Goal: Task Accomplishment & Management: Use online tool/utility

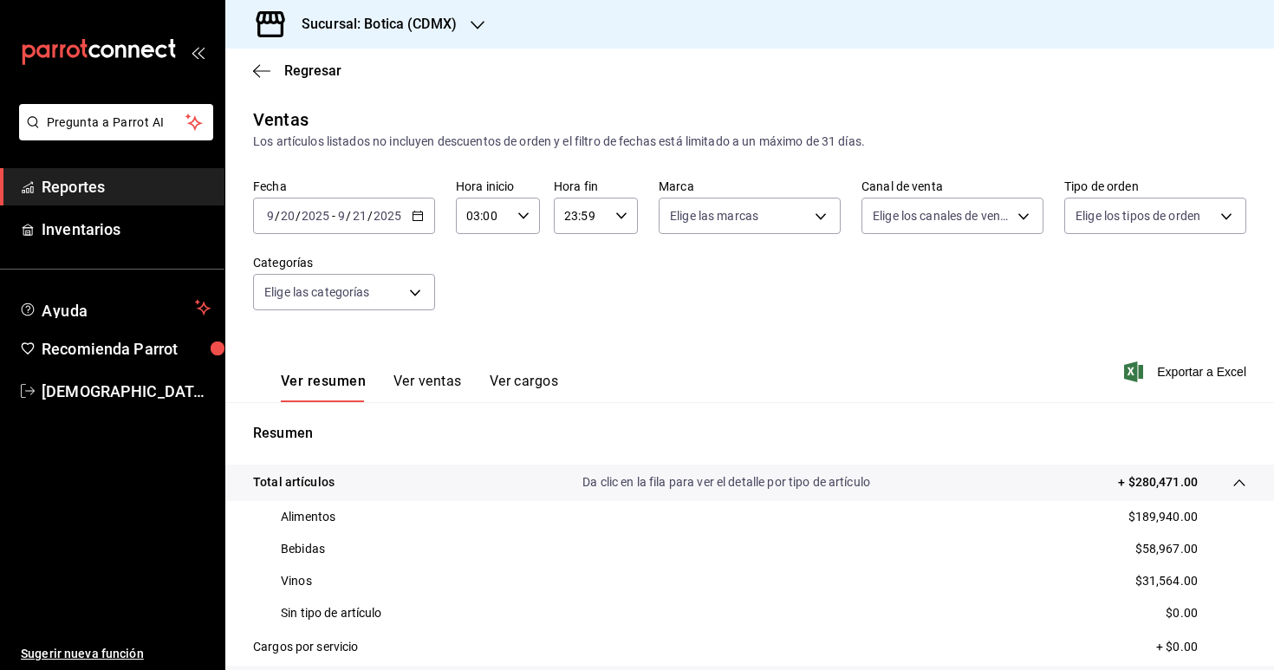
scroll to position [150, 0]
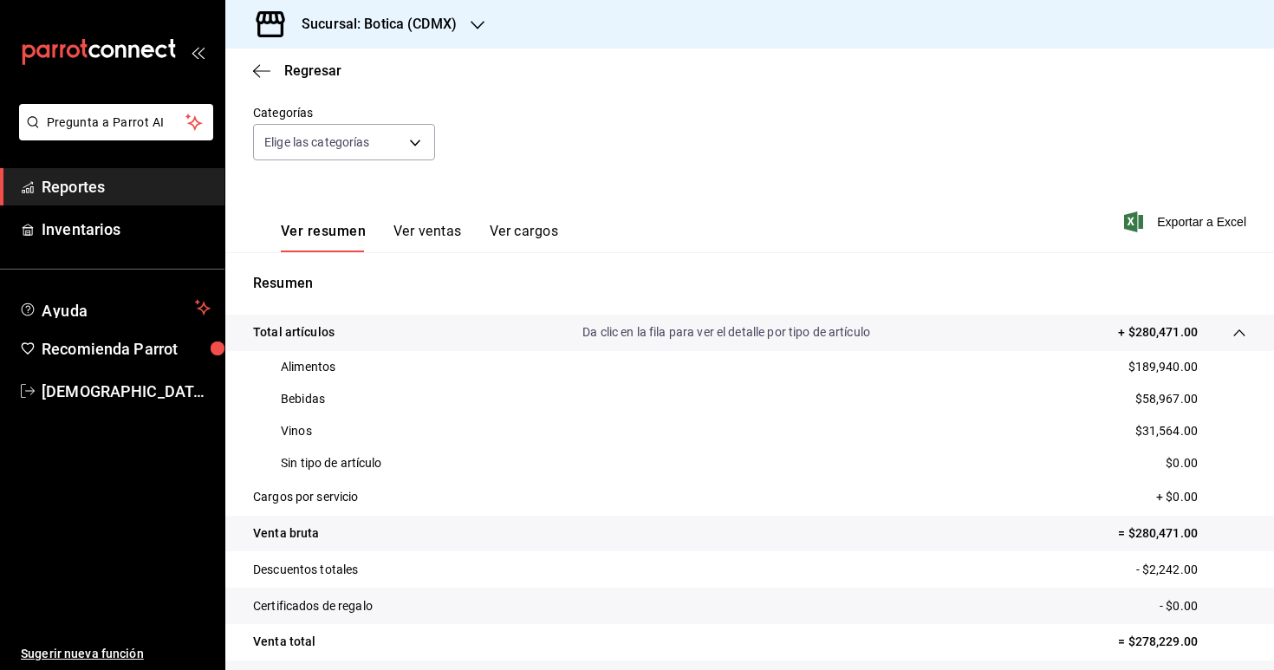
click at [90, 190] on span "Reportes" at bounding box center [126, 186] width 169 height 23
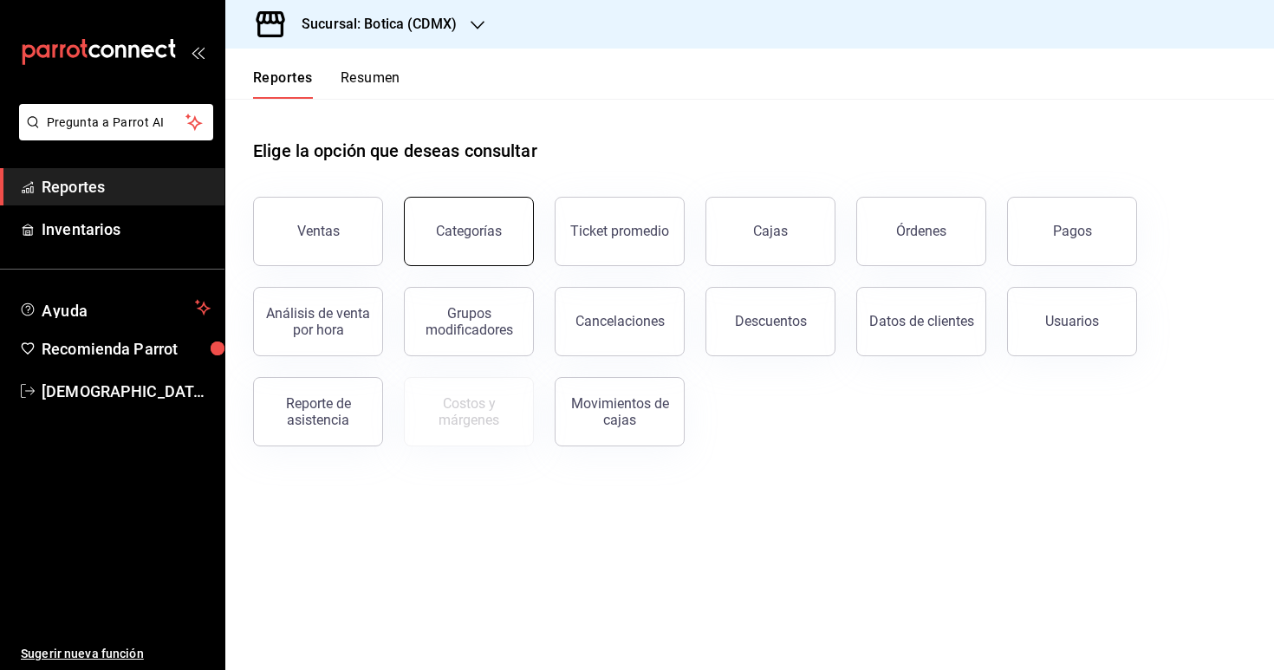
click at [490, 234] on div "Categorías" at bounding box center [469, 231] width 66 height 16
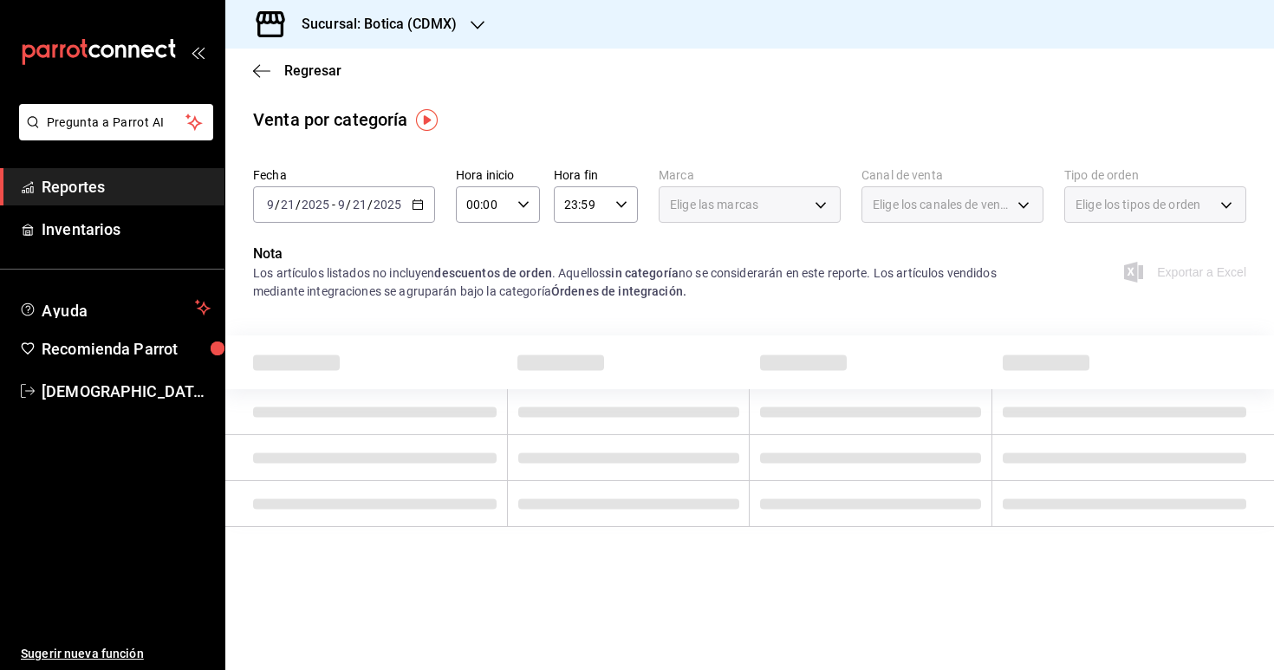
click at [425, 208] on div "[DATE] [DATE] - [DATE] [DATE]" at bounding box center [344, 204] width 182 height 36
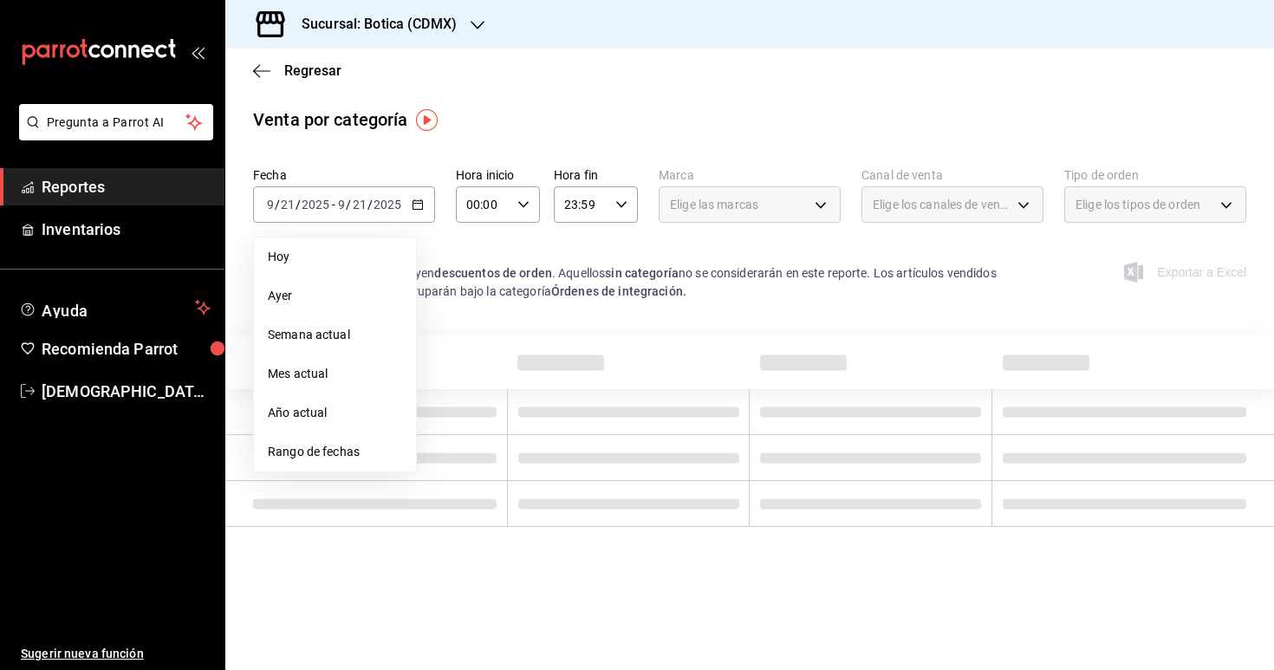
click at [320, 443] on span "Rango de fechas" at bounding box center [335, 452] width 134 height 18
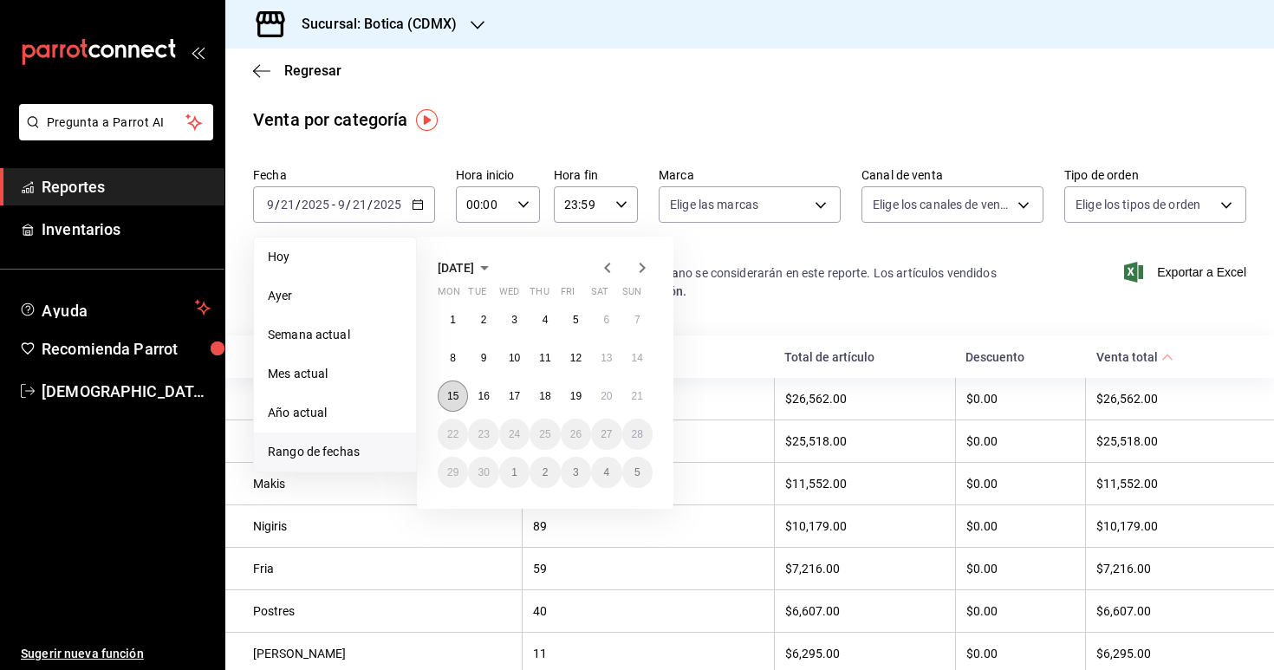
click at [456, 398] on abbr "15" at bounding box center [452, 396] width 11 height 12
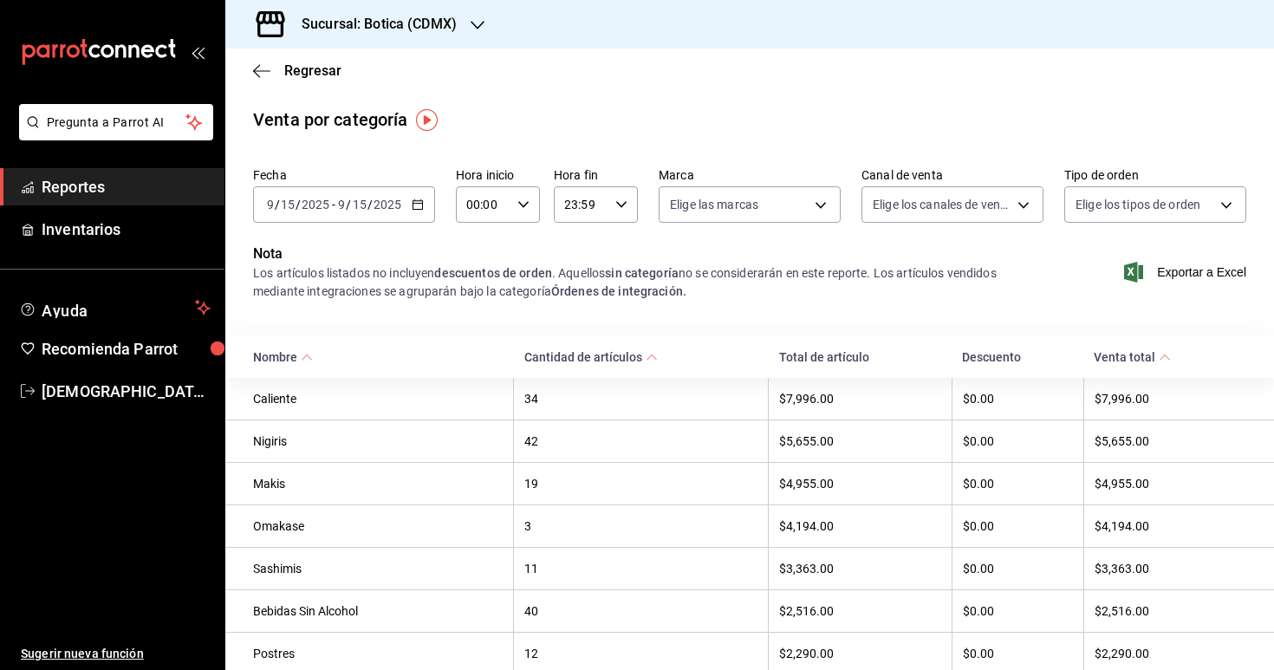
click at [528, 200] on icon "button" at bounding box center [523, 204] width 12 height 12
click at [567, 230] on div at bounding box center [637, 335] width 1274 height 670
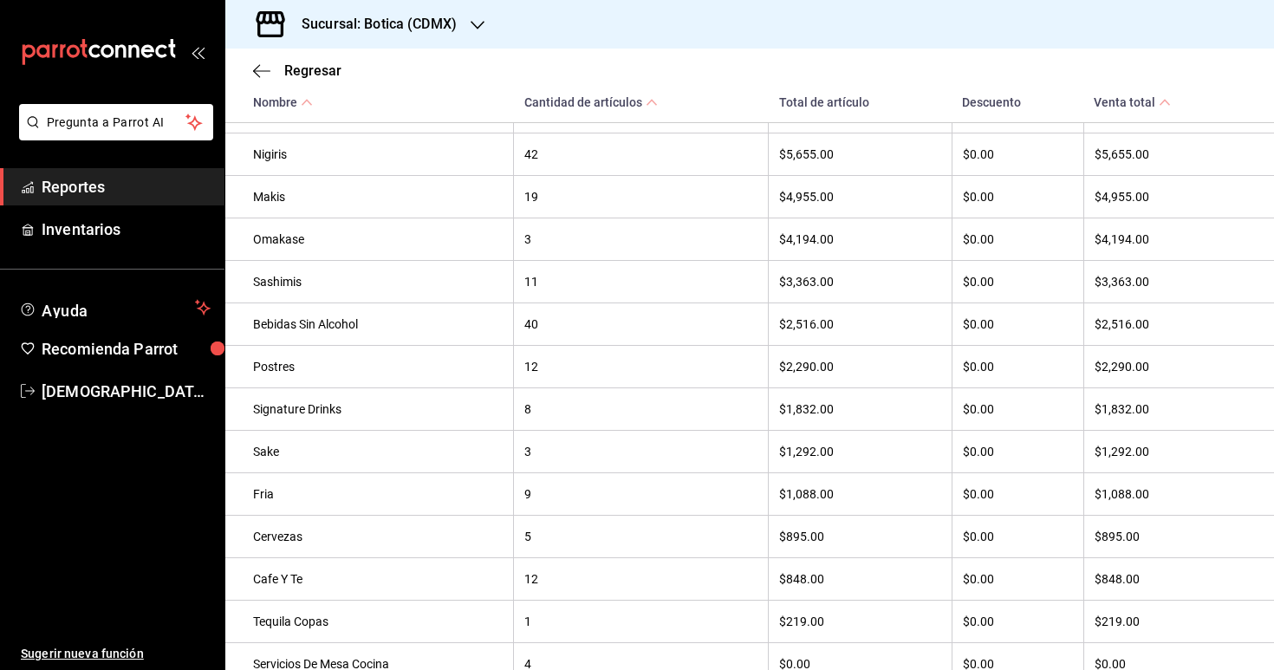
scroll to position [307, 0]
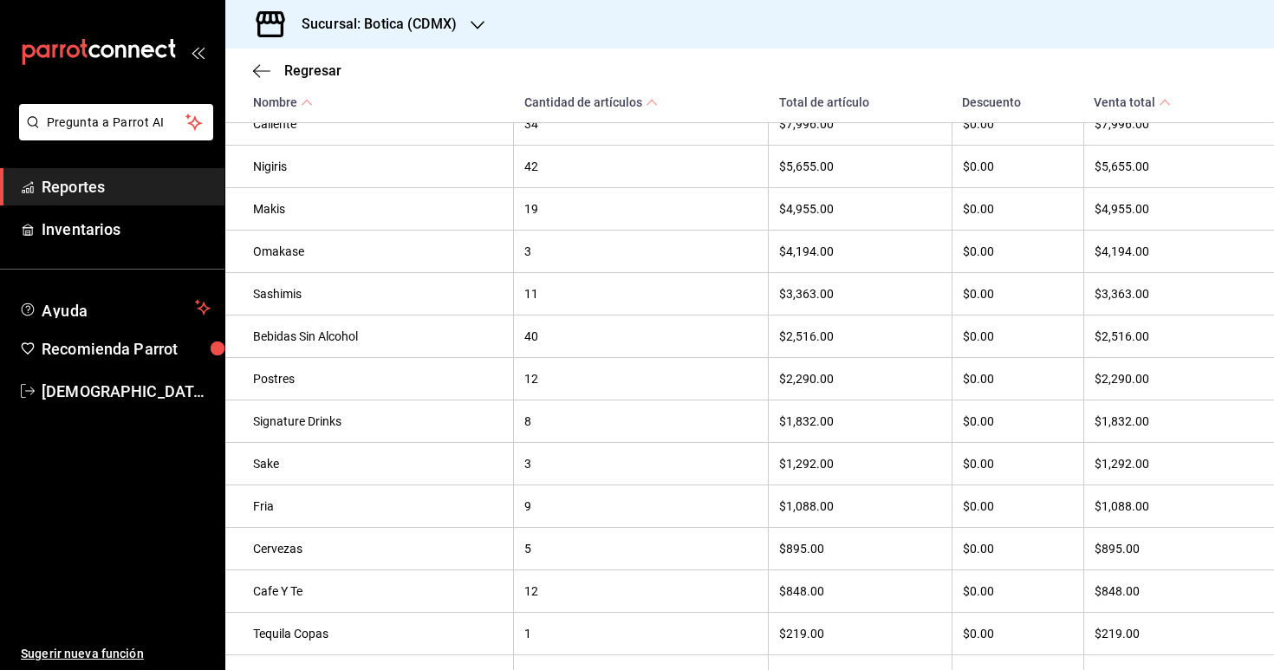
click at [579, 337] on div "40" at bounding box center [640, 336] width 233 height 14
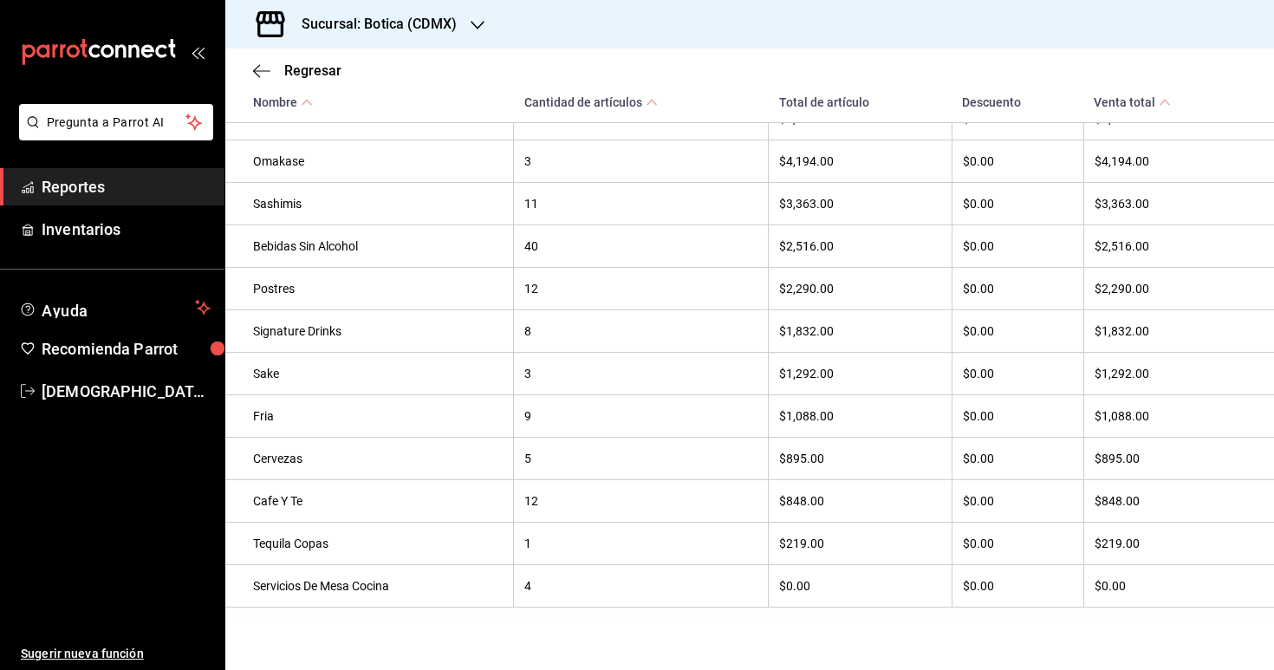
scroll to position [0, 0]
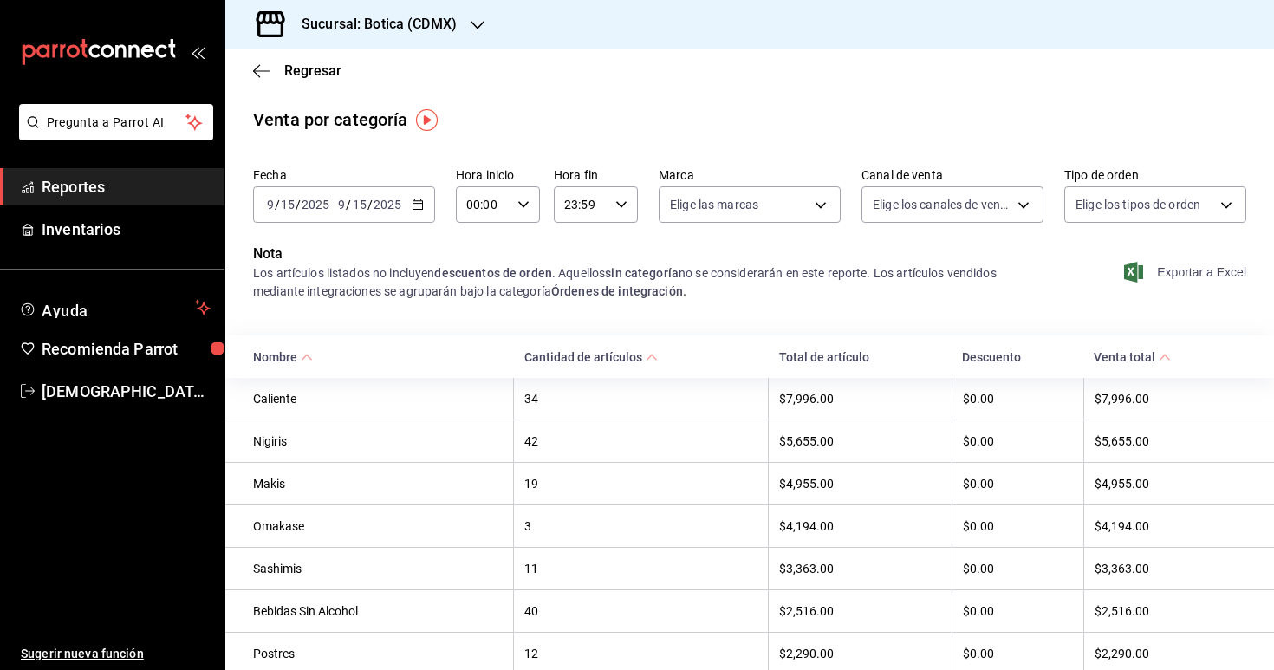
click at [1191, 273] on span "Exportar a Excel" at bounding box center [1186, 272] width 119 height 21
click at [411, 205] on div "[DATE] [DATE] - [DATE] [DATE]" at bounding box center [344, 204] width 182 height 36
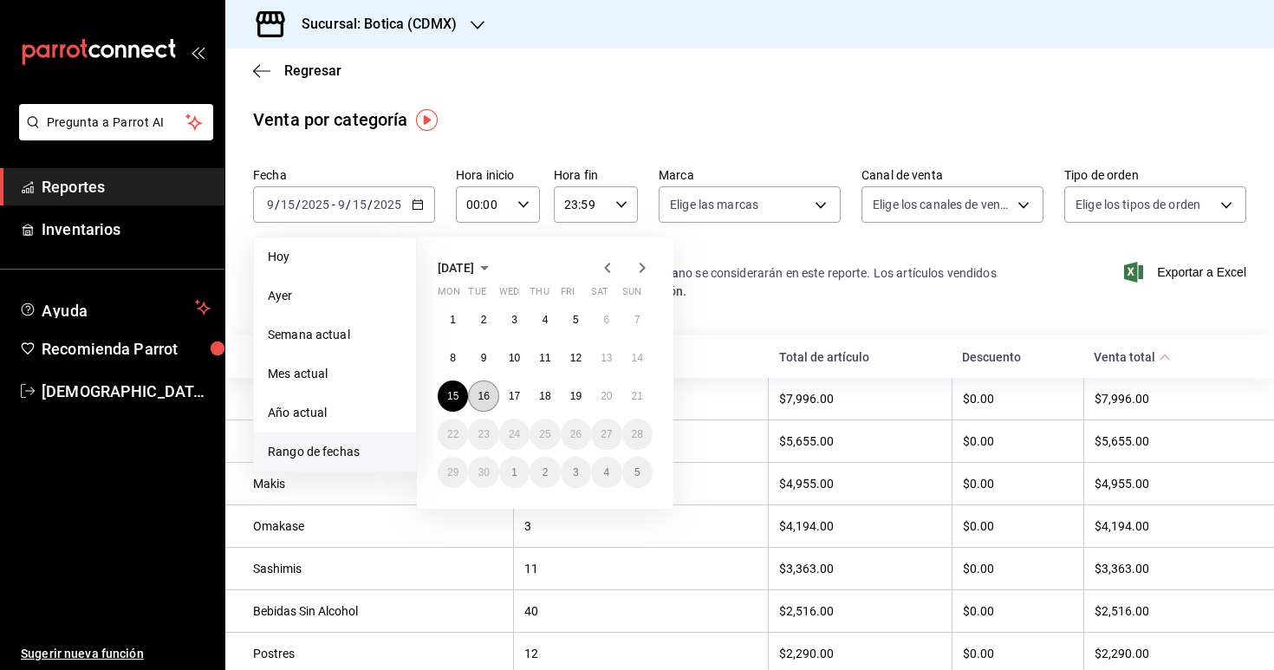
click at [491, 393] on button "16" at bounding box center [483, 395] width 30 height 31
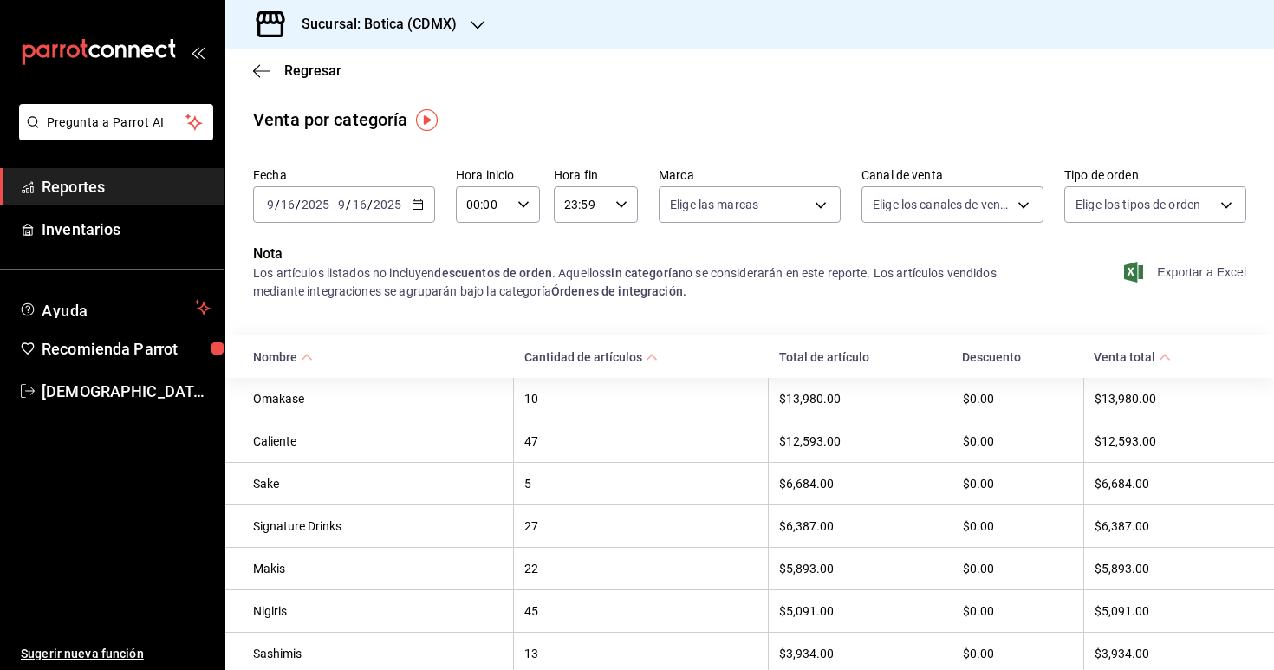
click at [1191, 273] on span "Exportar a Excel" at bounding box center [1186, 272] width 119 height 21
click at [418, 205] on icon "button" at bounding box center [418, 204] width 12 height 12
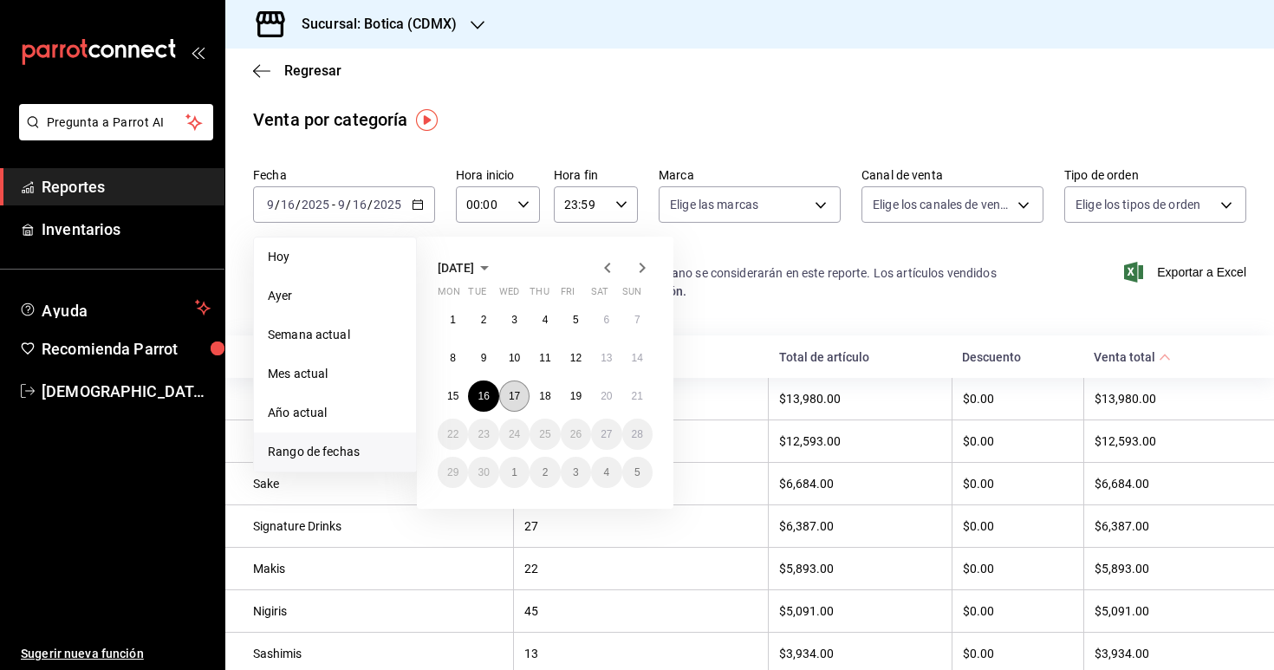
click at [516, 399] on abbr "17" at bounding box center [514, 396] width 11 height 12
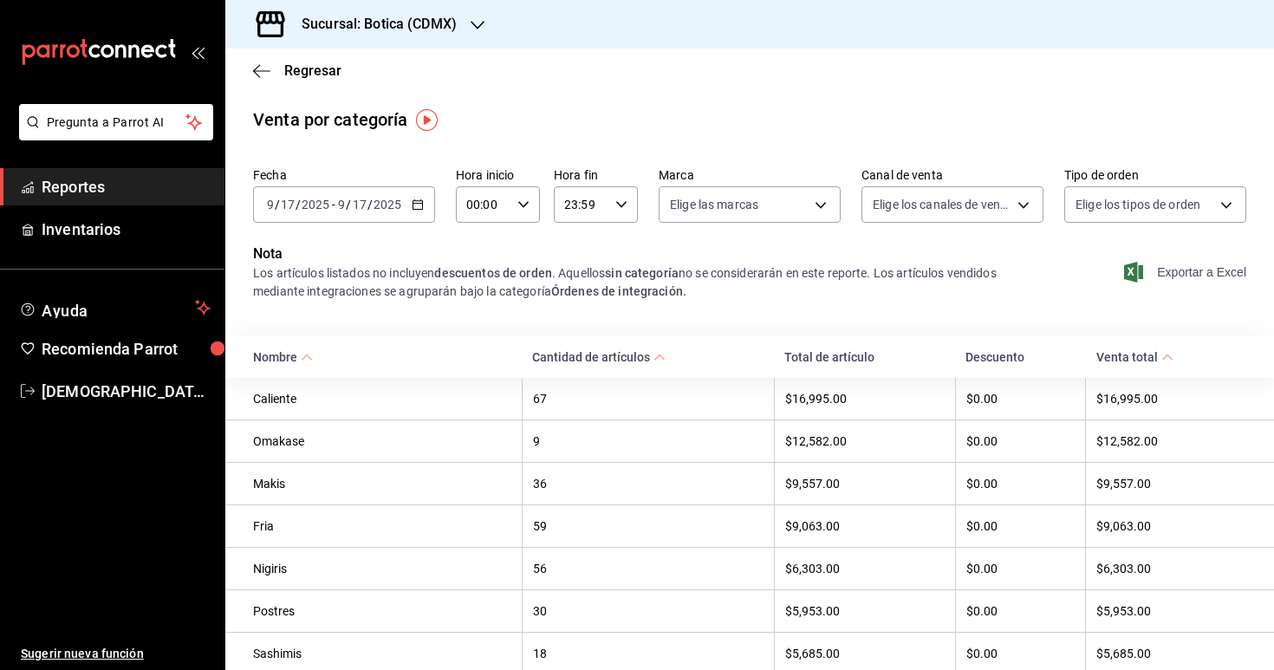
click at [1163, 273] on span "Exportar a Excel" at bounding box center [1186, 272] width 119 height 21
click at [421, 214] on div "[DATE] [DATE] - [DATE] [DATE]" at bounding box center [344, 204] width 182 height 36
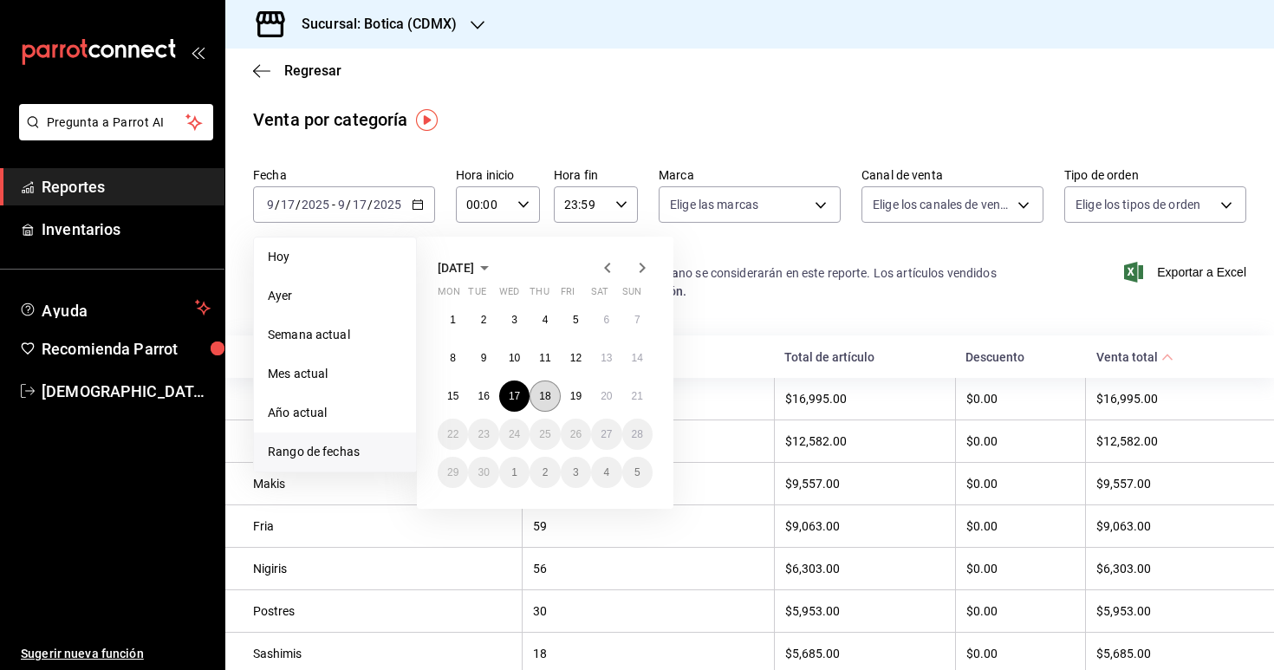
click at [550, 403] on button "18" at bounding box center [544, 395] width 30 height 31
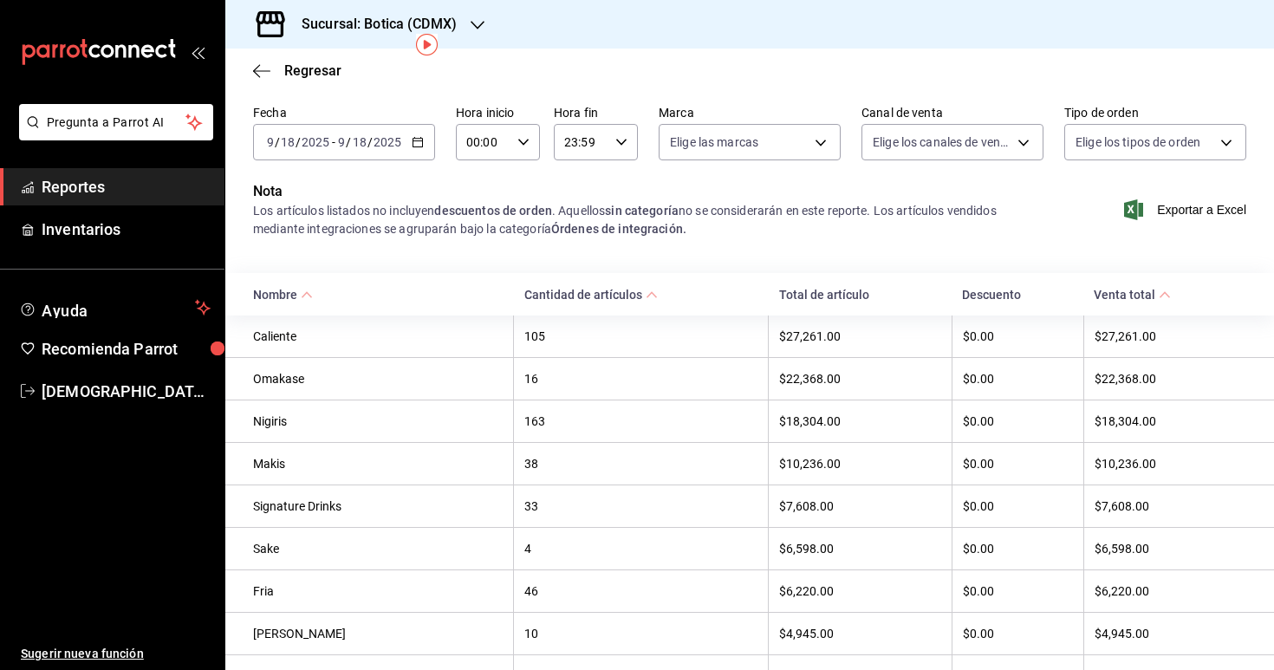
scroll to position [103, 0]
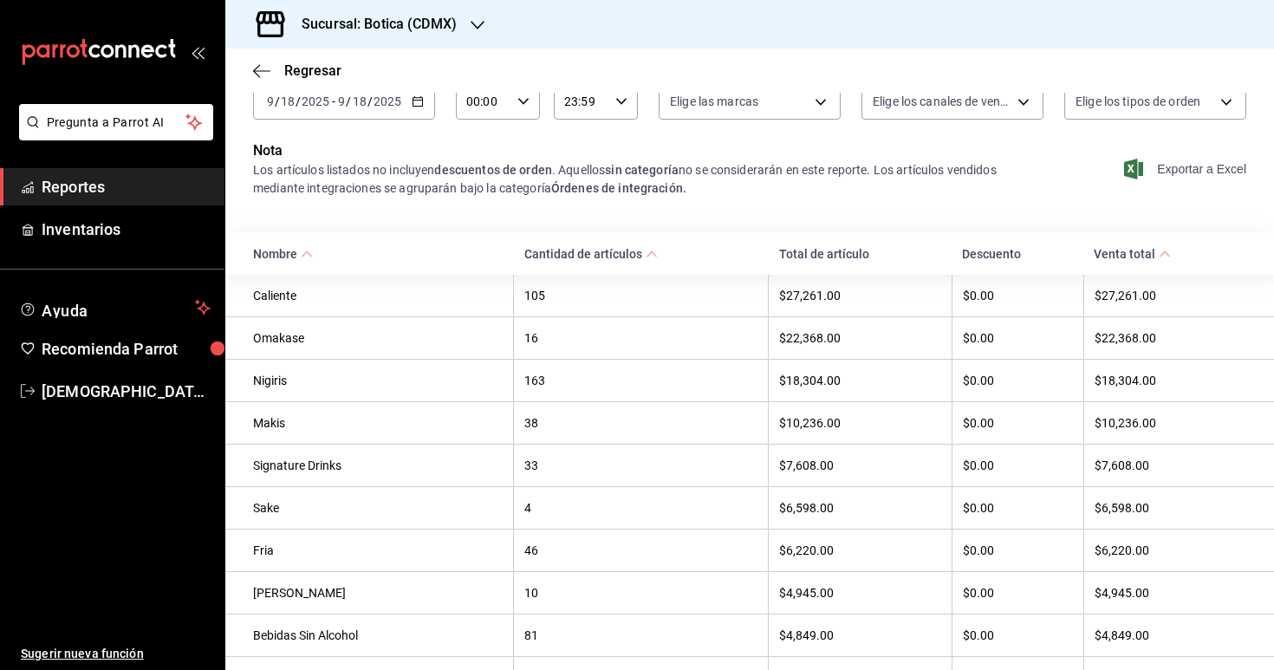
click at [1181, 166] on span "Exportar a Excel" at bounding box center [1186, 169] width 119 height 21
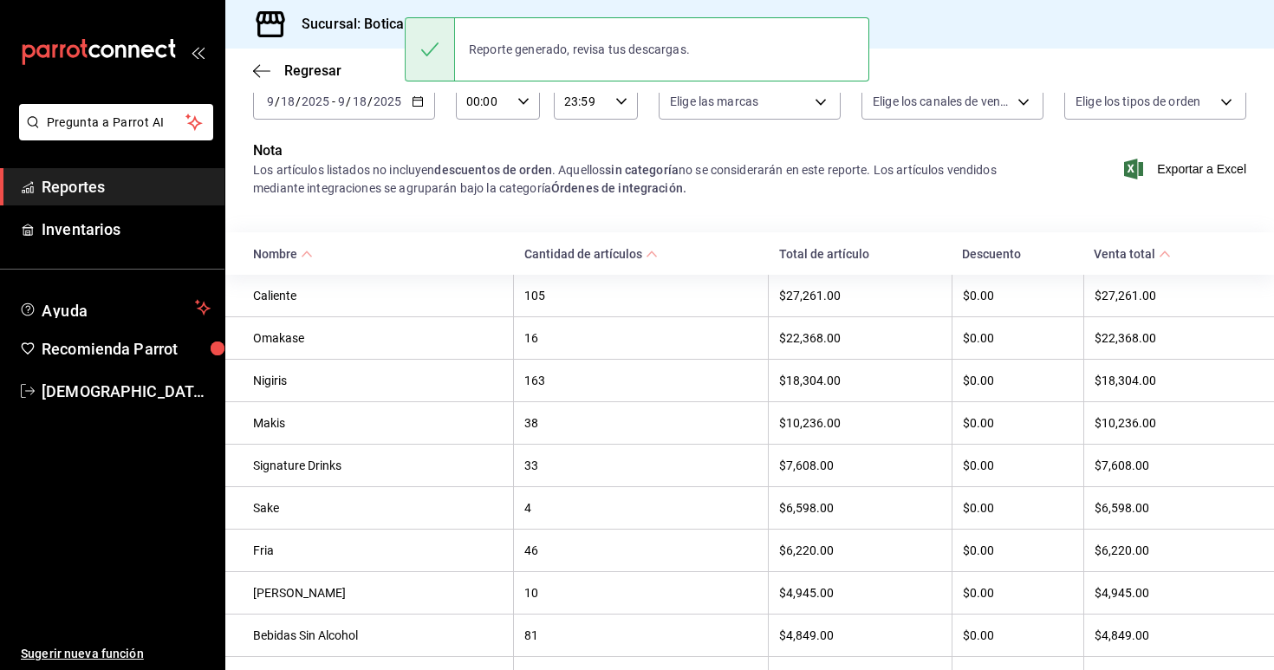
click at [416, 107] on icon "button" at bounding box center [418, 101] width 12 height 12
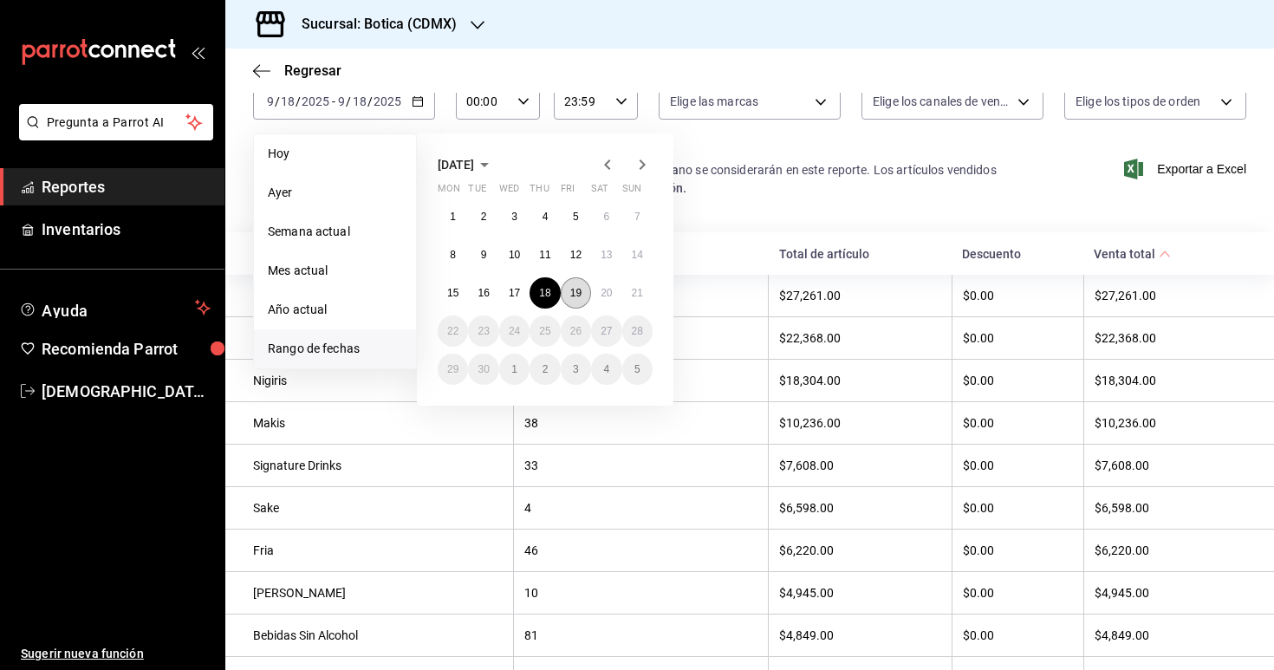
click at [570, 291] on abbr "19" at bounding box center [575, 293] width 11 height 12
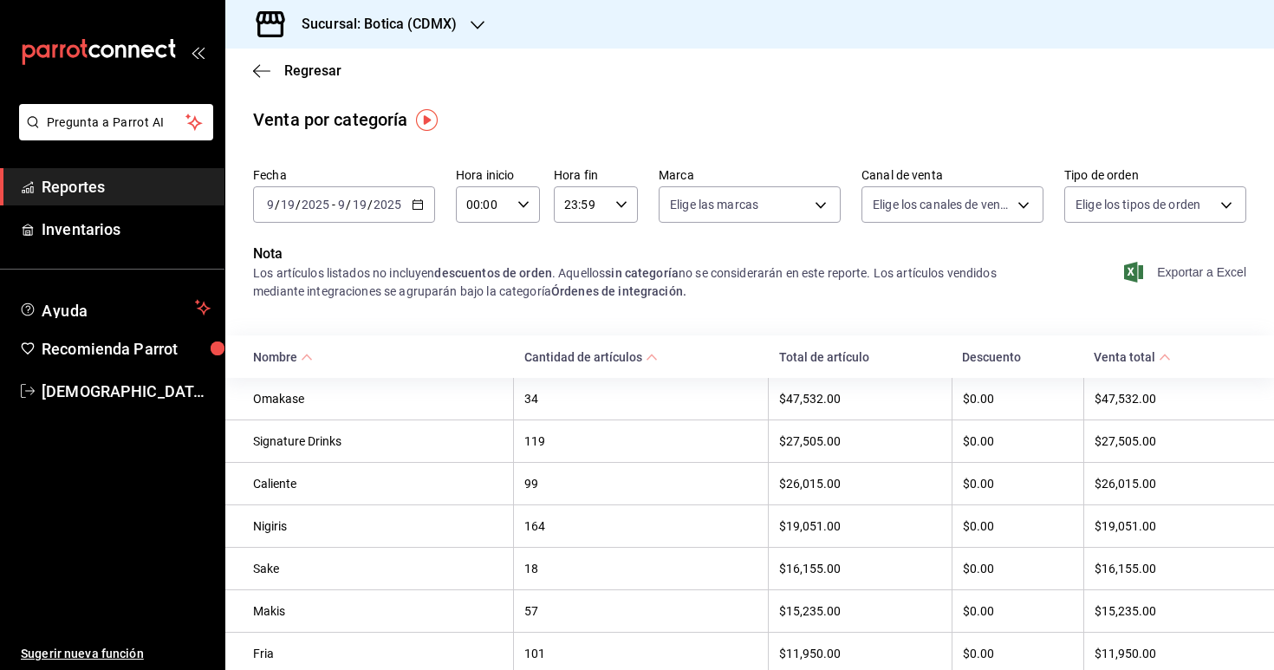
click at [1172, 267] on span "Exportar a Excel" at bounding box center [1186, 272] width 119 height 21
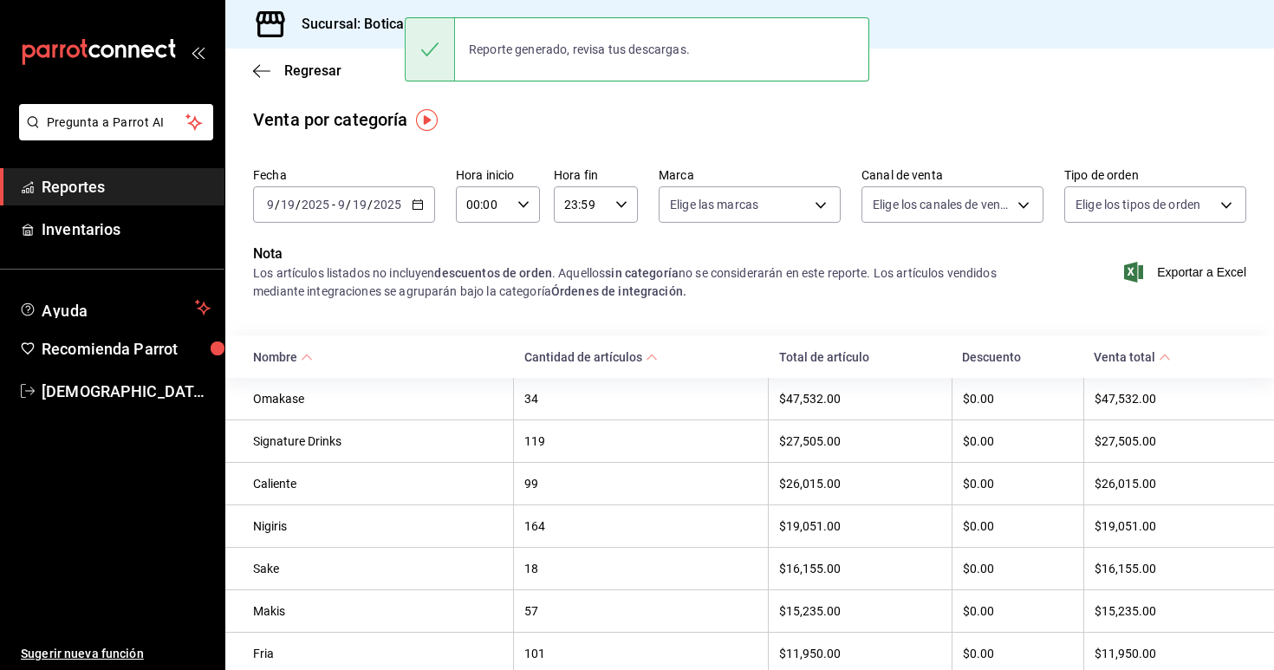
click at [414, 200] on \(Stroke\) "button" at bounding box center [414, 199] width 1 height 1
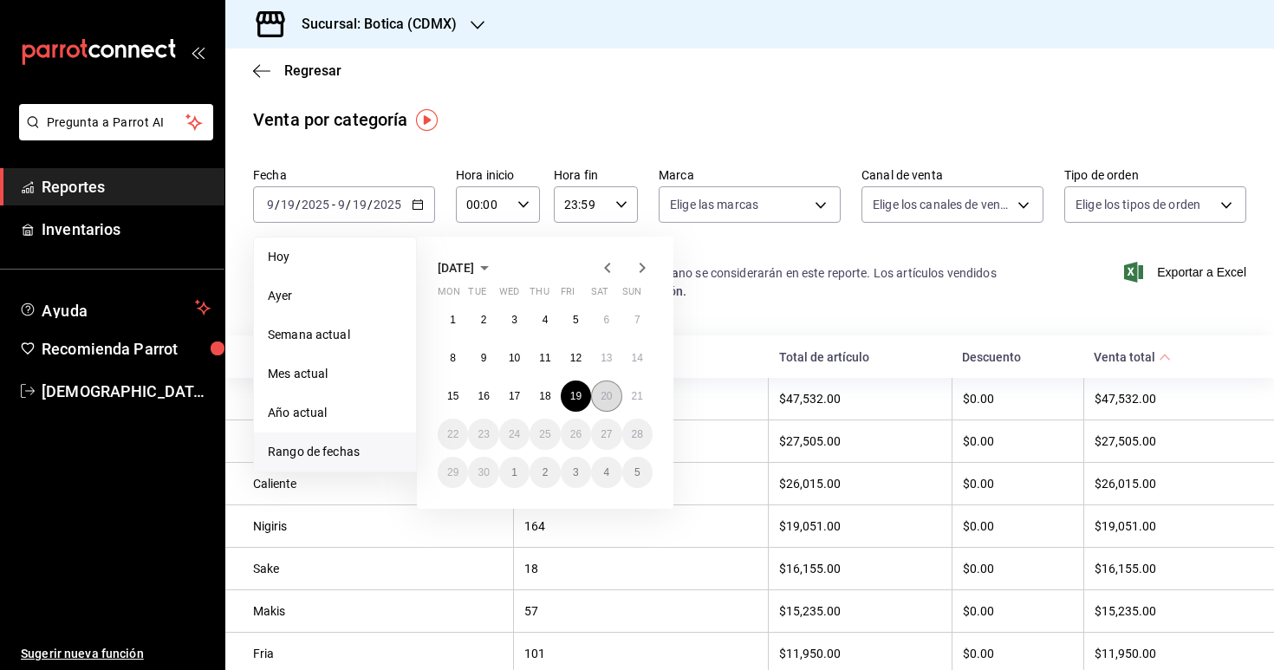
click at [609, 397] on abbr "20" at bounding box center [606, 396] width 11 height 12
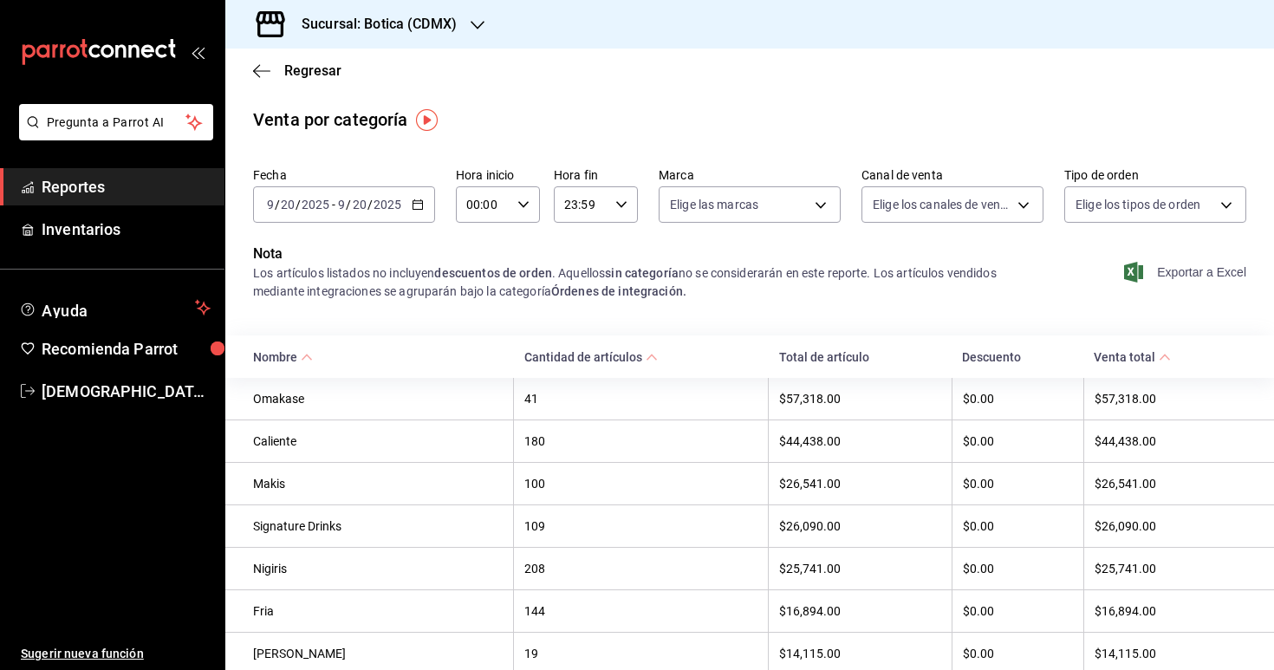
click at [1166, 265] on span "Exportar a Excel" at bounding box center [1186, 272] width 119 height 21
click at [130, 192] on span "Reportes" at bounding box center [126, 186] width 169 height 23
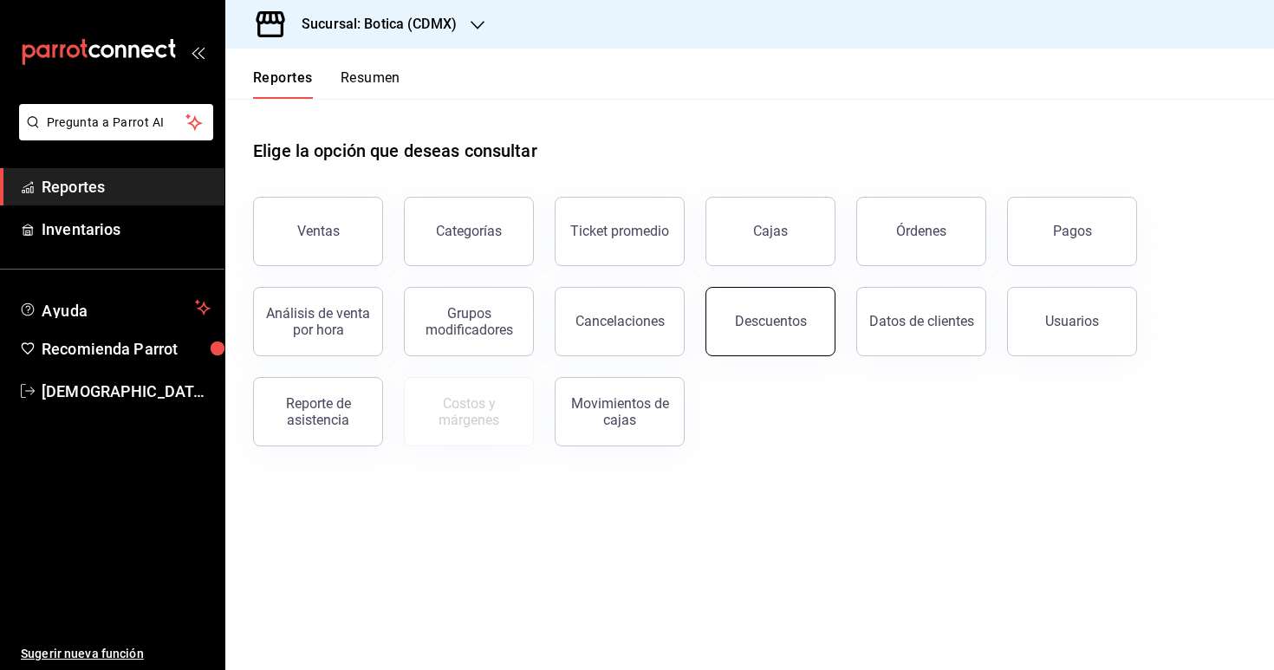
click at [774, 345] on button "Descuentos" at bounding box center [770, 321] width 130 height 69
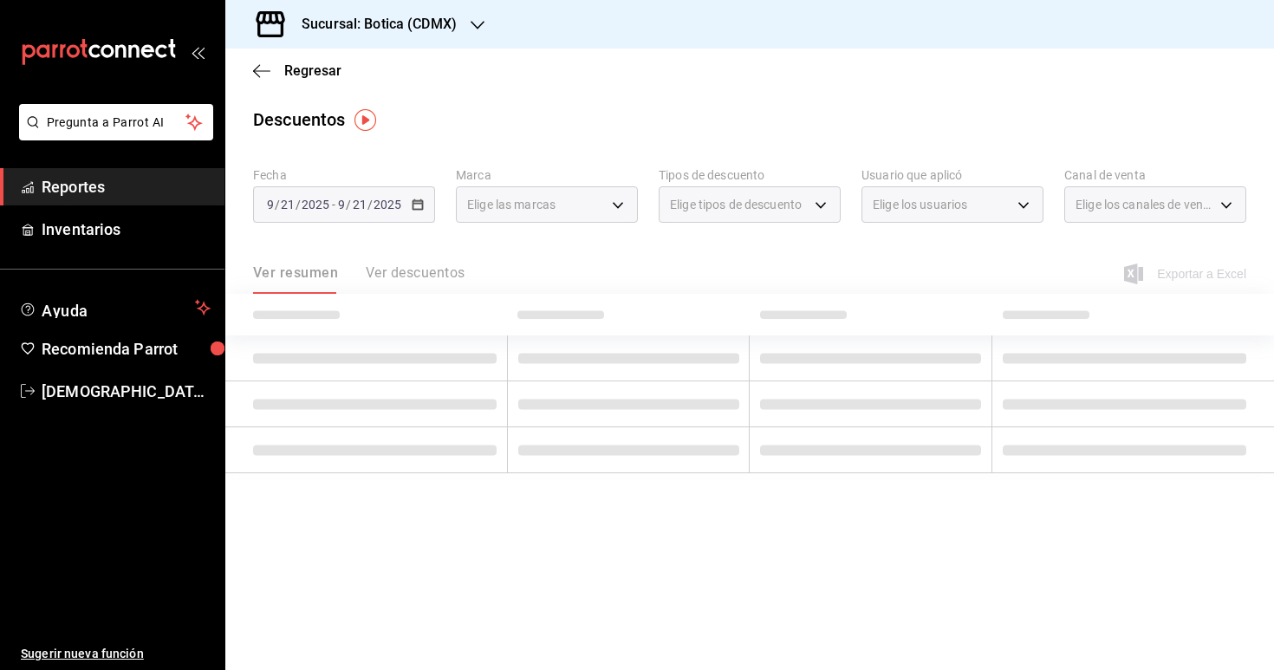
click at [412, 198] on div "[DATE] [DATE] - [DATE] [DATE]" at bounding box center [344, 204] width 182 height 36
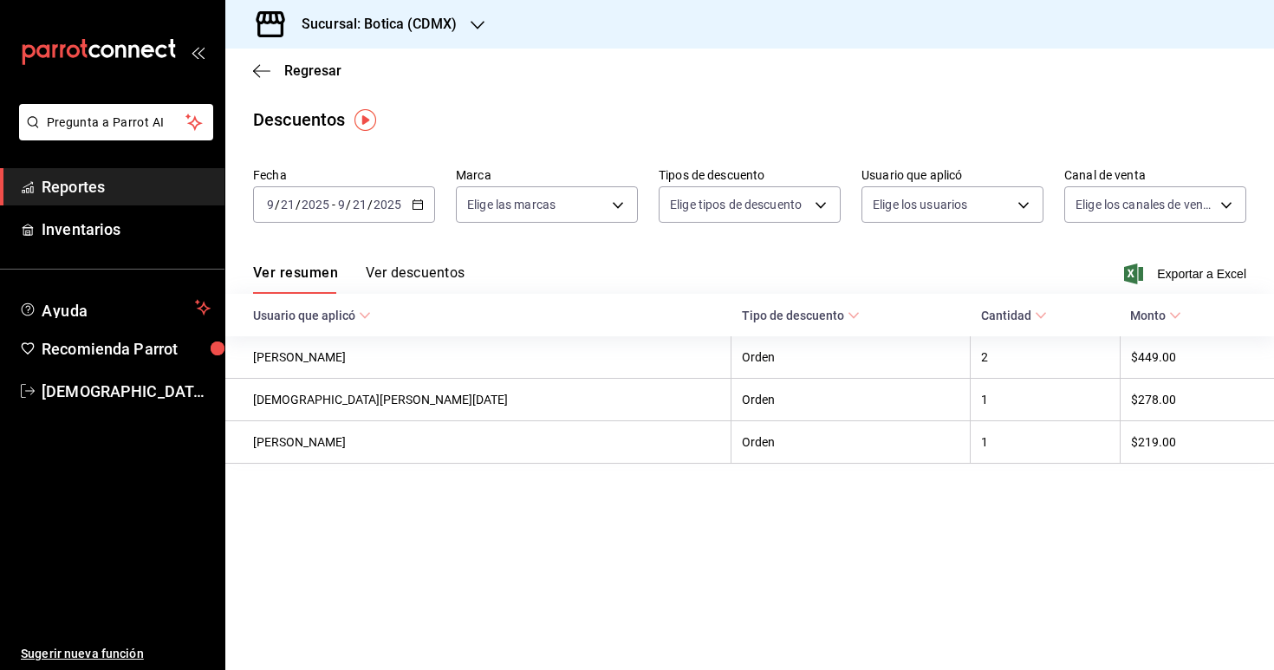
click at [415, 205] on icon "button" at bounding box center [418, 204] width 12 height 12
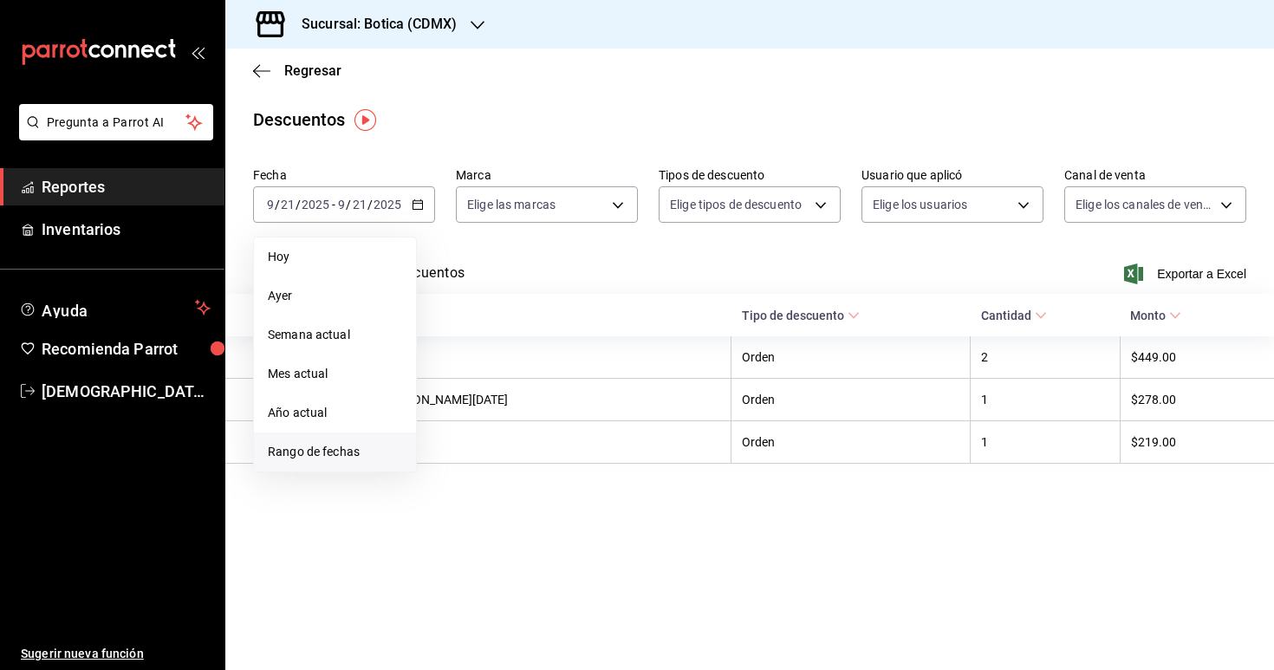
click at [373, 450] on span "Rango de fechas" at bounding box center [335, 452] width 134 height 18
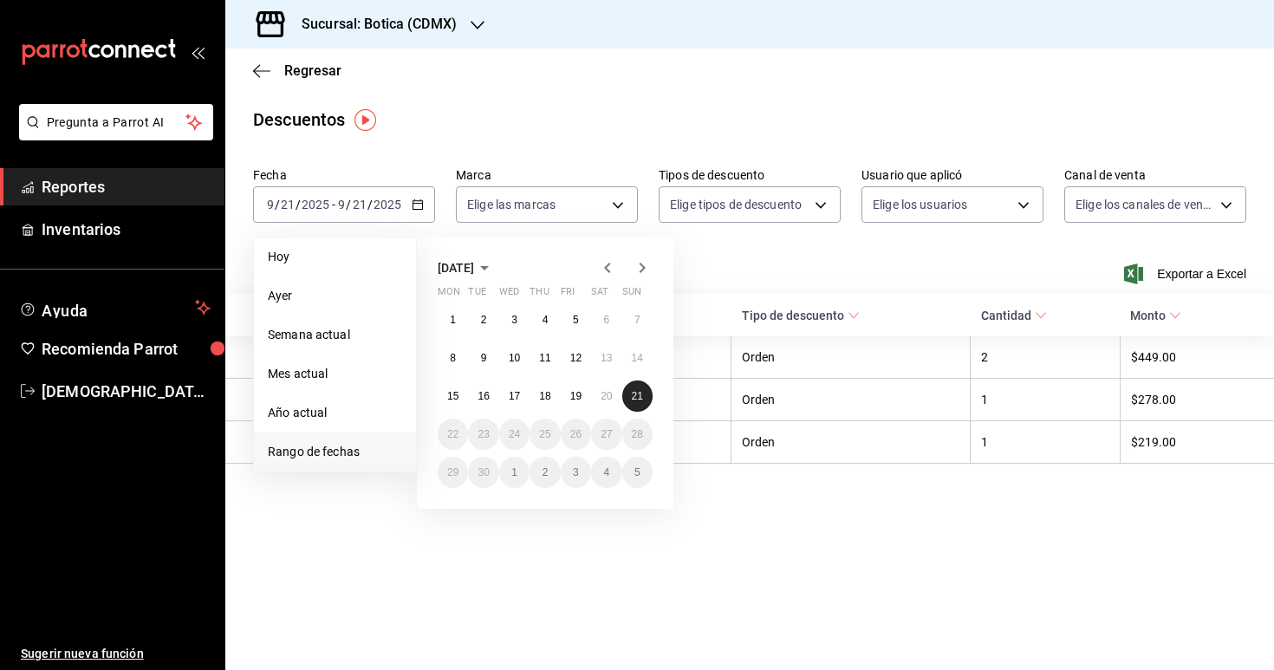
click at [633, 390] on abbr "21" at bounding box center [637, 396] width 11 height 12
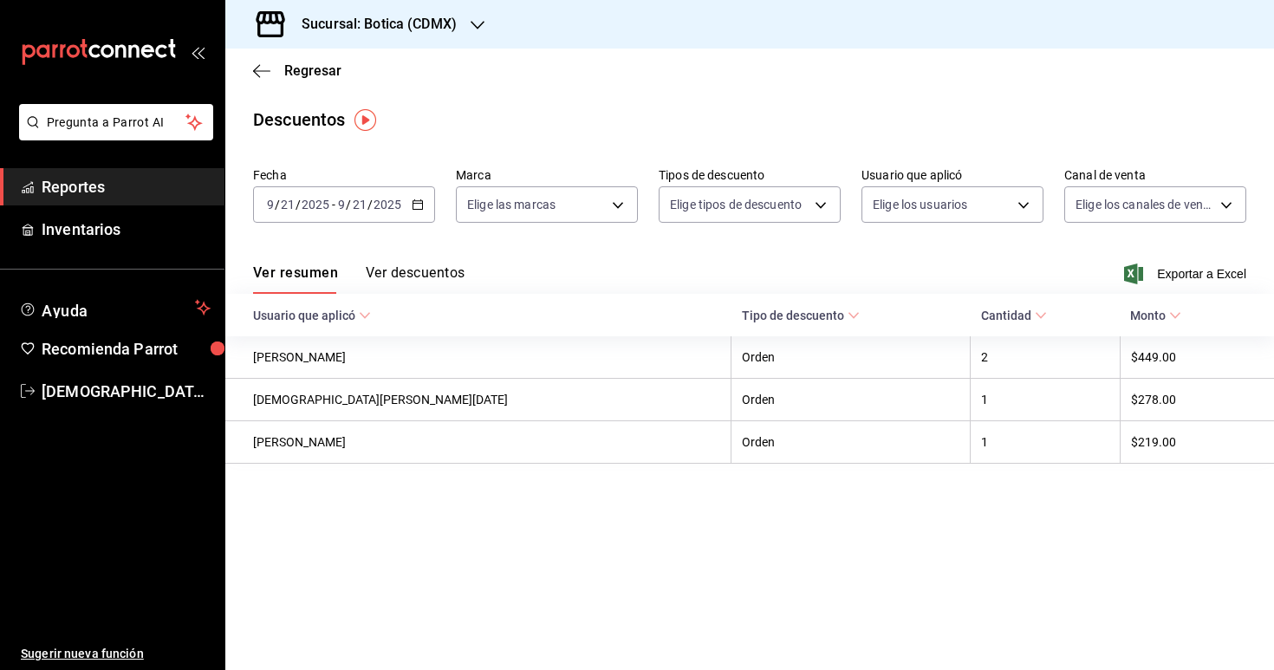
click at [434, 268] on button "Ver descuentos" at bounding box center [415, 278] width 99 height 29
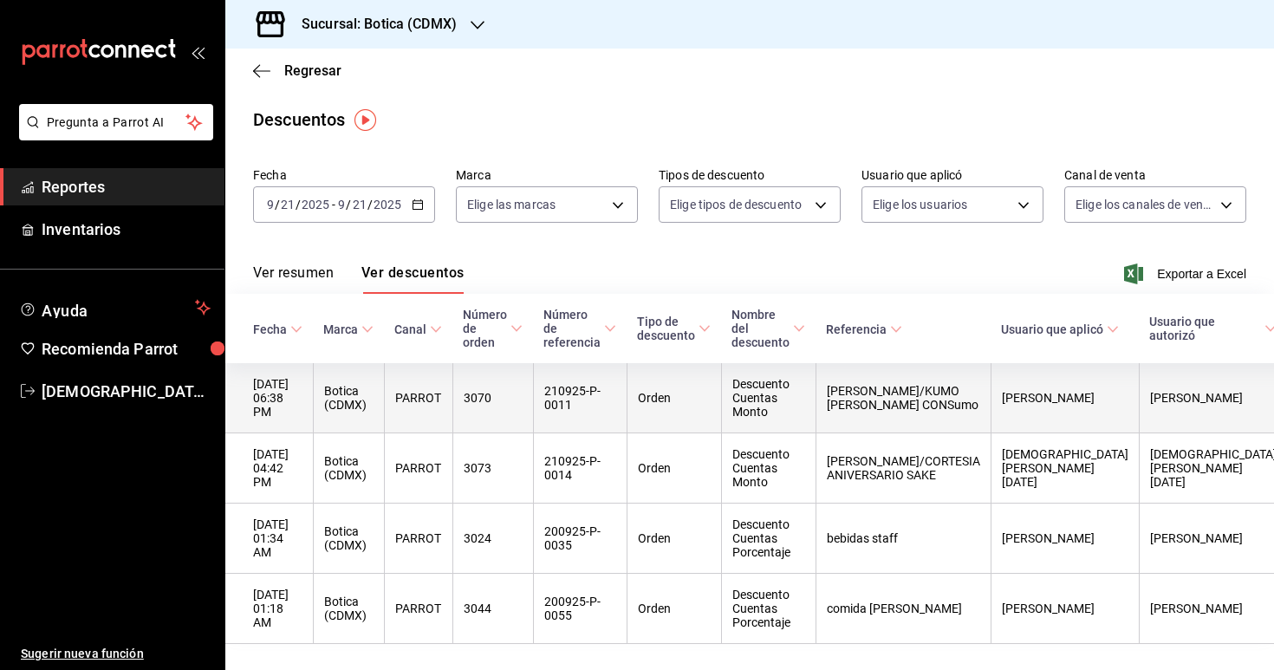
scroll to position [49, 0]
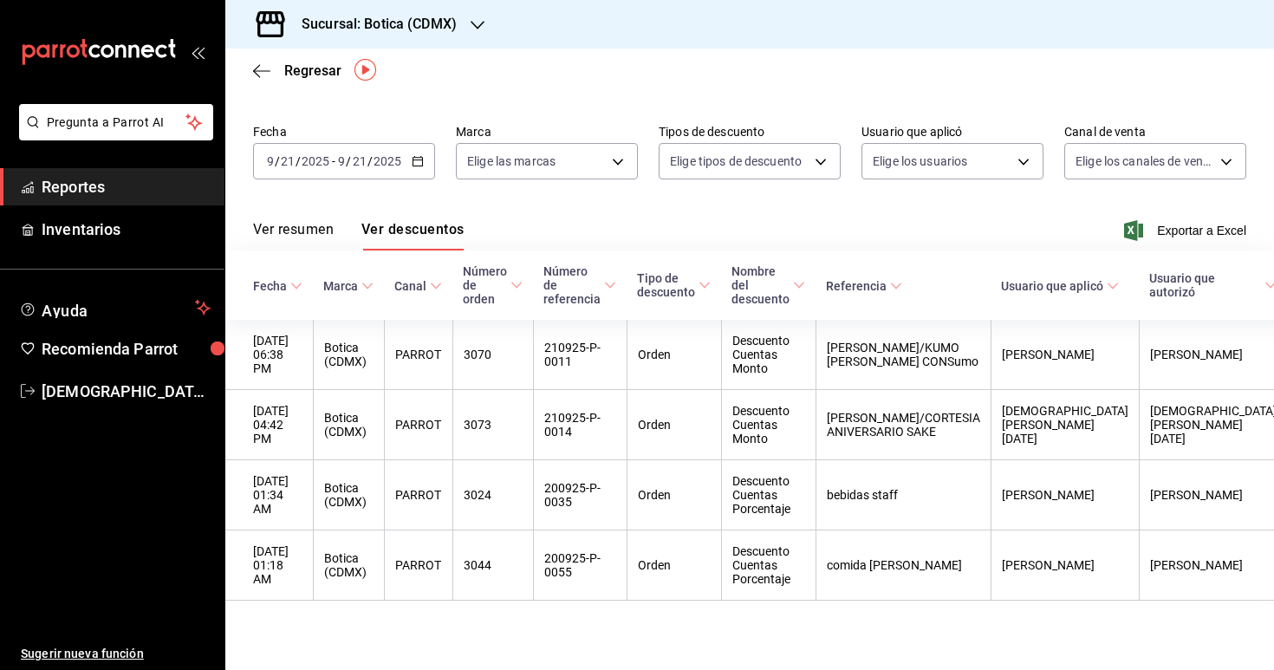
click at [107, 204] on link "Reportes" at bounding box center [112, 186] width 224 height 37
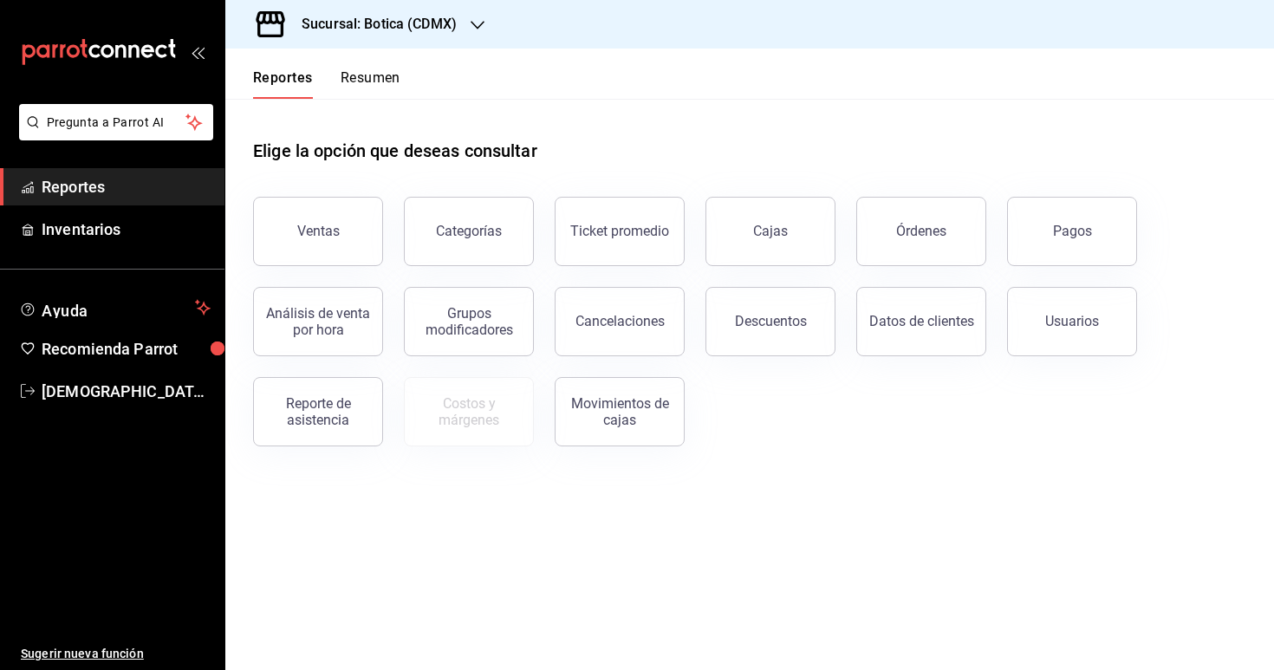
click at [502, 510] on main "Elige la opción que deseas consultar Ventas Categorías Ticket promedio Cajas Ór…" at bounding box center [749, 384] width 1049 height 571
click at [610, 185] on div "Ticket promedio" at bounding box center [609, 221] width 151 height 90
click at [494, 111] on div "Elige la opción que deseas consultar" at bounding box center [749, 137] width 993 height 77
click at [594, 103] on div "Elige la opción que deseas consultar" at bounding box center [749, 137] width 993 height 77
click at [483, 553] on main "Elige la opción que deseas consultar Ventas Categorías Ticket promedio Cajas Ór…" at bounding box center [749, 384] width 1049 height 571
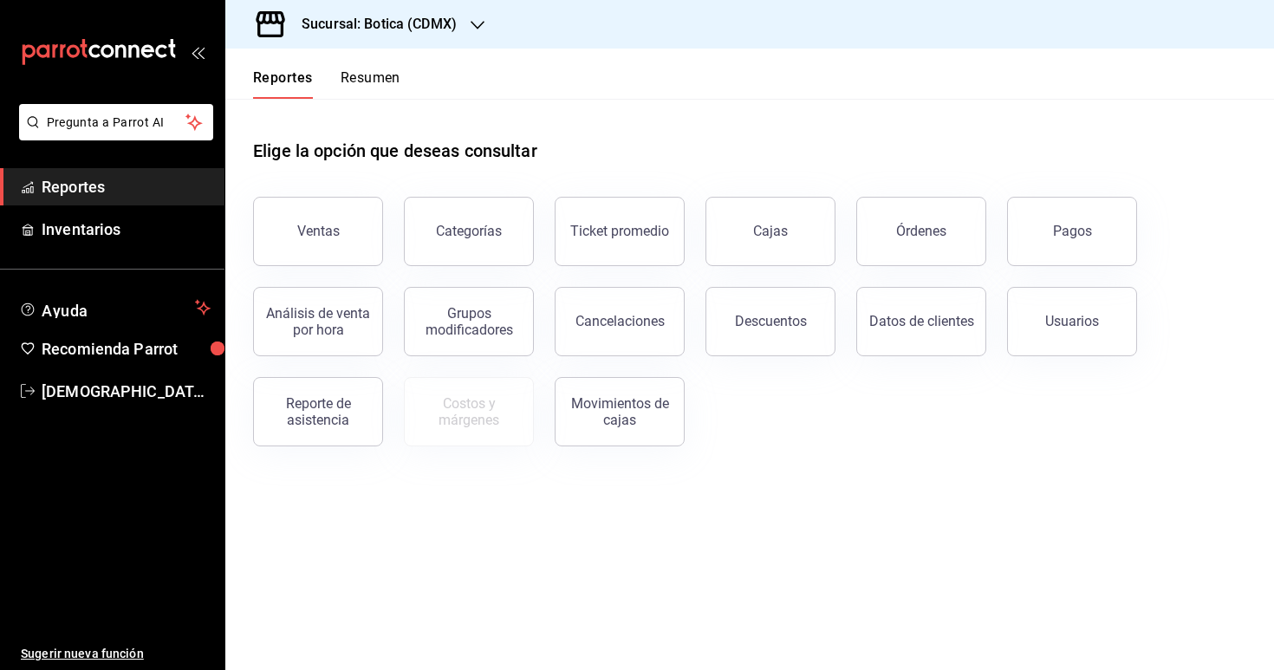
click at [433, 570] on main "Elige la opción que deseas consultar Ventas Categorías Ticket promedio Cajas Ór…" at bounding box center [749, 384] width 1049 height 571
click at [476, 505] on main "Elige la opción que deseas consultar Ventas Categorías Ticket promedio Cajas Ór…" at bounding box center [749, 384] width 1049 height 571
click at [501, 501] on main "Elige la opción que deseas consultar Ventas Categorías Ticket promedio Cajas Ór…" at bounding box center [749, 384] width 1049 height 571
click at [460, 534] on main "Elige la opción que deseas consultar Ventas Categorías Ticket promedio Cajas Ór…" at bounding box center [749, 384] width 1049 height 571
click at [782, 414] on div "Ventas Categorías Ticket promedio Cajas Órdenes Pagos Análisis de venta por hor…" at bounding box center [739, 311] width 1014 height 270
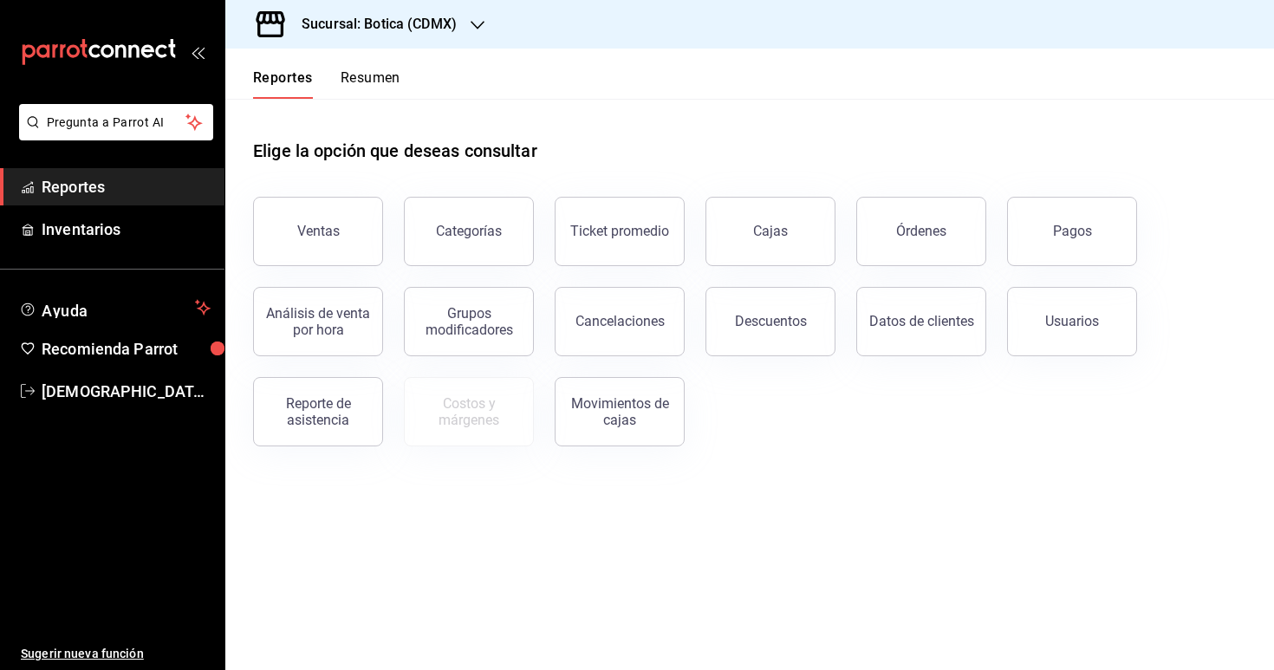
click at [505, 498] on main "Elige la opción que deseas consultar Ventas Categorías Ticket promedio Cajas Ór…" at bounding box center [749, 384] width 1049 height 571
click at [102, 184] on span "Reportes" at bounding box center [126, 186] width 169 height 23
click at [308, 230] on div "Ventas" at bounding box center [318, 231] width 42 height 16
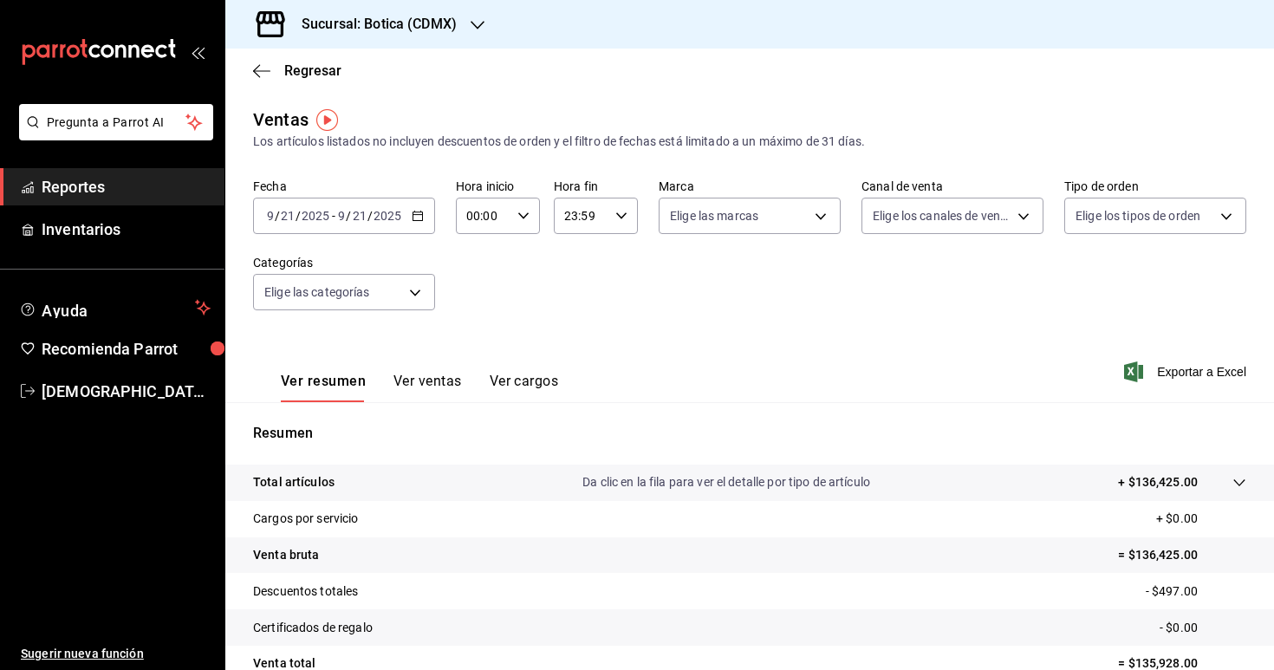
click at [419, 214] on \(Stroke\) "button" at bounding box center [418, 214] width 10 height 1
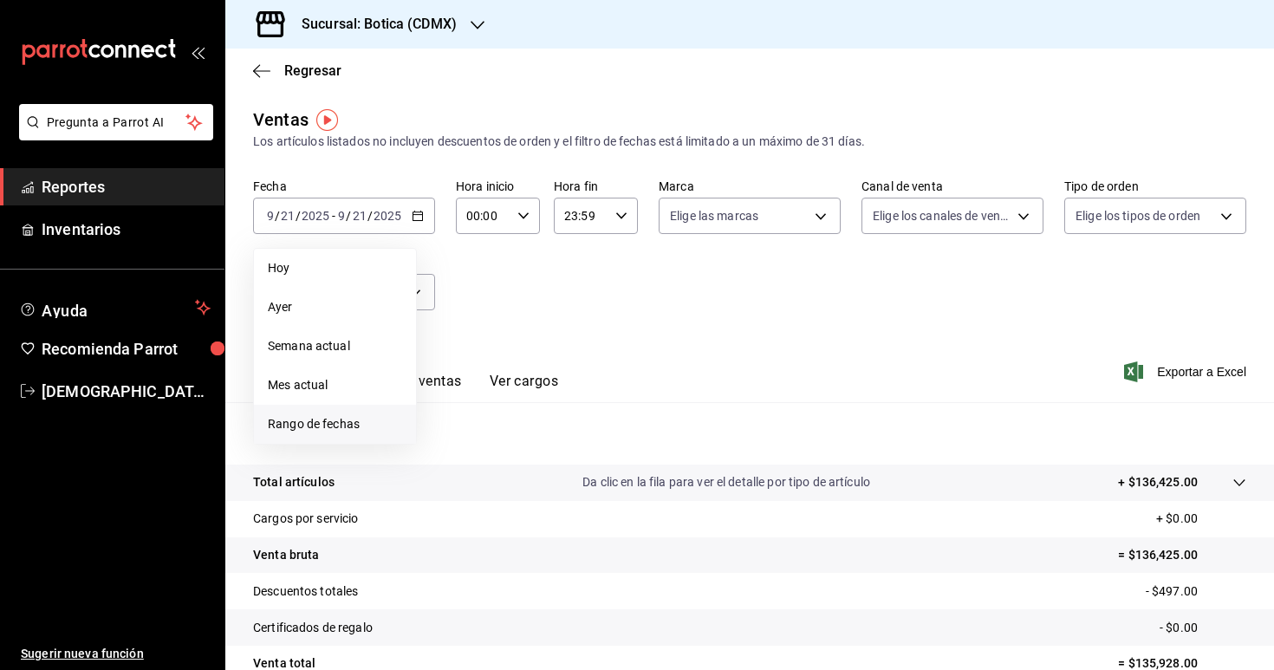
click at [302, 415] on span "Rango de fechas" at bounding box center [335, 424] width 134 height 18
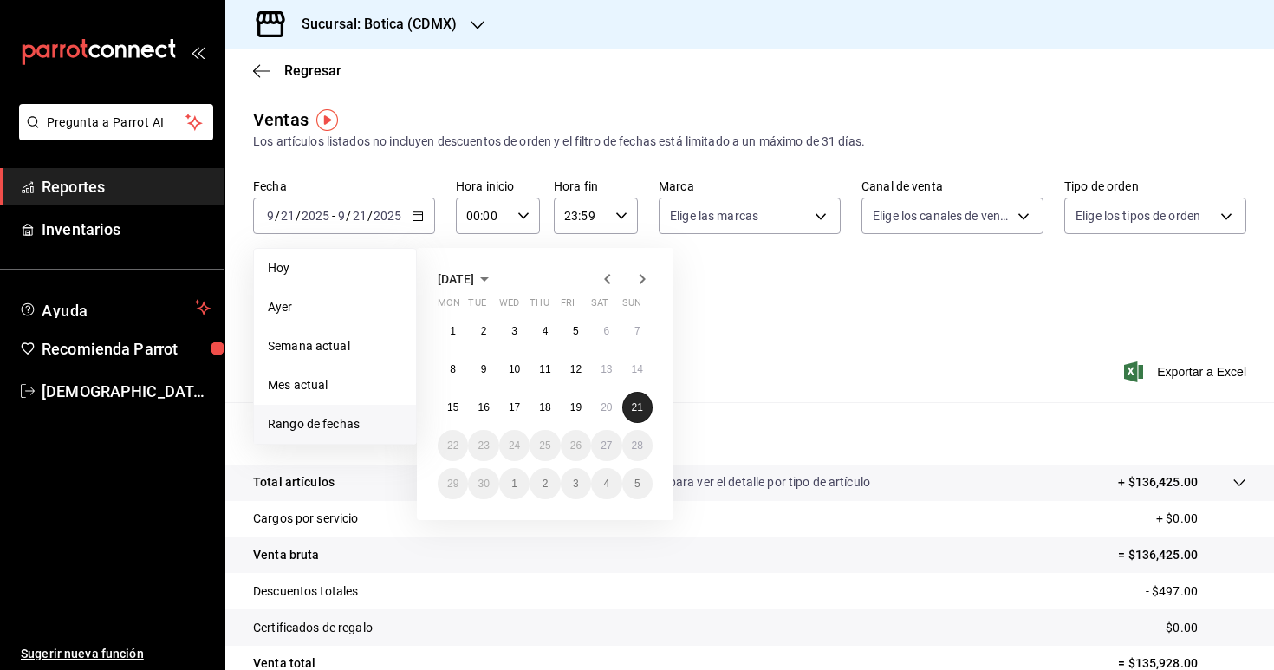
click at [643, 408] on button "21" at bounding box center [637, 407] width 30 height 31
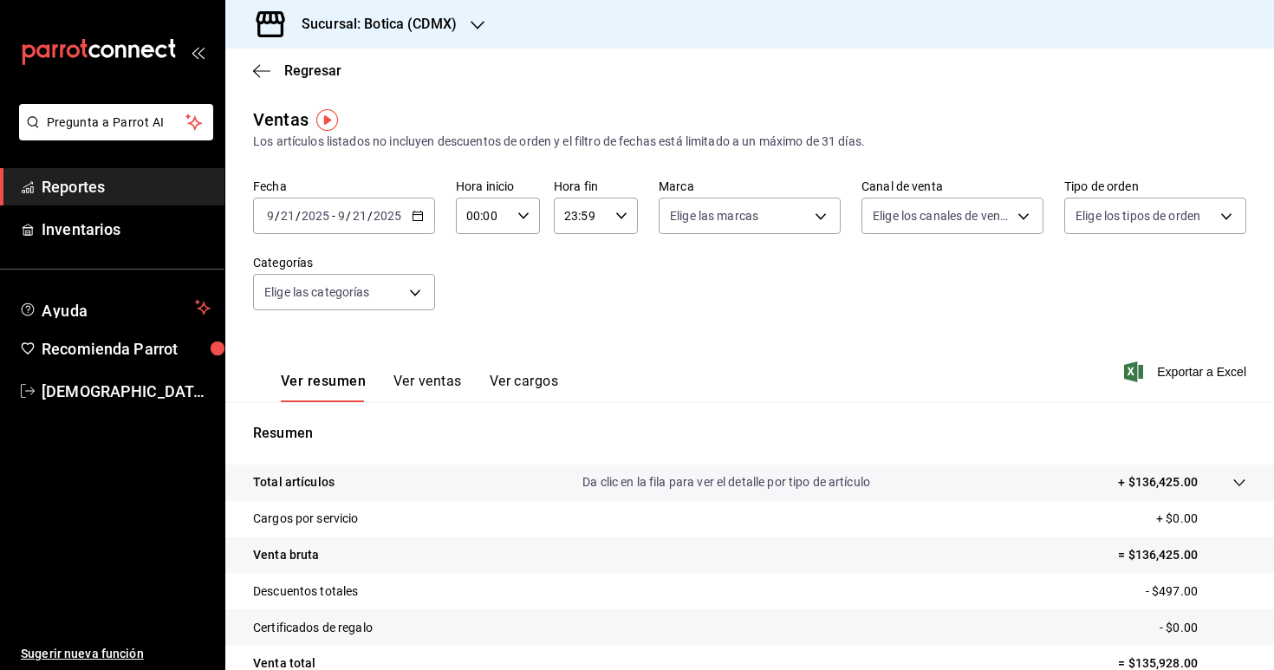
click at [523, 218] on icon "button" at bounding box center [523, 216] width 12 height 12
click at [478, 321] on span "03" at bounding box center [477, 328] width 15 height 14
type input "03:00"
click at [607, 305] on div at bounding box center [637, 335] width 1274 height 670
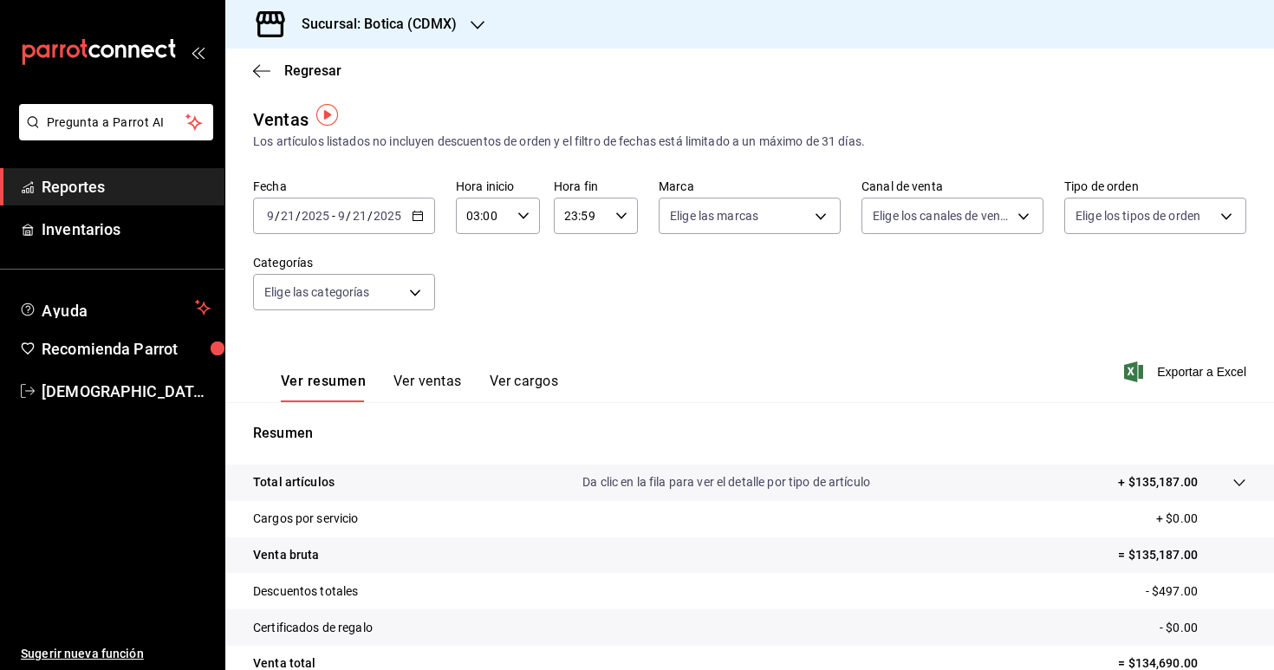
scroll to position [160, 0]
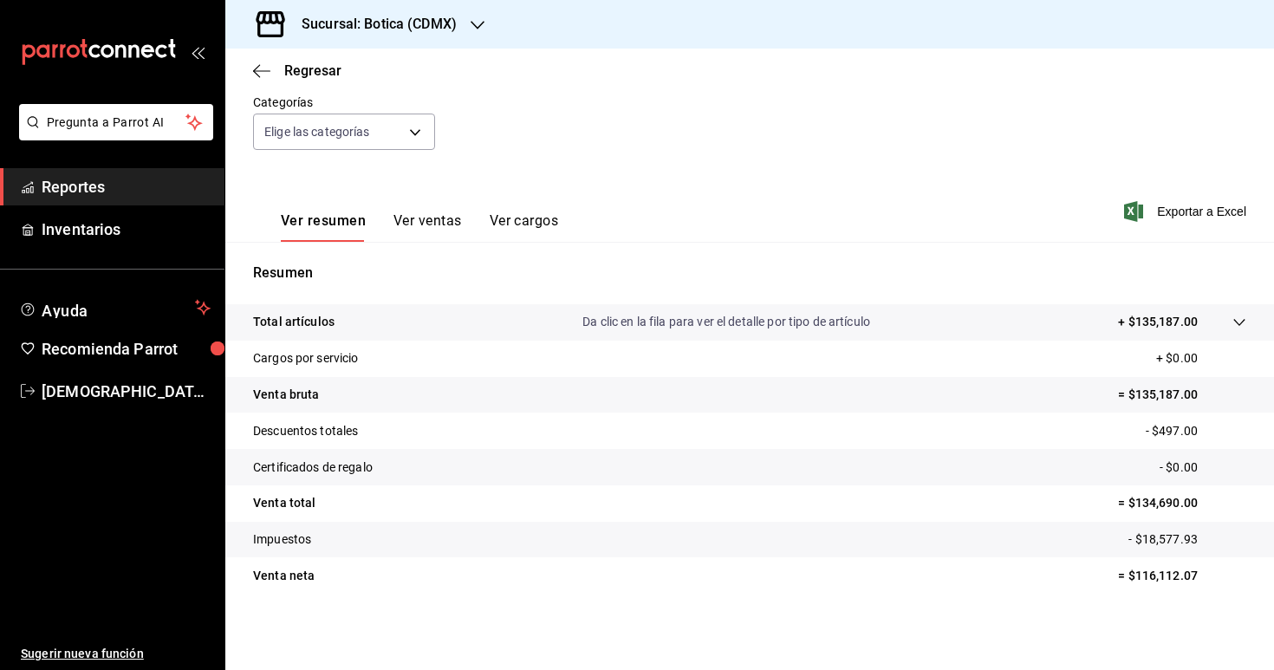
click at [1240, 327] on icon at bounding box center [1239, 322] width 14 height 14
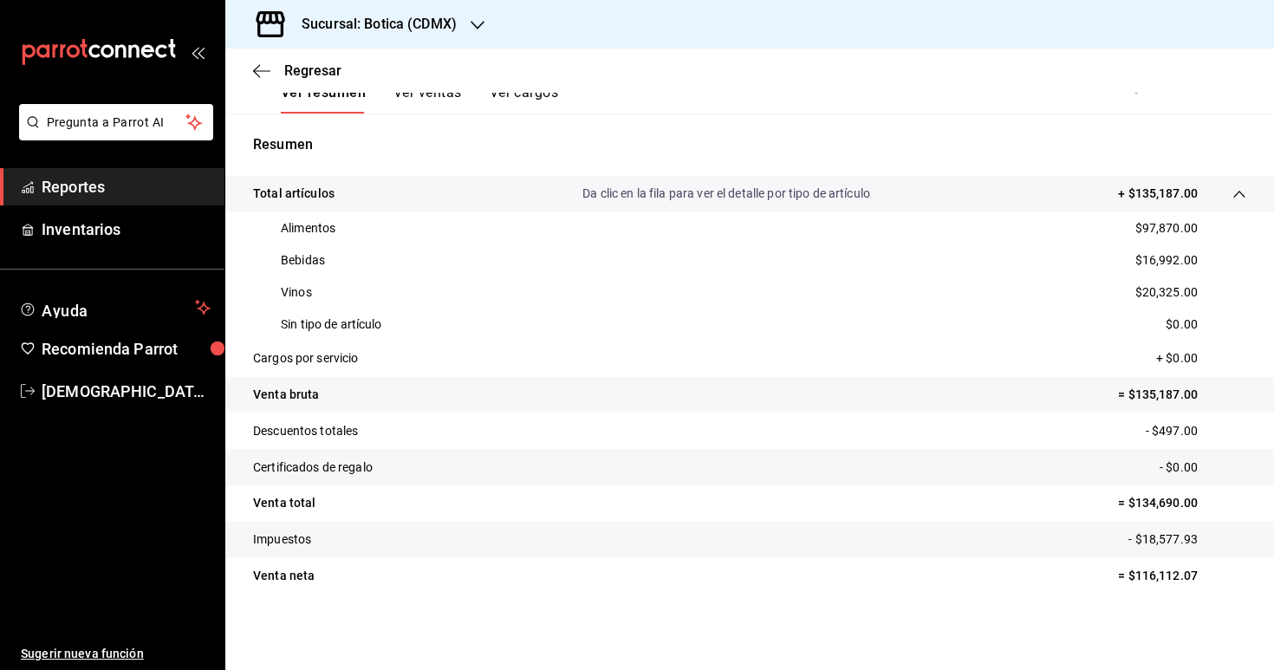
scroll to position [0, 0]
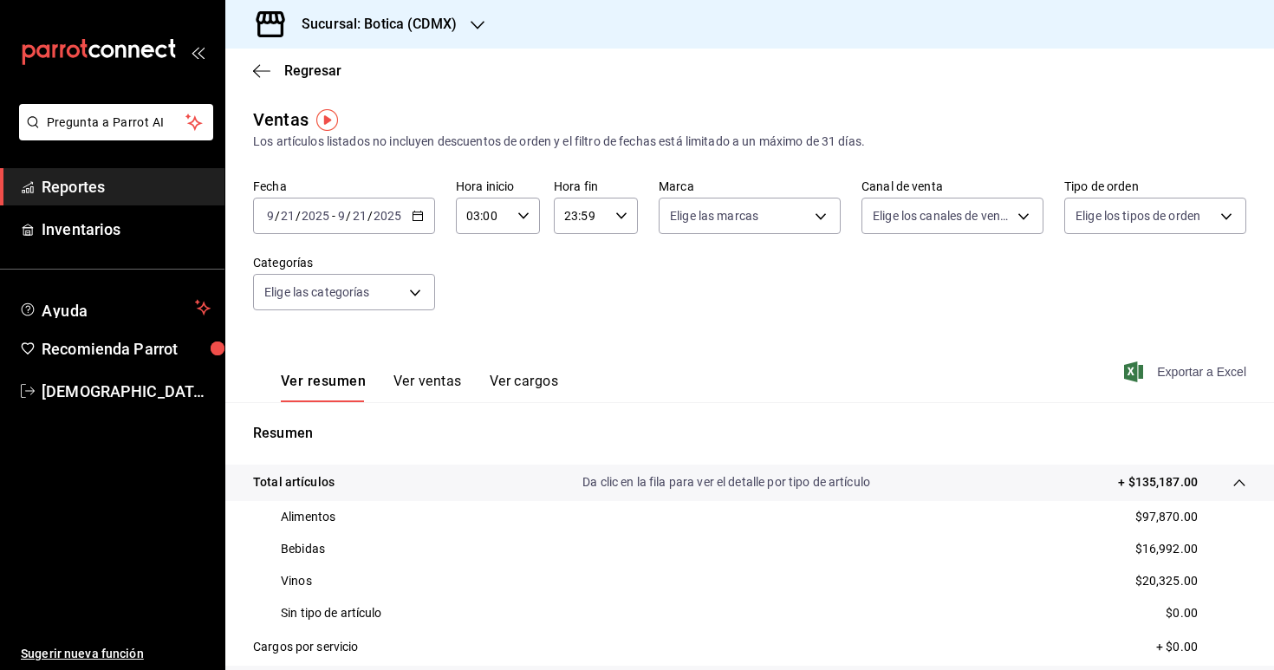
click at [1191, 365] on span "Exportar a Excel" at bounding box center [1186, 371] width 119 height 21
click at [101, 173] on link "Reportes" at bounding box center [112, 186] width 224 height 37
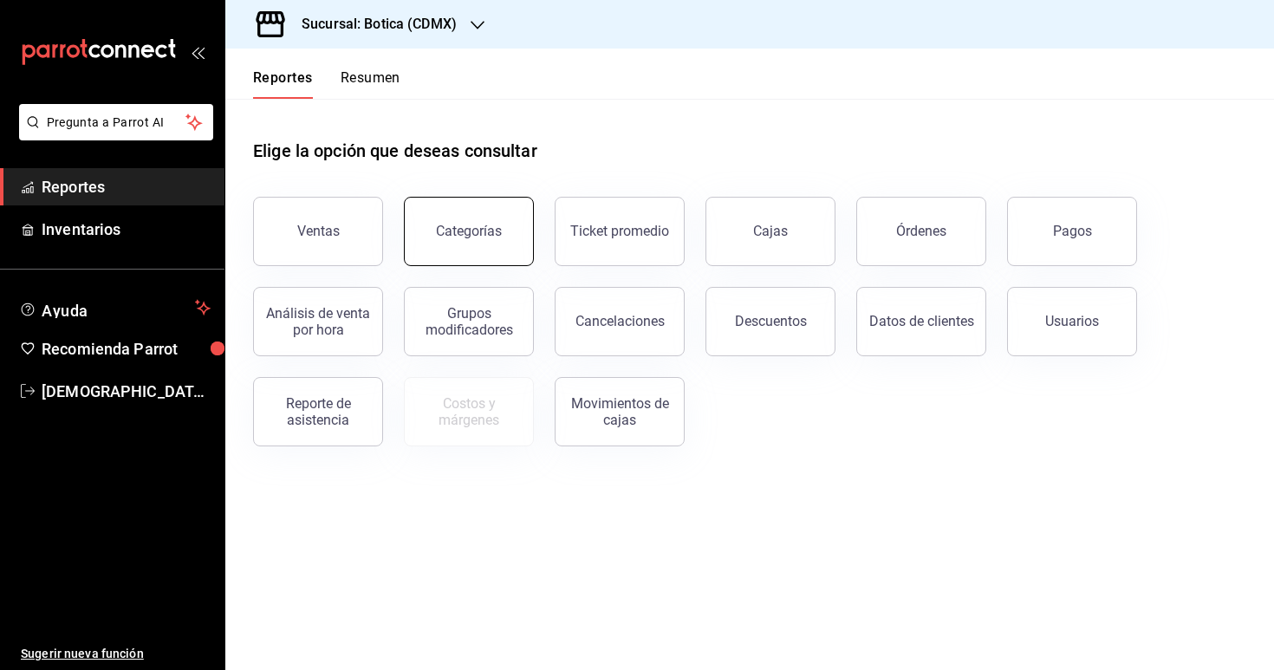
click at [465, 243] on button "Categorías" at bounding box center [469, 231] width 130 height 69
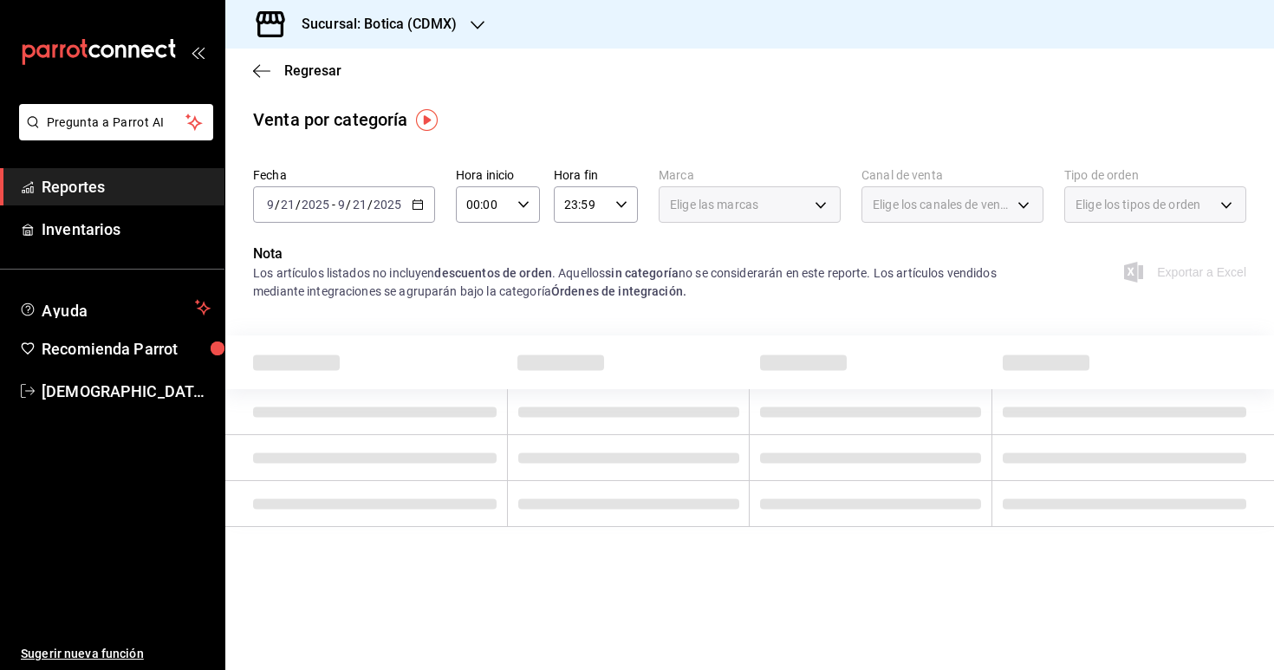
click at [415, 209] on \(Stroke\) "button" at bounding box center [417, 205] width 10 height 10
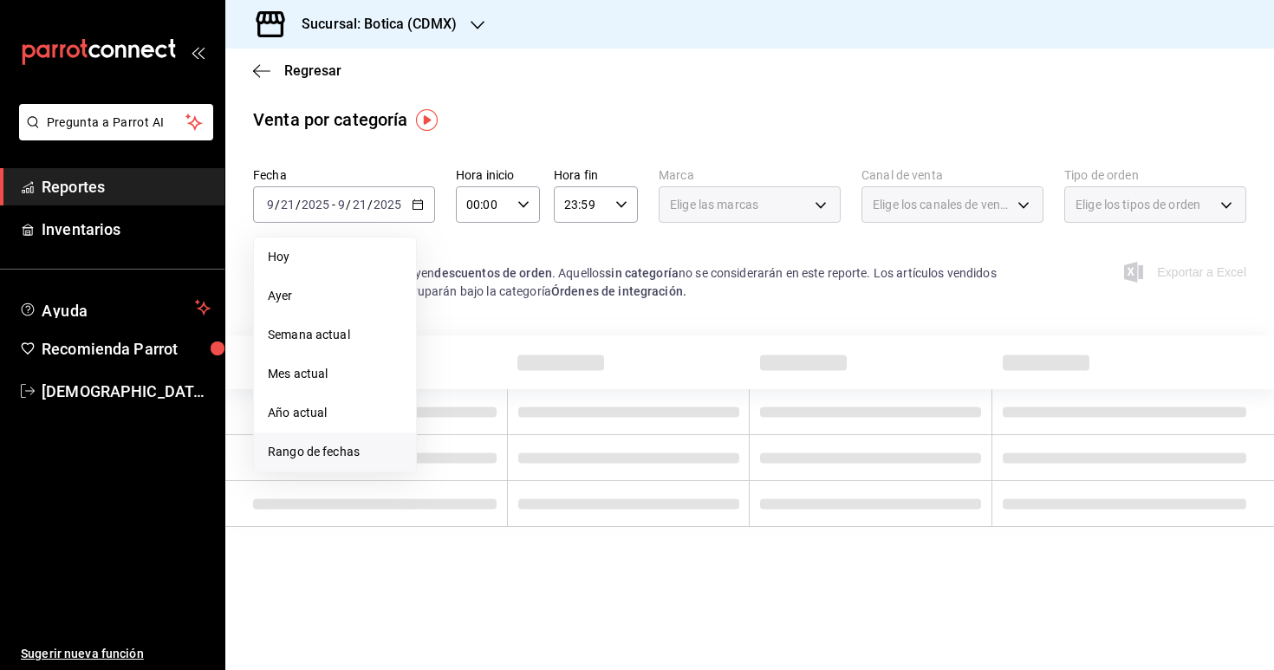
click at [373, 455] on span "Rango de fechas" at bounding box center [335, 452] width 134 height 18
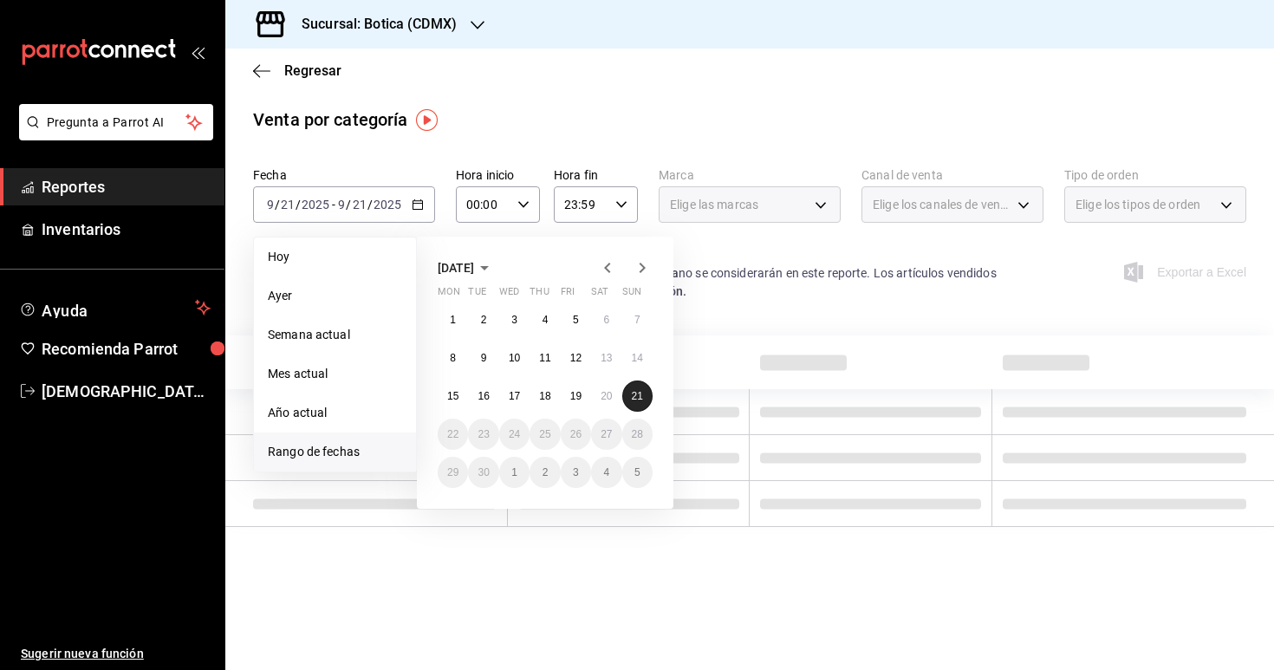
click at [636, 397] on abbr "21" at bounding box center [637, 396] width 11 height 12
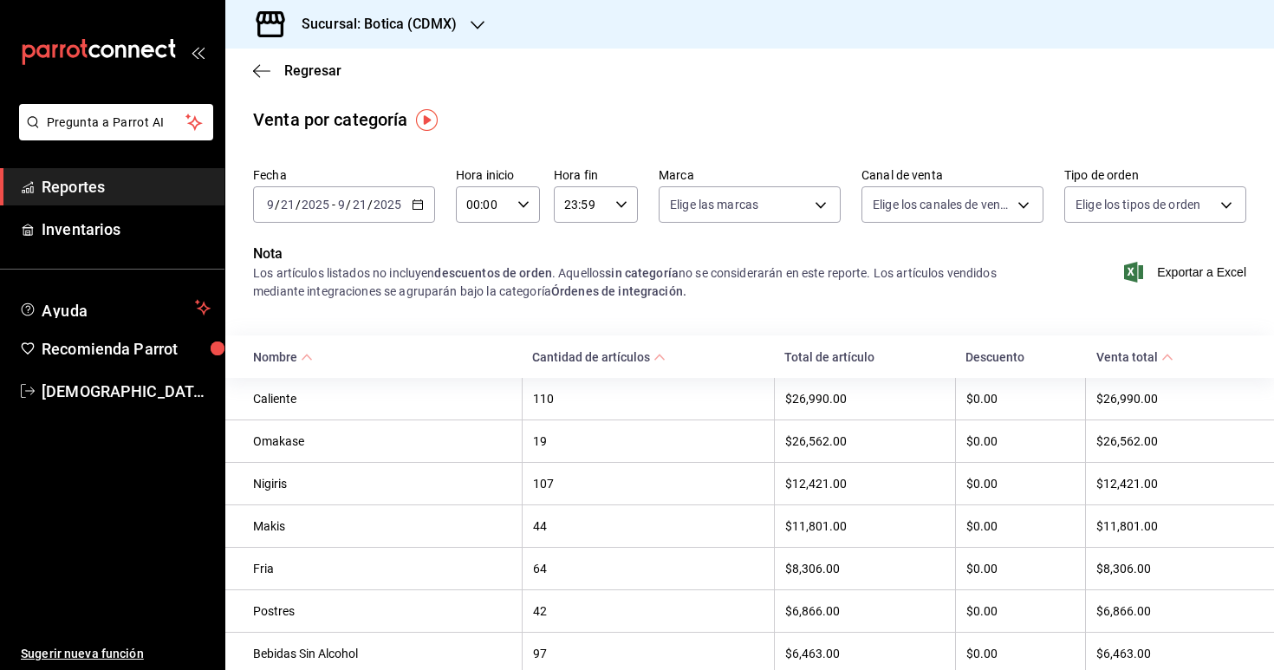
click at [516, 203] on div "00:00 Hora inicio" at bounding box center [498, 204] width 84 height 36
click at [475, 324] on span "03" at bounding box center [477, 325] width 15 height 14
type input "03:00"
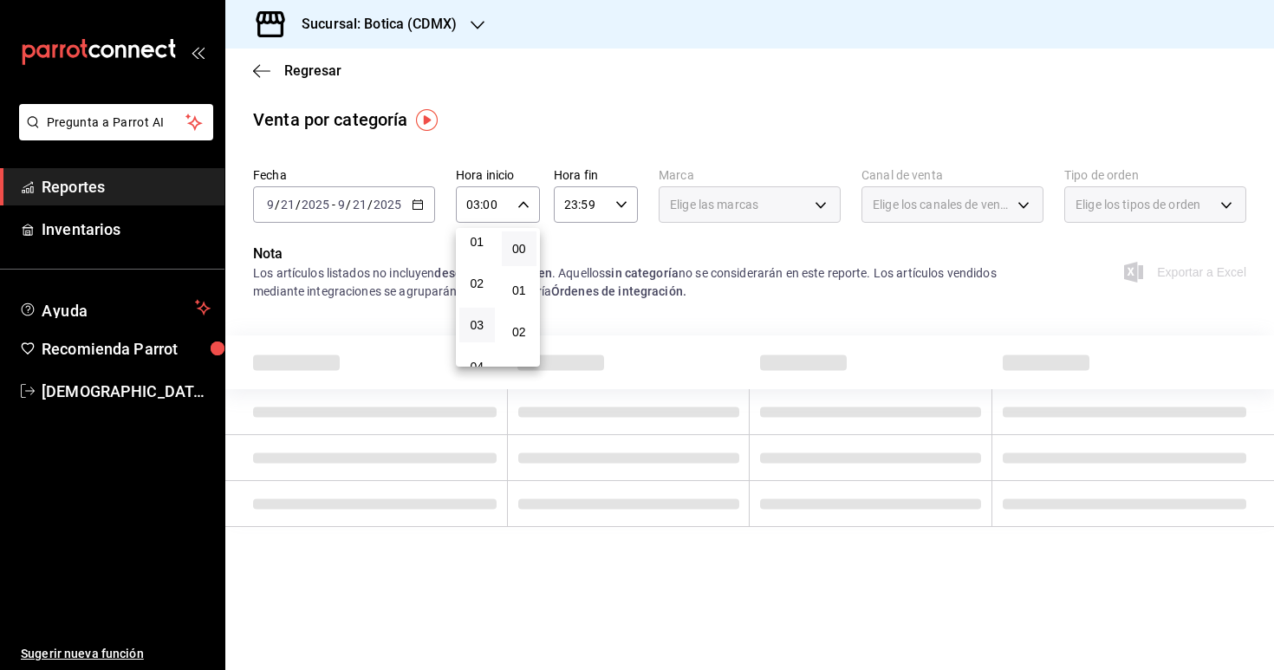
click at [588, 308] on div at bounding box center [637, 335] width 1274 height 670
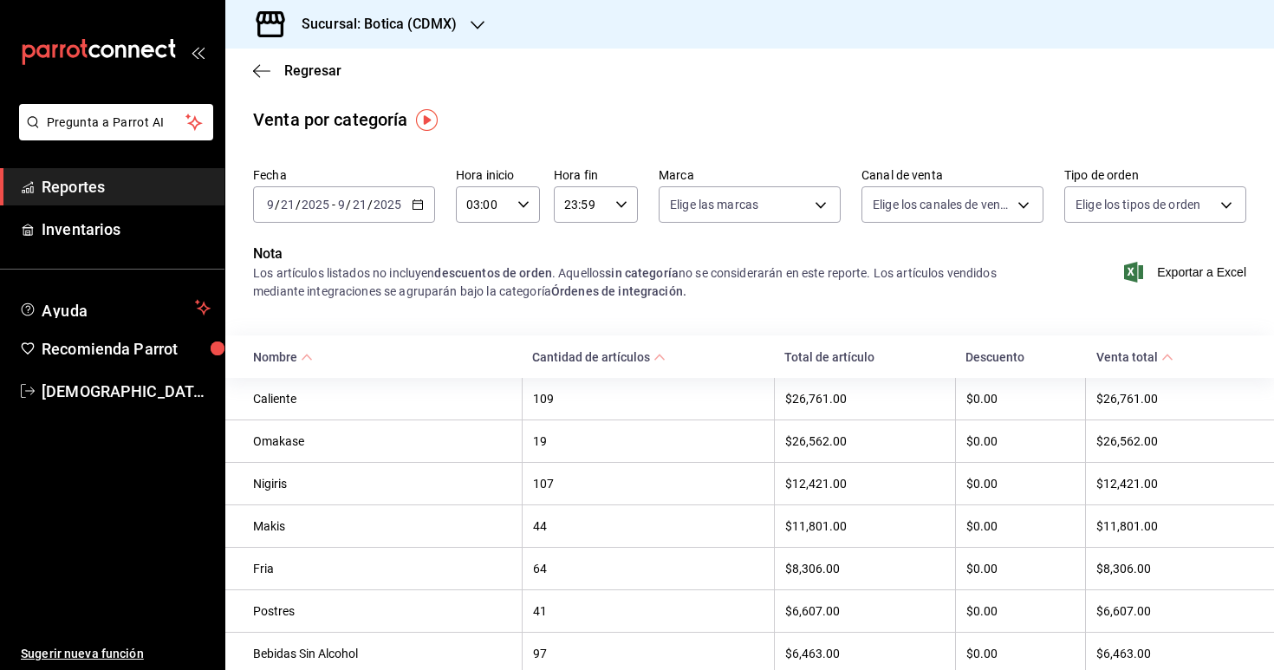
click at [104, 184] on span "Reportes" at bounding box center [126, 186] width 169 height 23
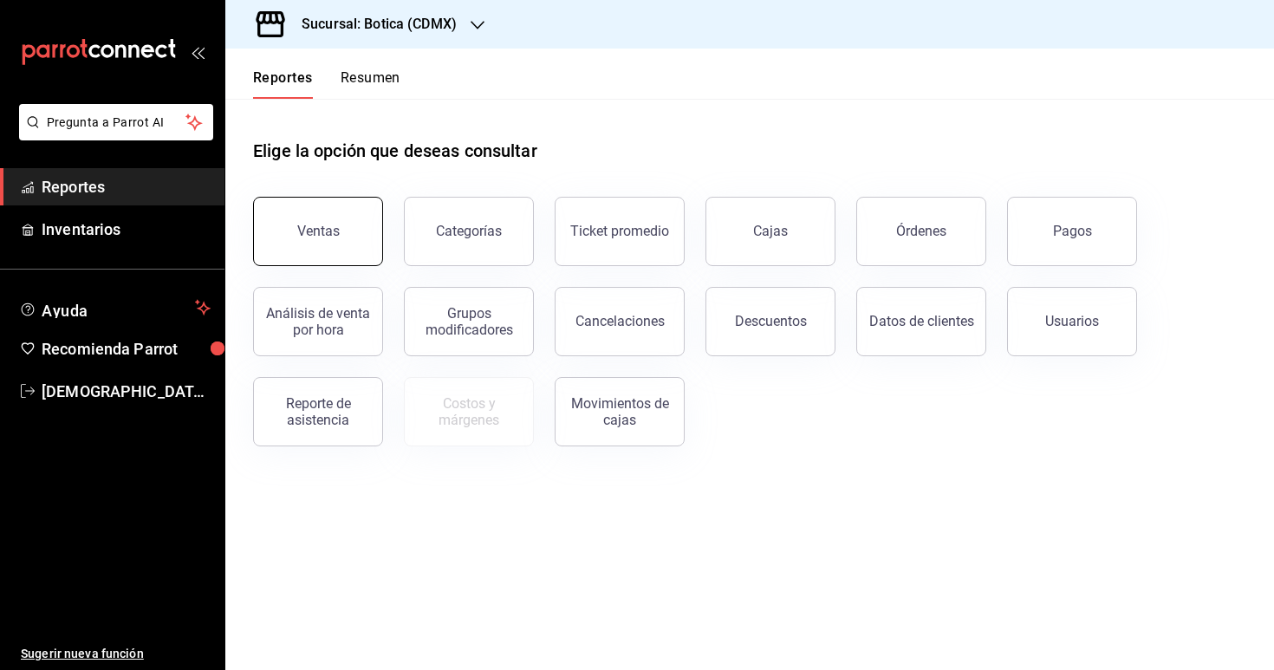
click at [360, 223] on button "Ventas" at bounding box center [318, 231] width 130 height 69
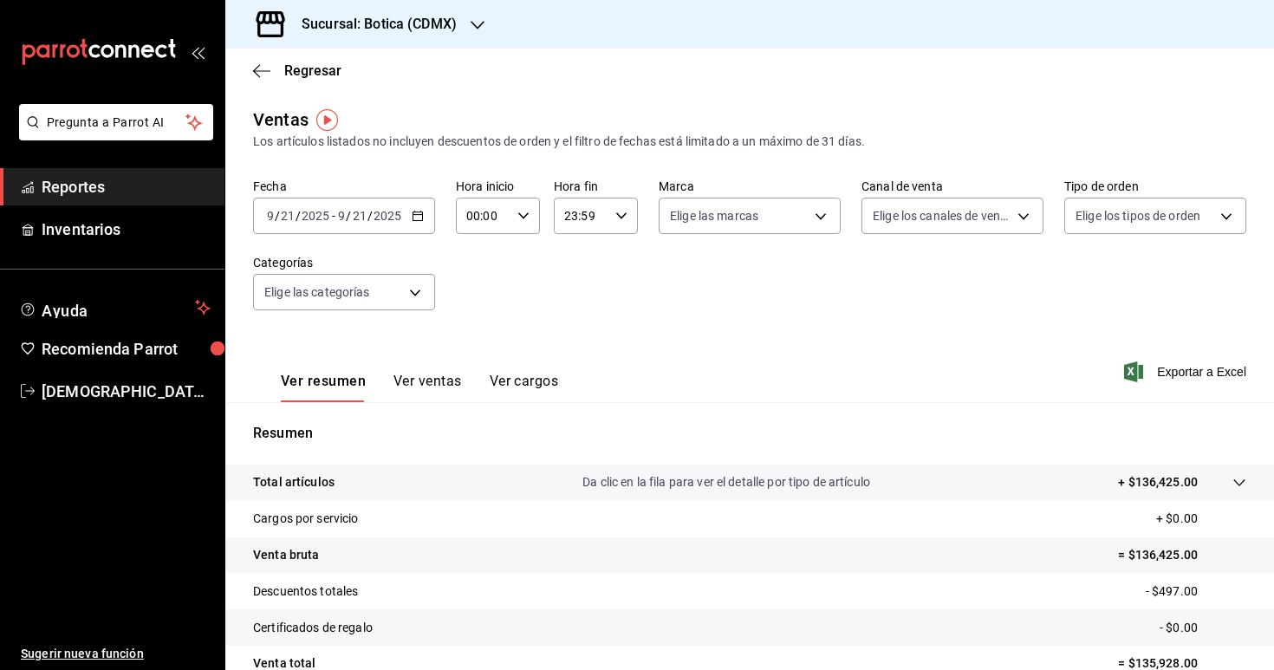
click at [417, 217] on icon "button" at bounding box center [418, 216] width 12 height 12
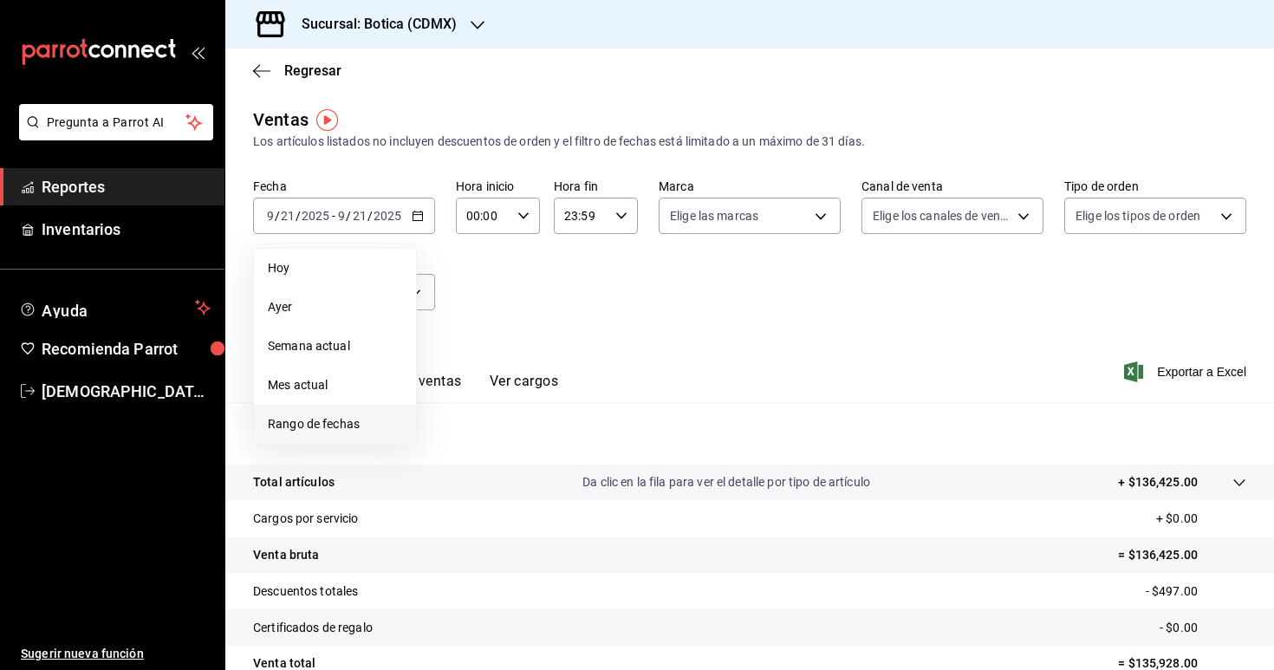
click at [374, 418] on span "Rango de fechas" at bounding box center [335, 424] width 134 height 18
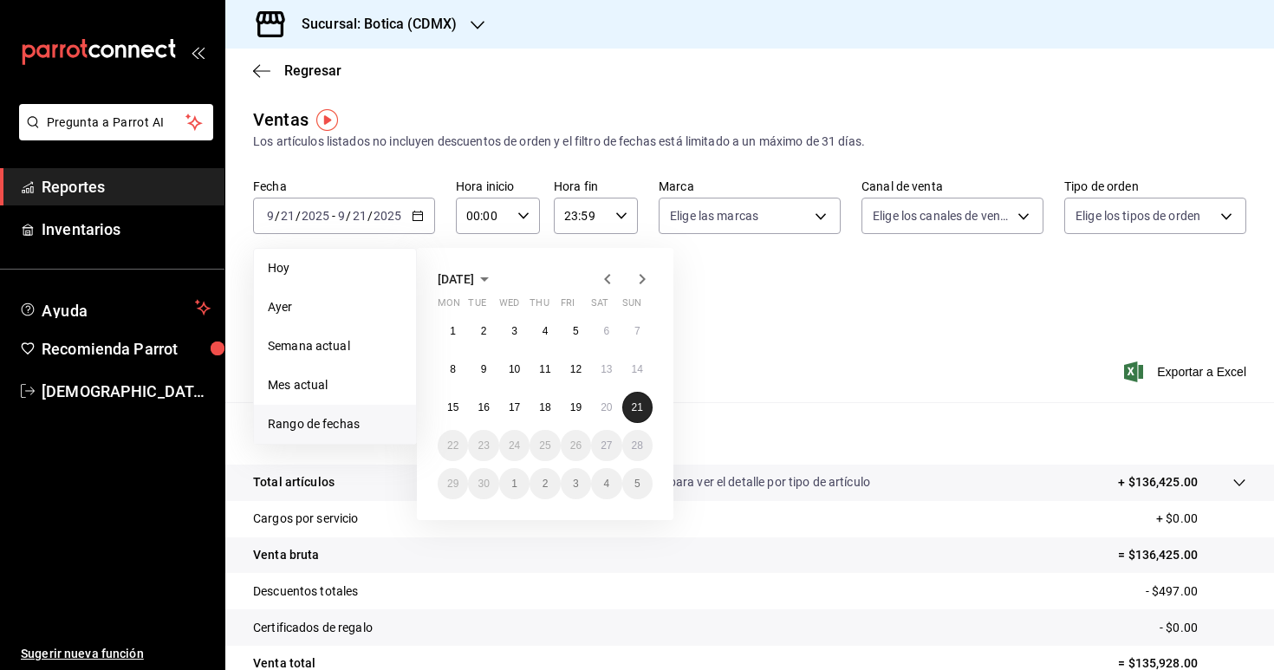
click at [636, 409] on abbr "21" at bounding box center [637, 407] width 11 height 12
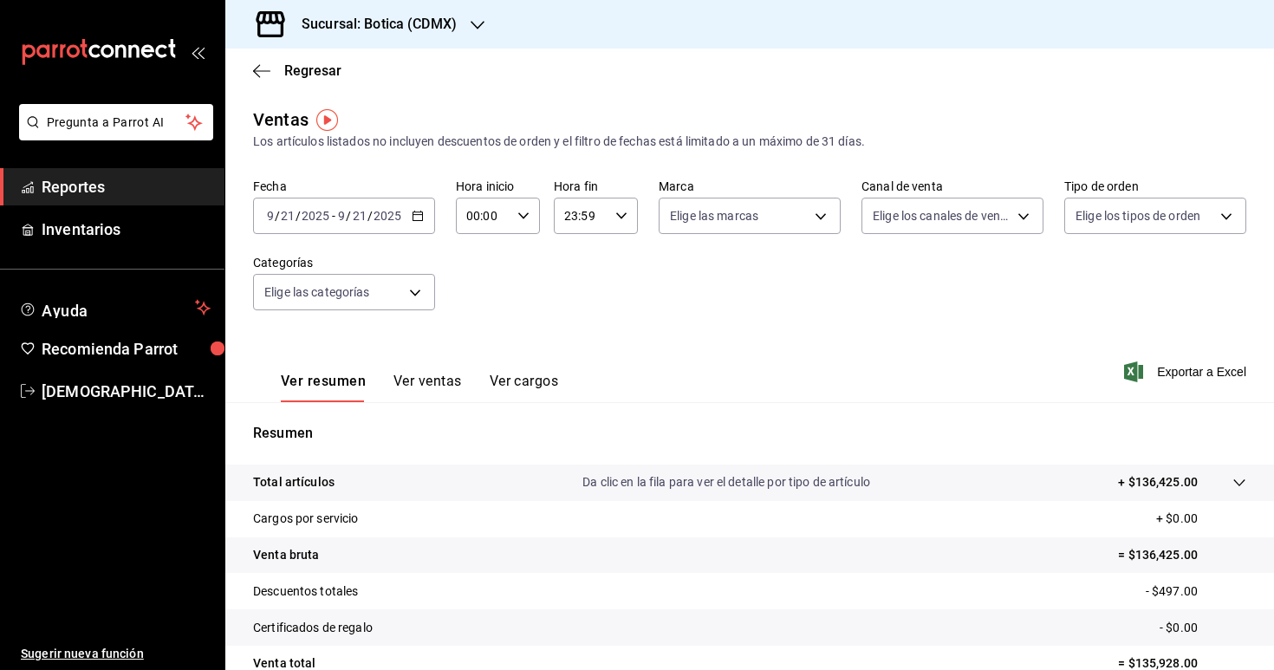
click at [525, 218] on icon "button" at bounding box center [523, 216] width 12 height 12
click at [478, 325] on span "03" at bounding box center [477, 322] width 15 height 14
type input "03:00"
click at [676, 341] on div at bounding box center [637, 335] width 1274 height 670
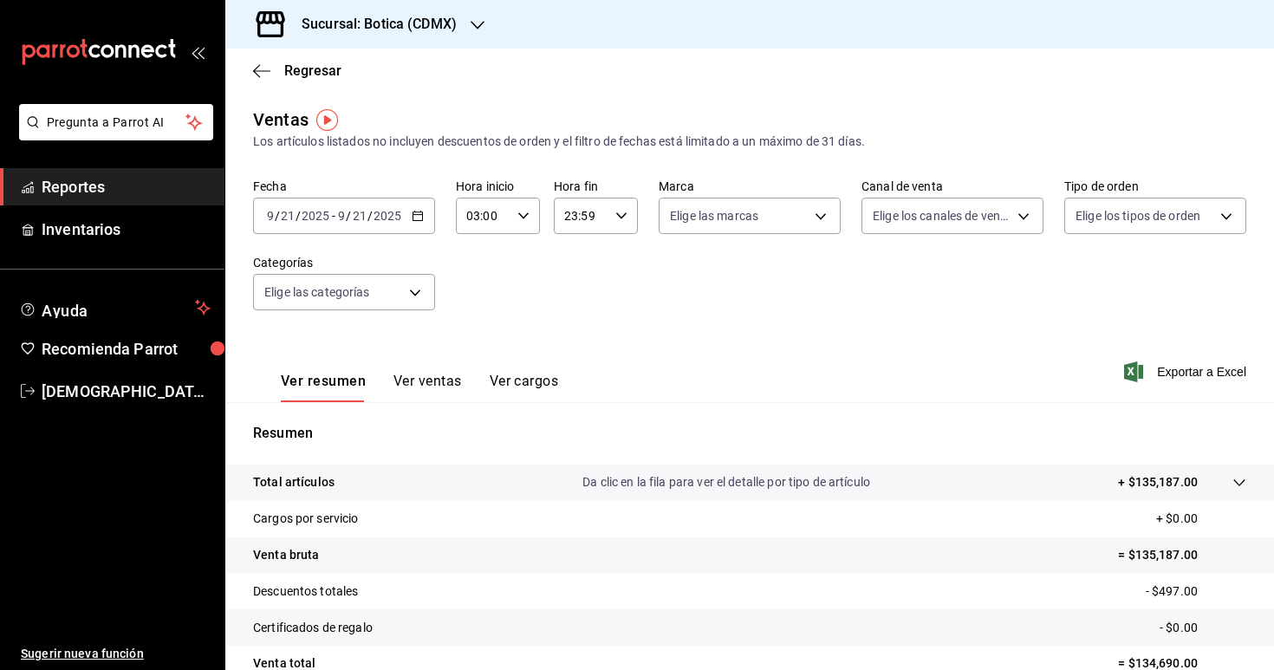
scroll to position [160, 0]
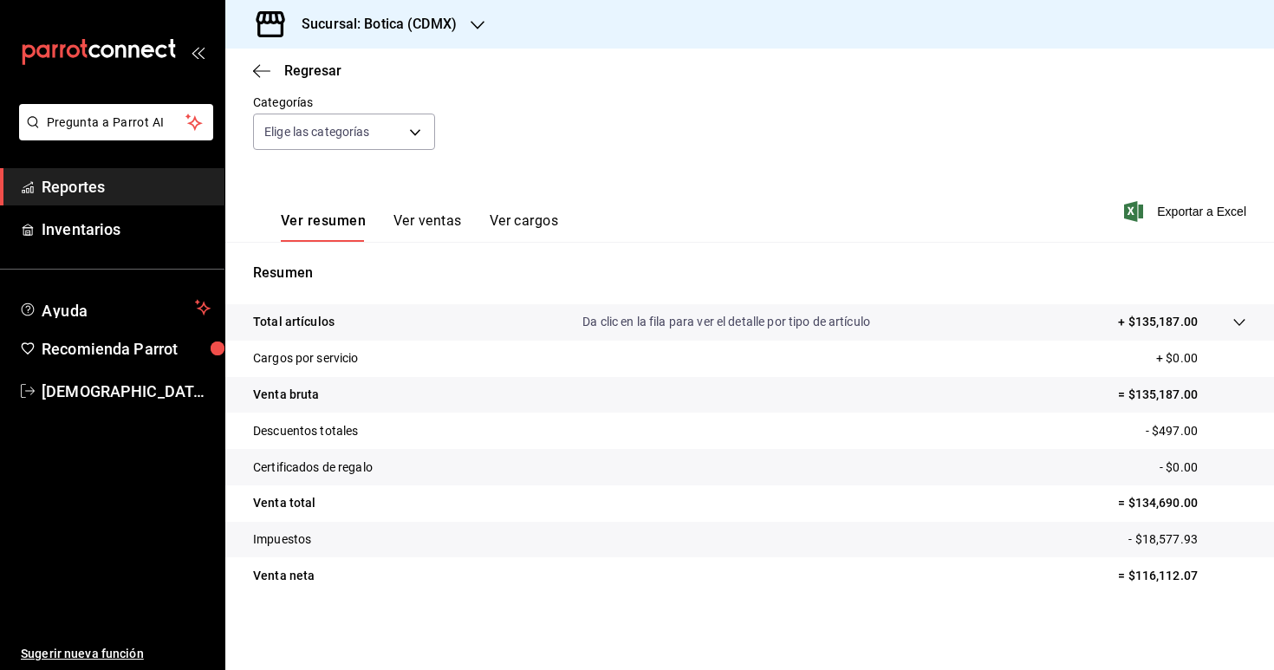
click at [124, 185] on span "Reportes" at bounding box center [126, 186] width 169 height 23
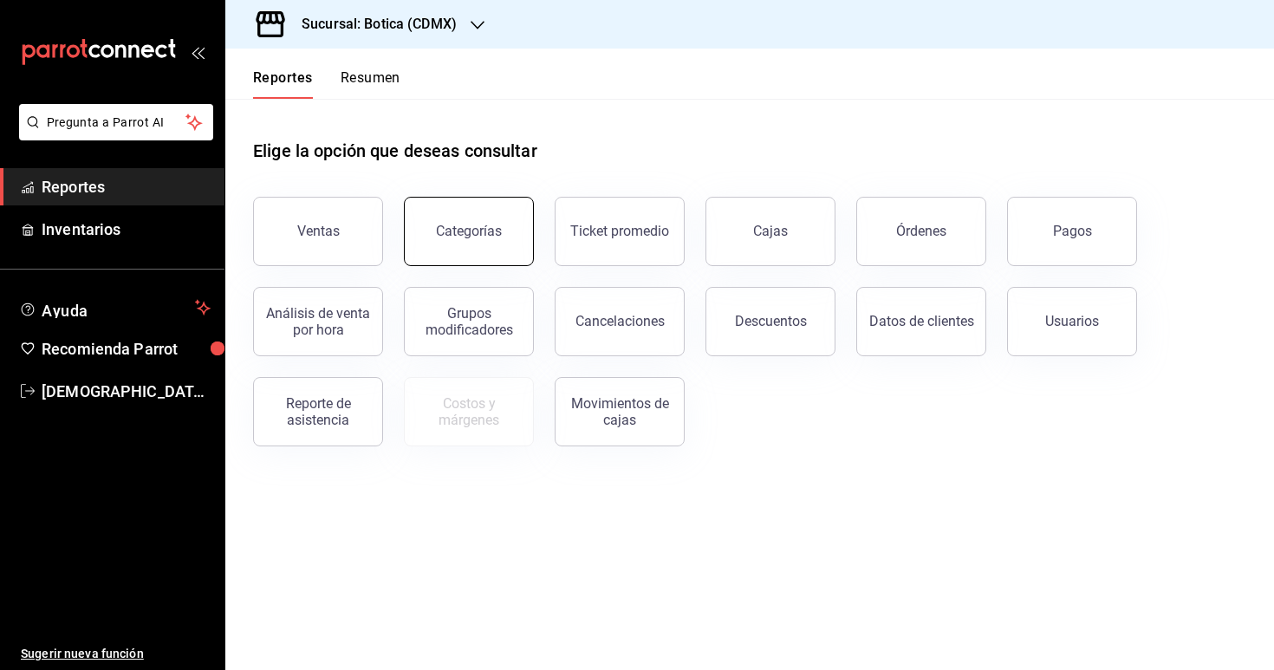
click at [496, 218] on button "Categorías" at bounding box center [469, 231] width 130 height 69
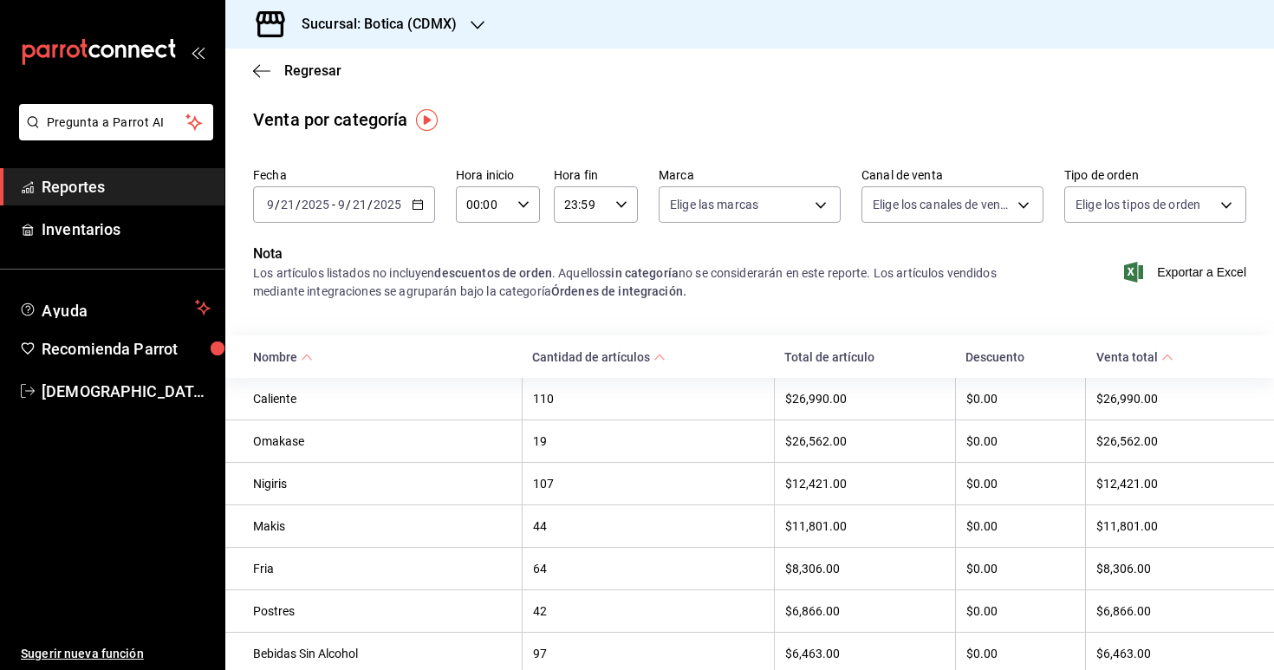
click at [415, 207] on icon "button" at bounding box center [418, 204] width 12 height 12
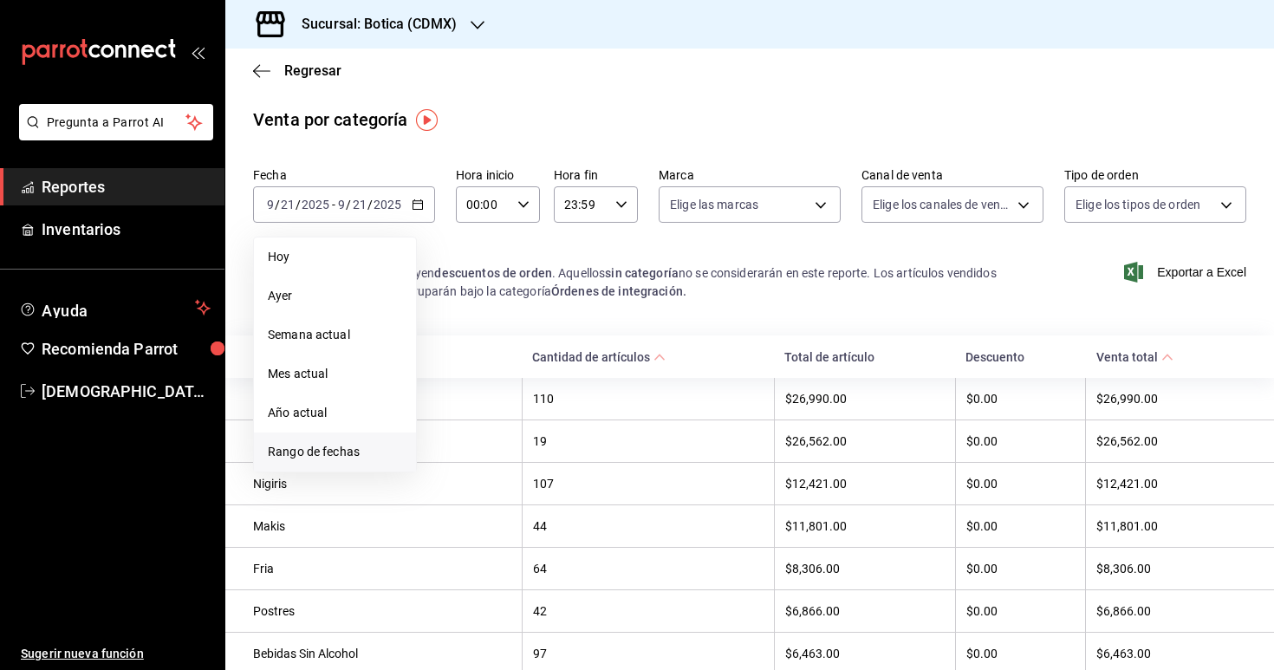
click at [372, 449] on span "Rango de fechas" at bounding box center [335, 452] width 134 height 18
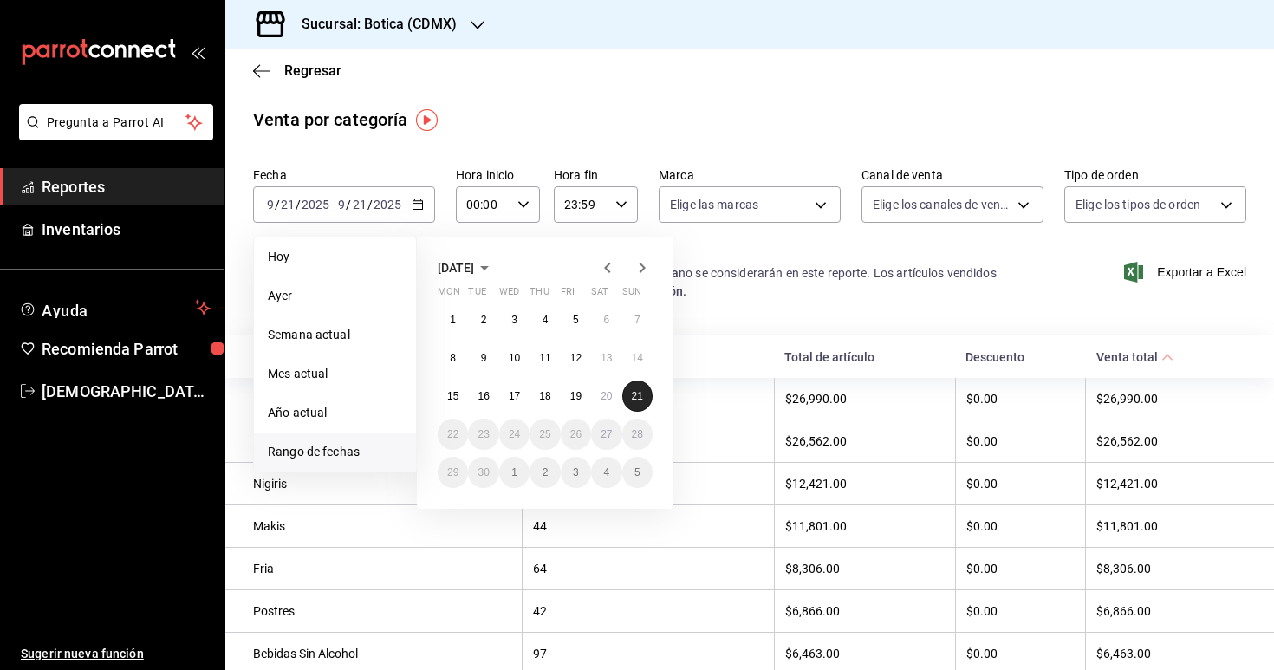
click at [643, 393] on button "21" at bounding box center [637, 395] width 30 height 31
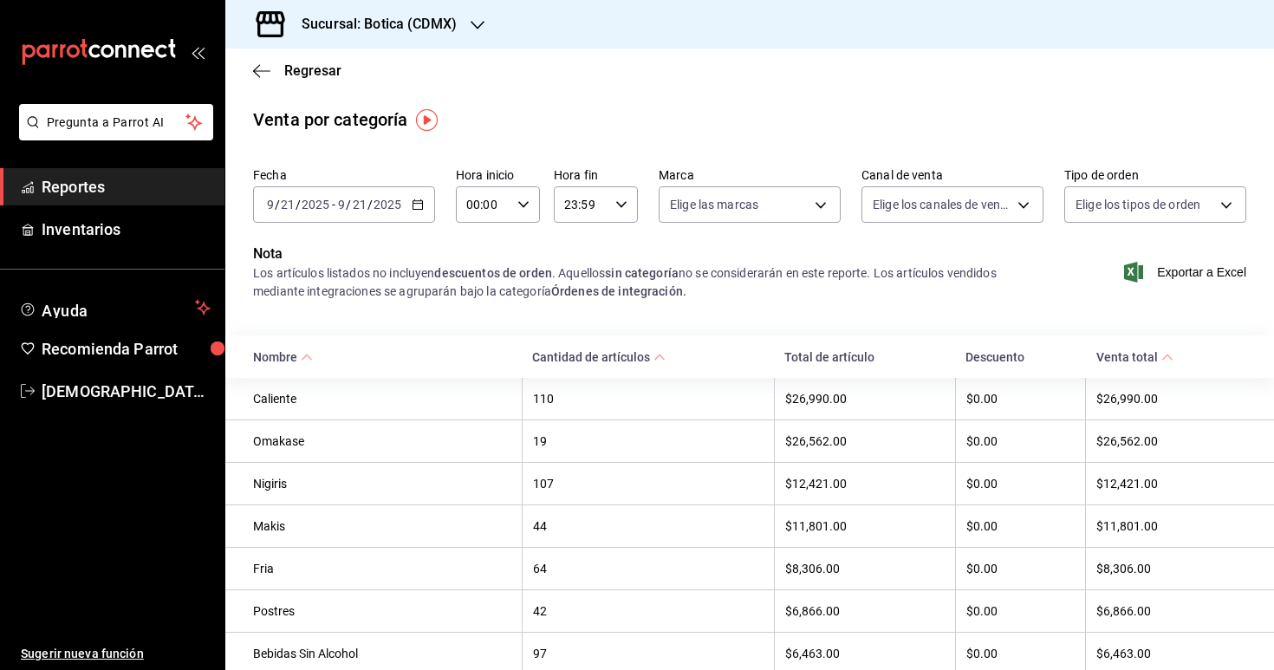
click at [565, 315] on div "Nota Los artículos listados no incluyen descuentos de orden . Aquellos sin cate…" at bounding box center [749, 282] width 1049 height 78
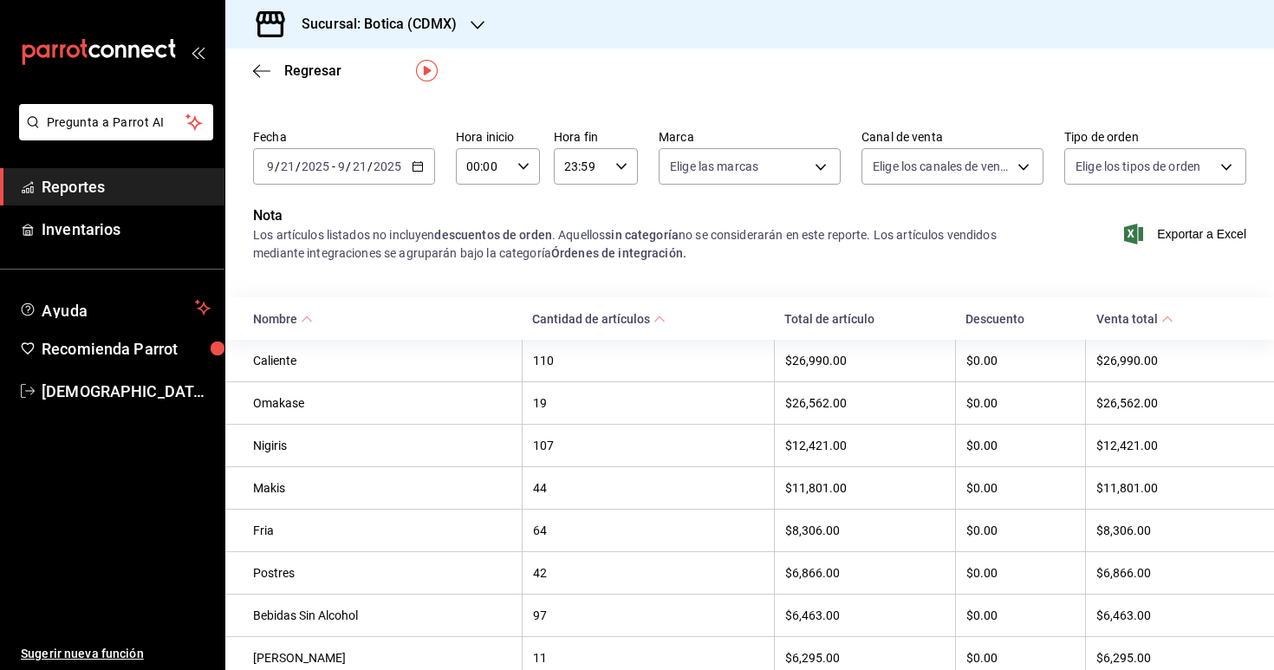
scroll to position [51, 0]
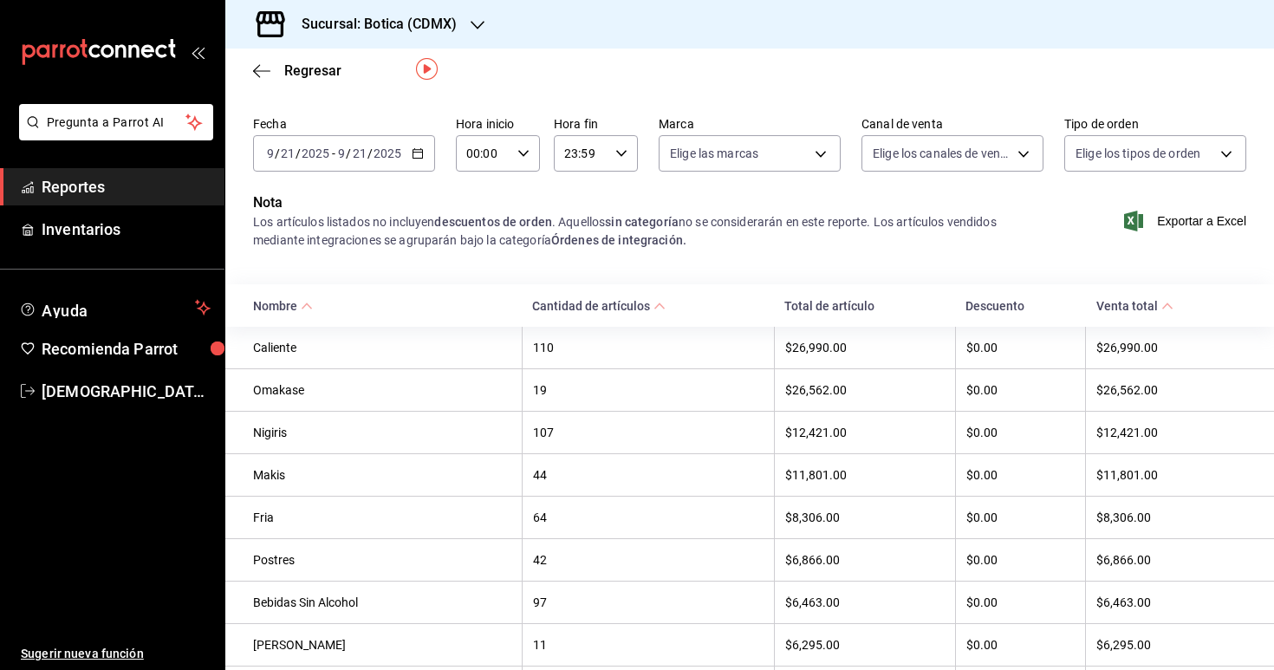
click at [528, 161] on div "00:00 Hora inicio" at bounding box center [498, 153] width 84 height 36
click at [473, 282] on span "03" at bounding box center [477, 289] width 15 height 14
click at [601, 276] on div at bounding box center [637, 335] width 1274 height 670
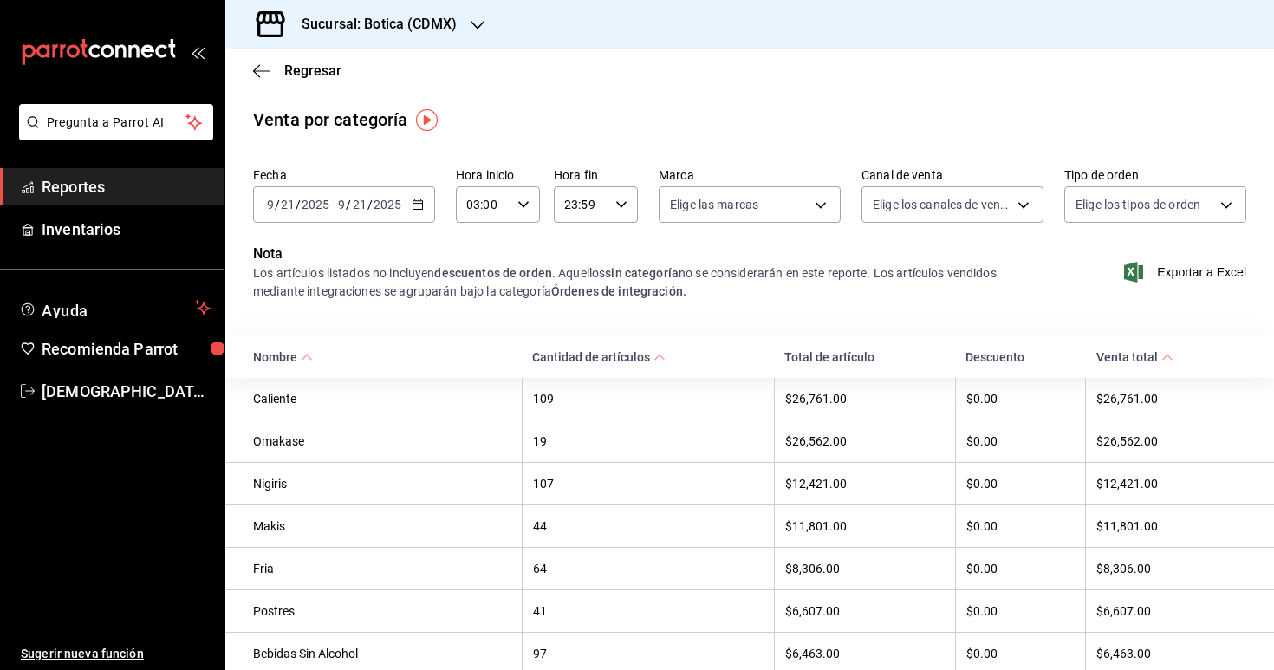
click at [419, 204] on icon "button" at bounding box center [418, 204] width 12 height 12
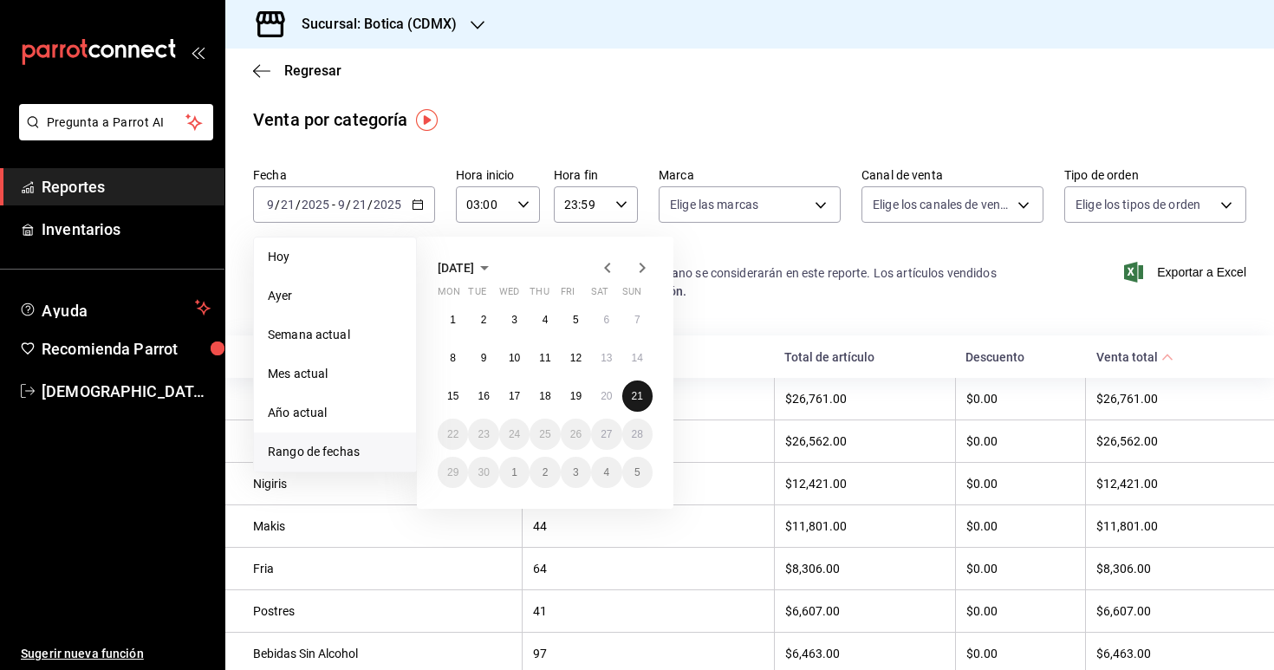
click at [636, 391] on abbr "21" at bounding box center [637, 396] width 11 height 12
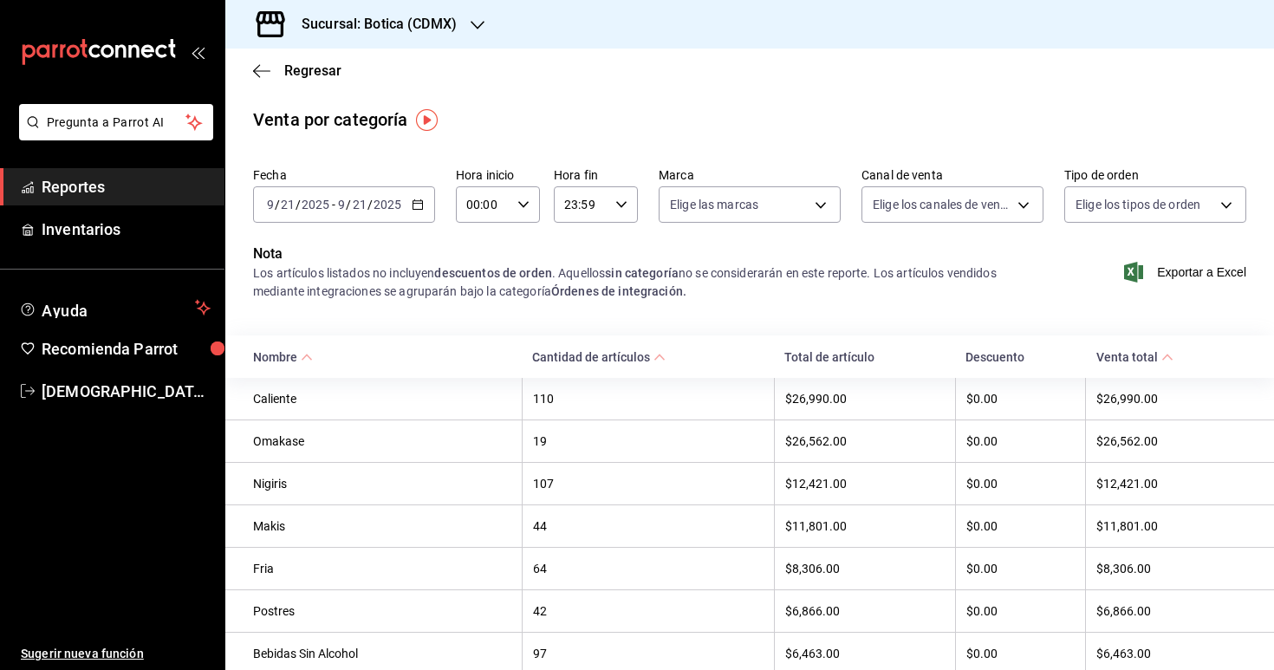
click at [523, 203] on icon "button" at bounding box center [523, 204] width 12 height 12
click at [477, 348] on span "03" at bounding box center [477, 351] width 15 height 14
type input "03:00"
click at [620, 328] on div at bounding box center [637, 335] width 1274 height 670
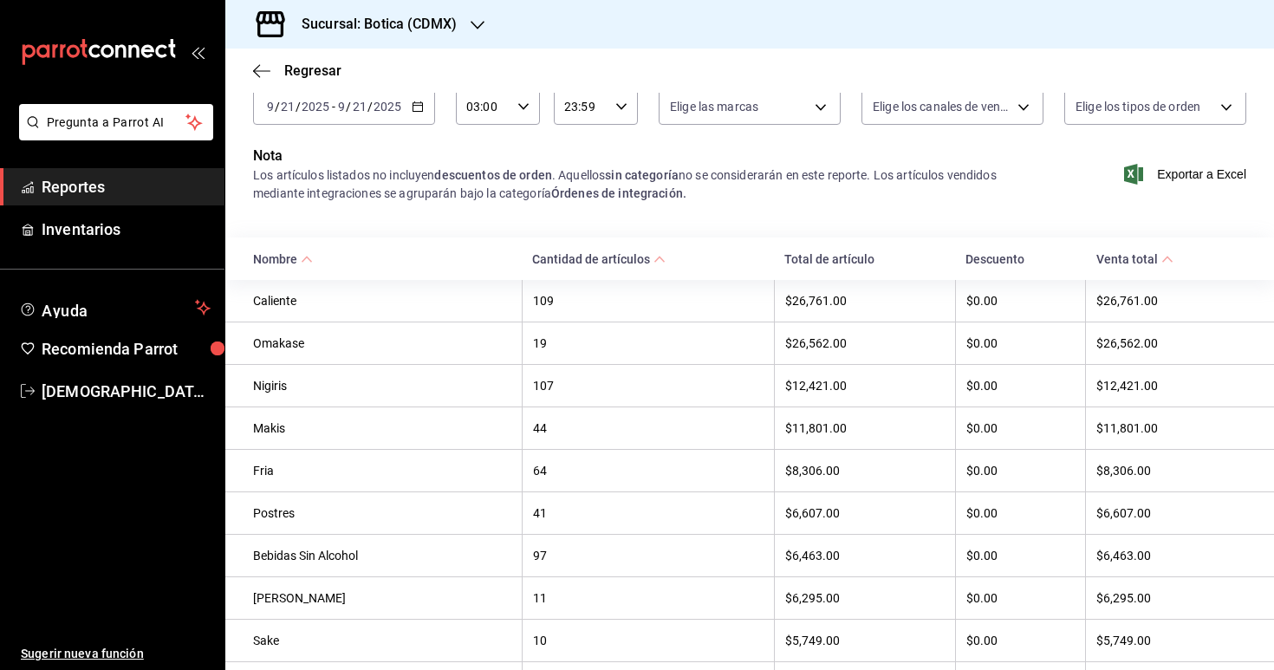
scroll to position [99, 0]
click at [1169, 171] on span "Exportar a Excel" at bounding box center [1186, 173] width 119 height 21
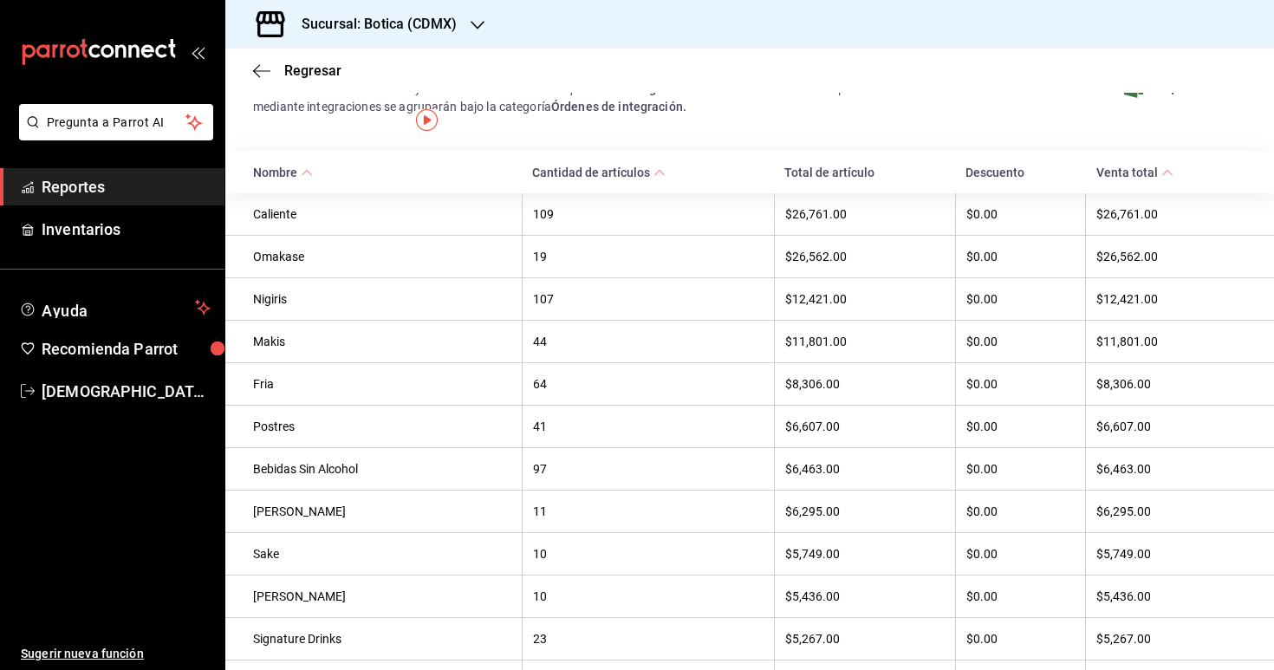
scroll to position [0, 0]
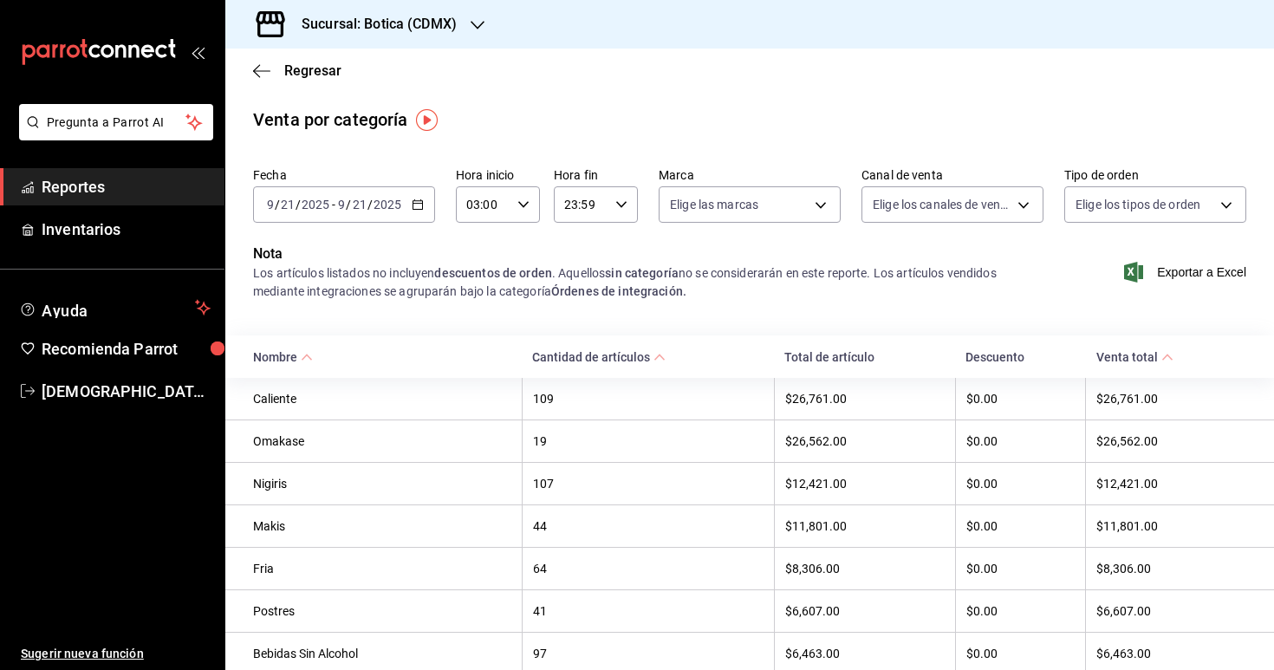
click at [185, 186] on span "Reportes" at bounding box center [126, 186] width 169 height 23
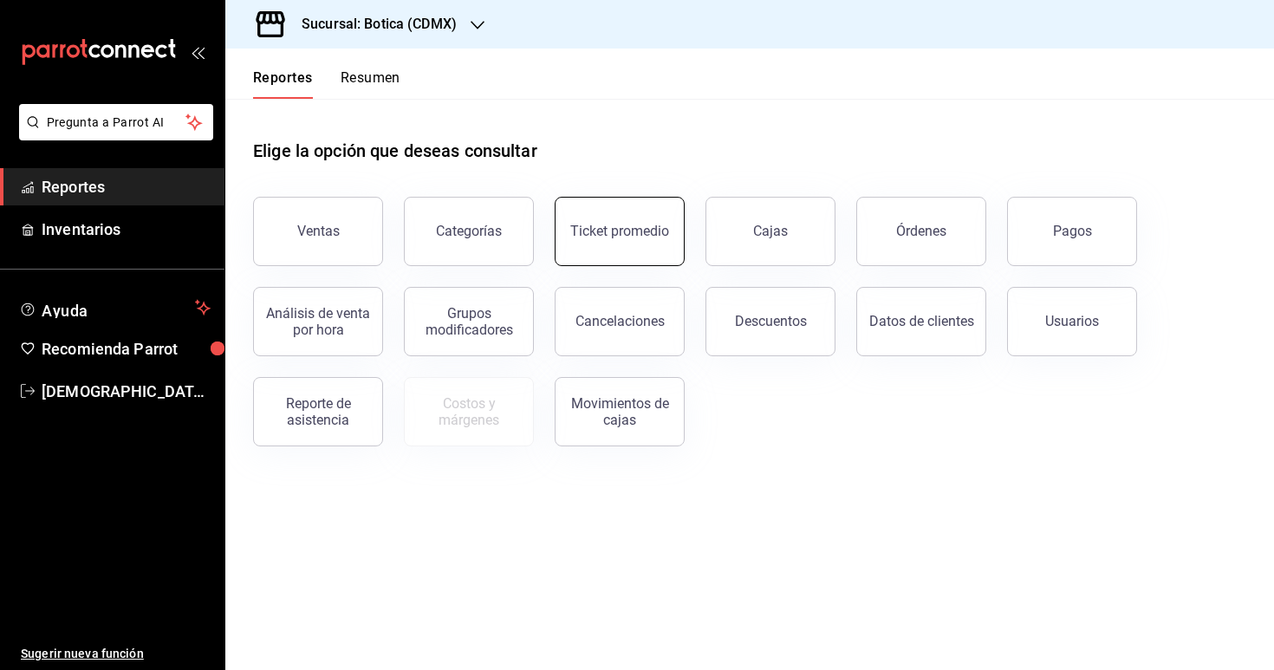
click at [614, 237] on div "Ticket promedio" at bounding box center [619, 231] width 99 height 16
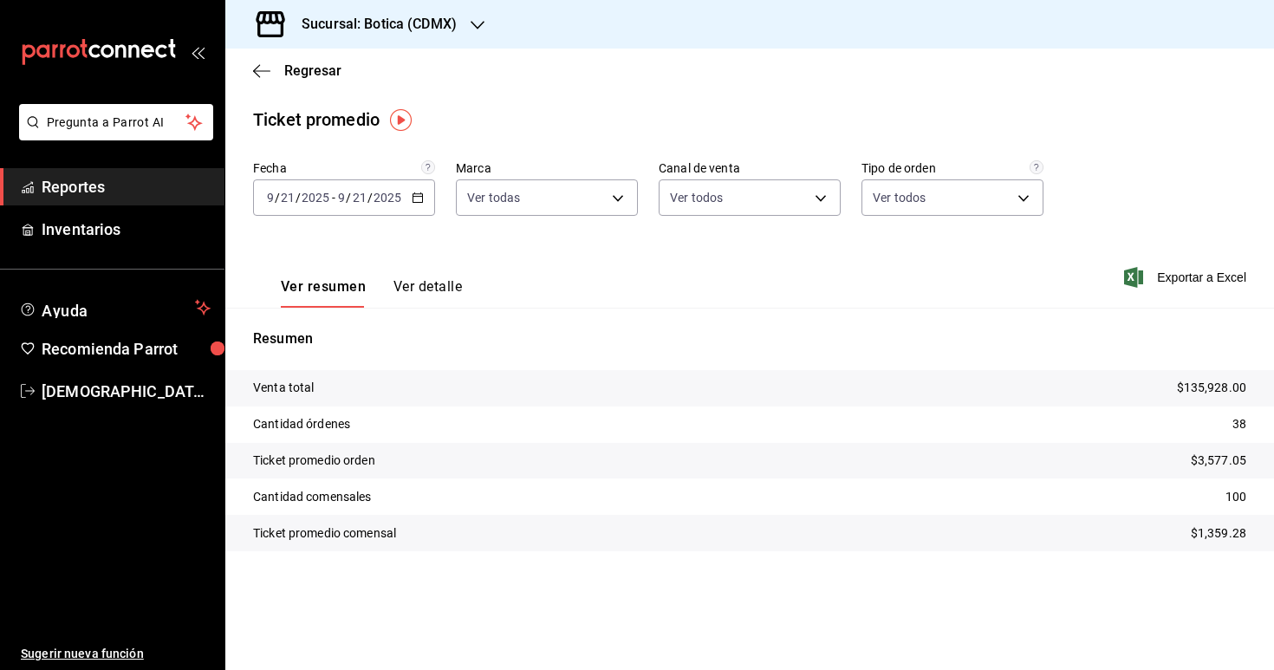
click at [416, 201] on icon "button" at bounding box center [418, 198] width 12 height 12
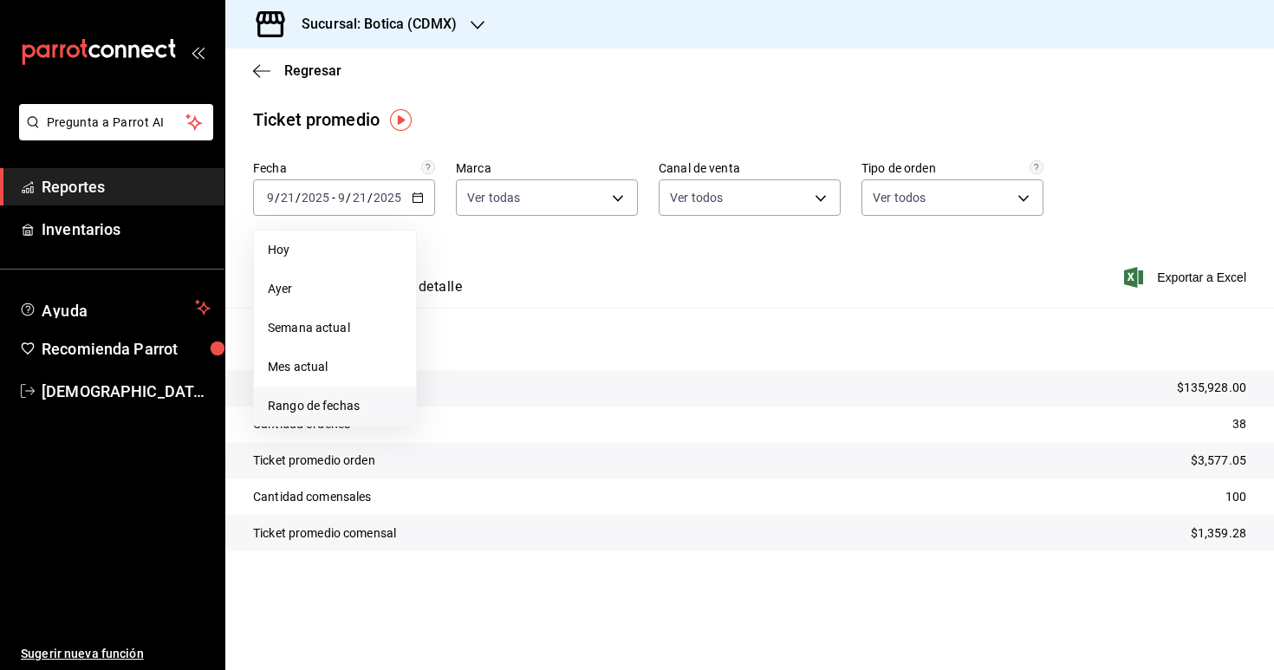
click at [356, 408] on span "Rango de fechas" at bounding box center [335, 406] width 134 height 18
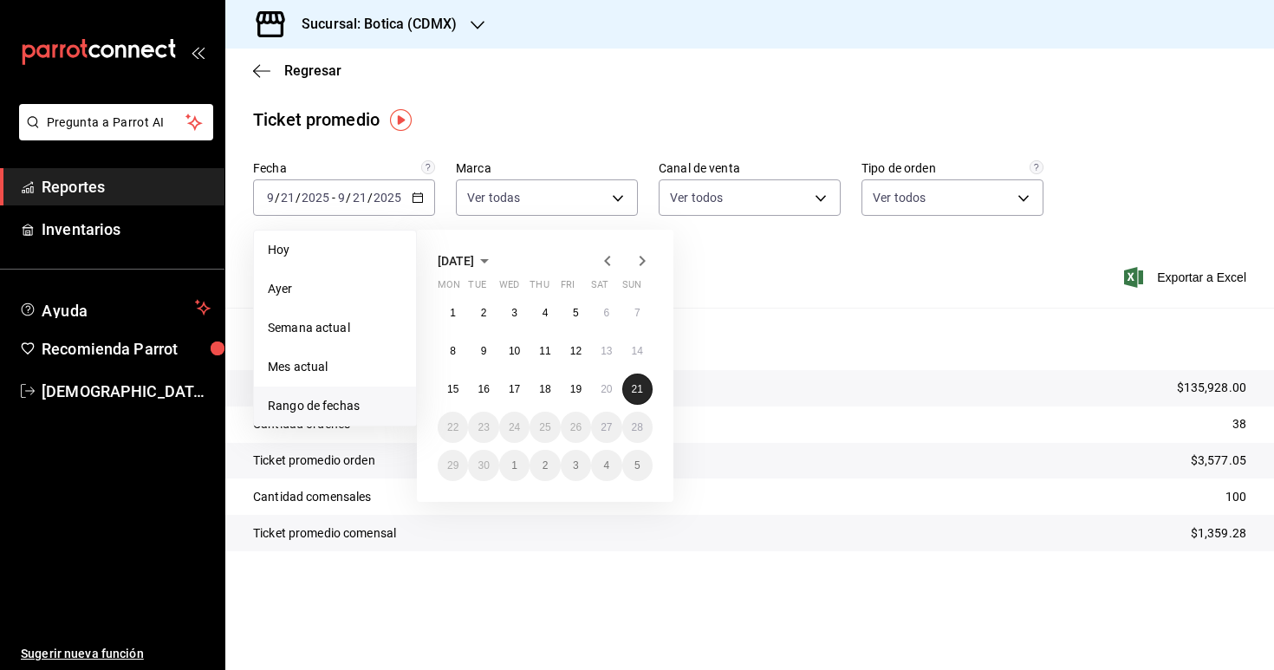
click at [637, 393] on abbr "21" at bounding box center [637, 389] width 11 height 12
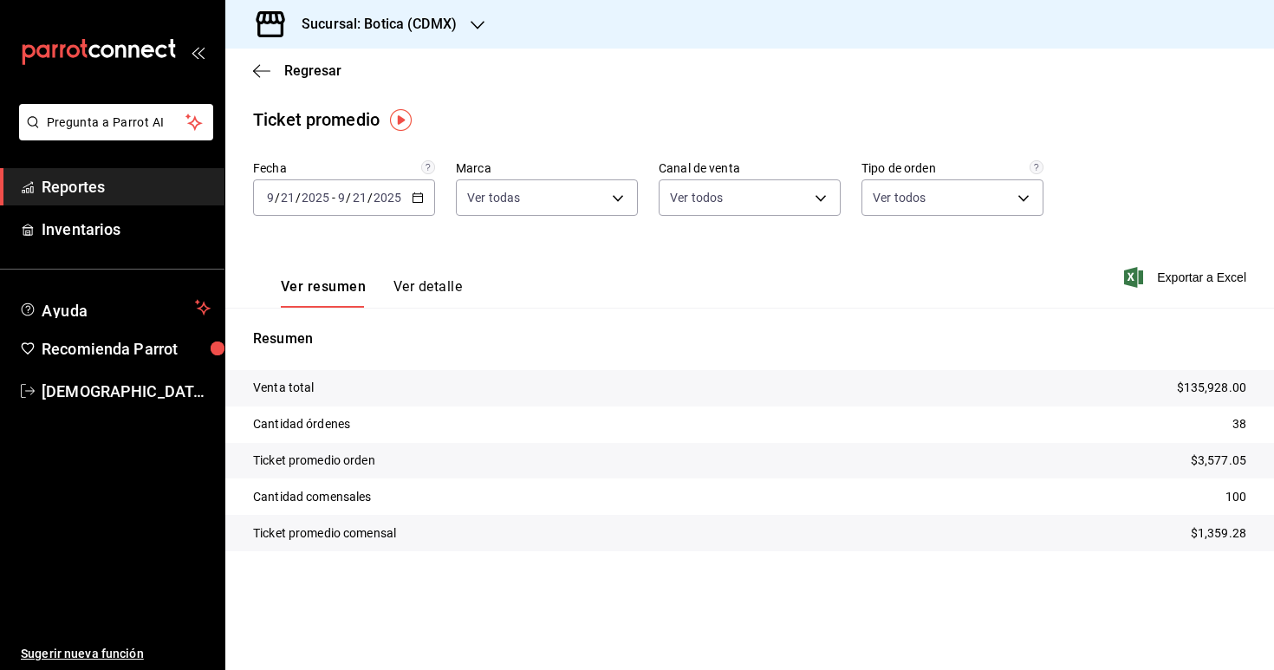
click at [81, 182] on span "Reportes" at bounding box center [126, 186] width 169 height 23
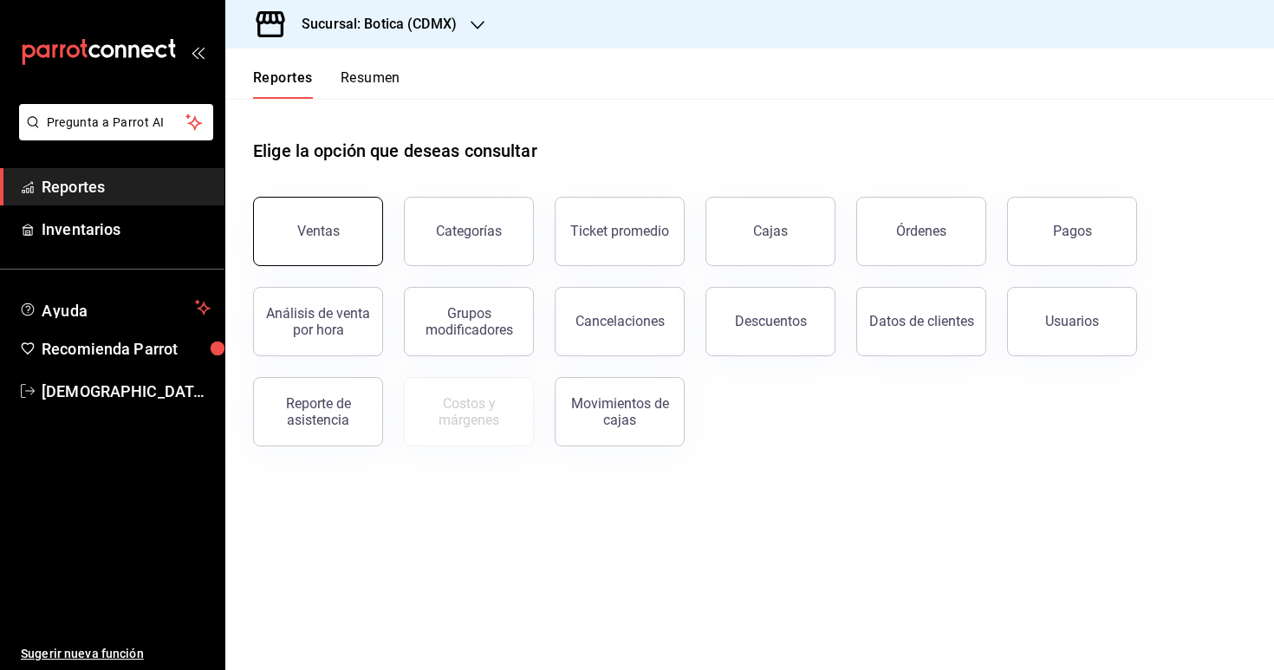
click at [361, 234] on button "Ventas" at bounding box center [318, 231] width 130 height 69
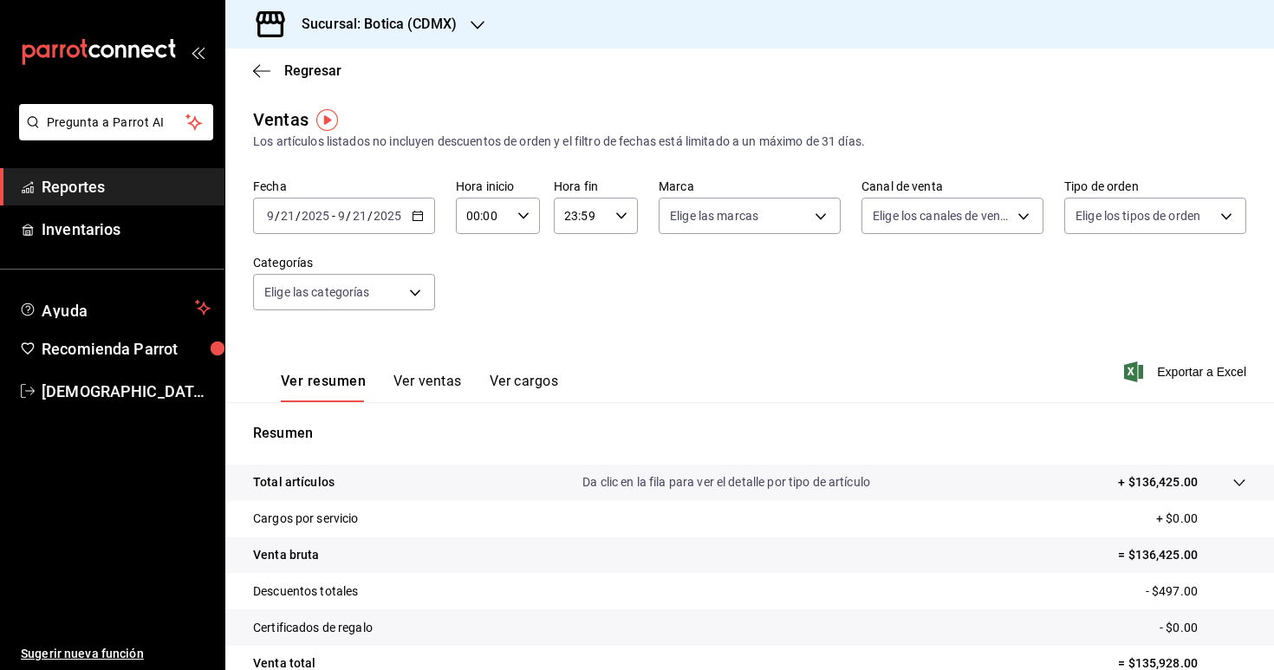
click at [416, 215] on icon "button" at bounding box center [418, 216] width 12 height 12
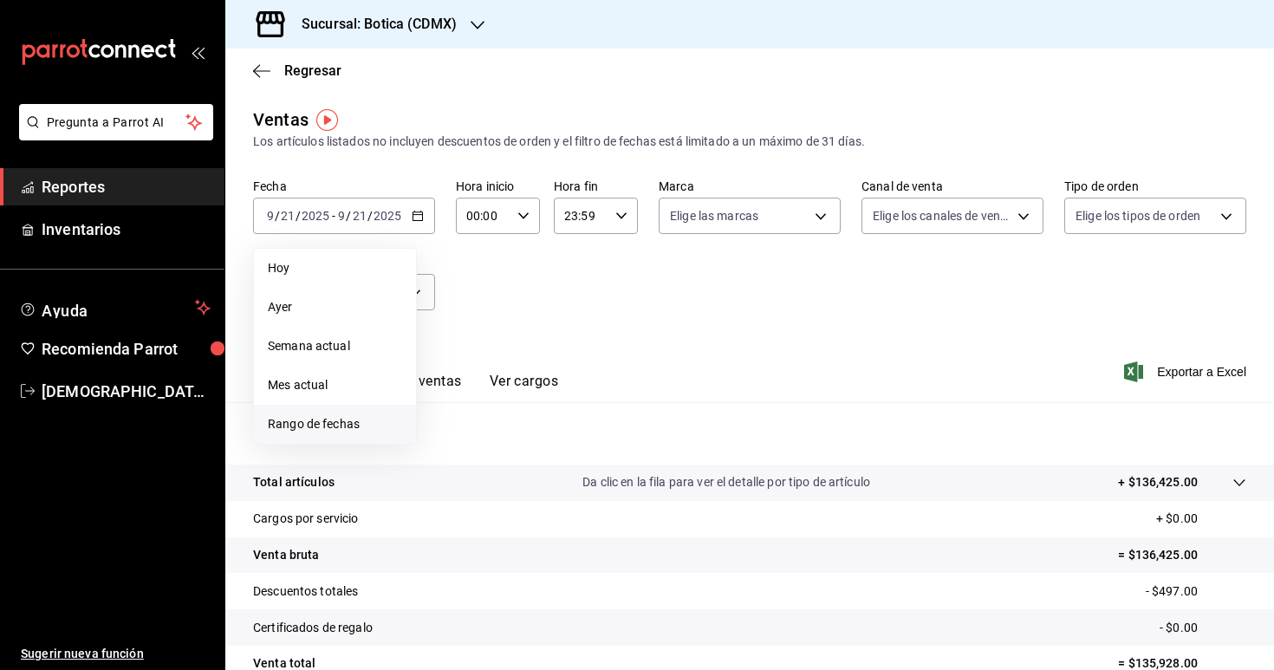
click at [387, 419] on span "Rango de fechas" at bounding box center [335, 424] width 134 height 18
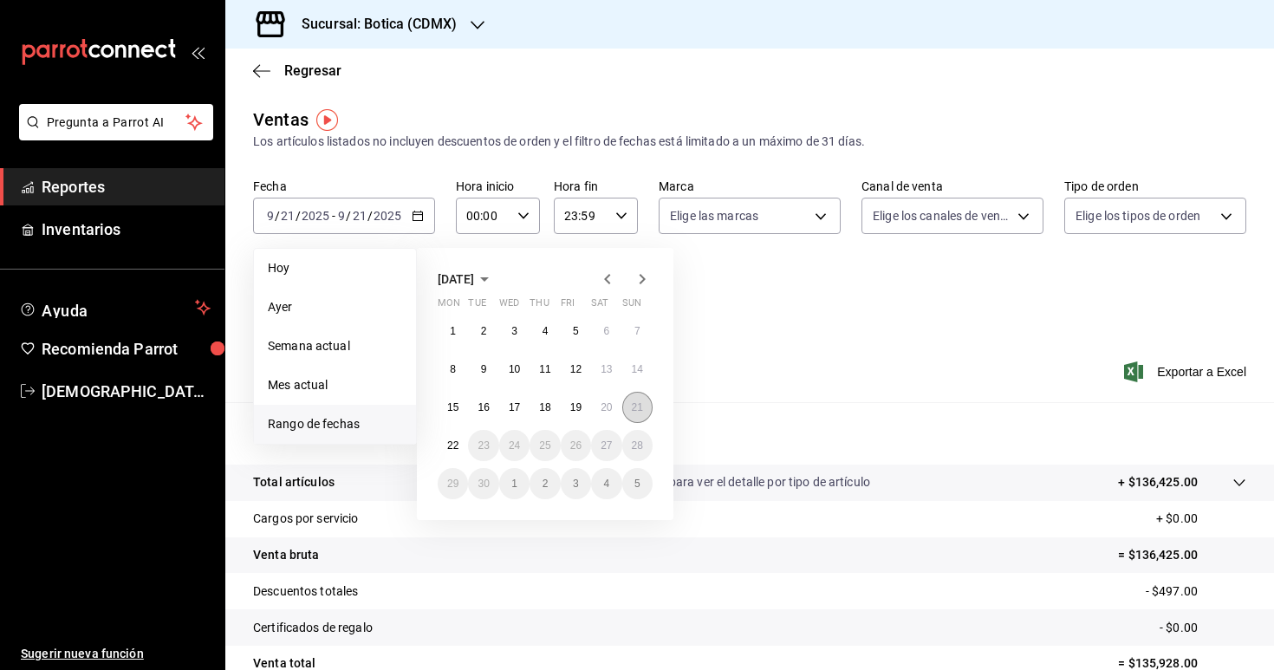
click at [644, 401] on button "21" at bounding box center [637, 407] width 30 height 31
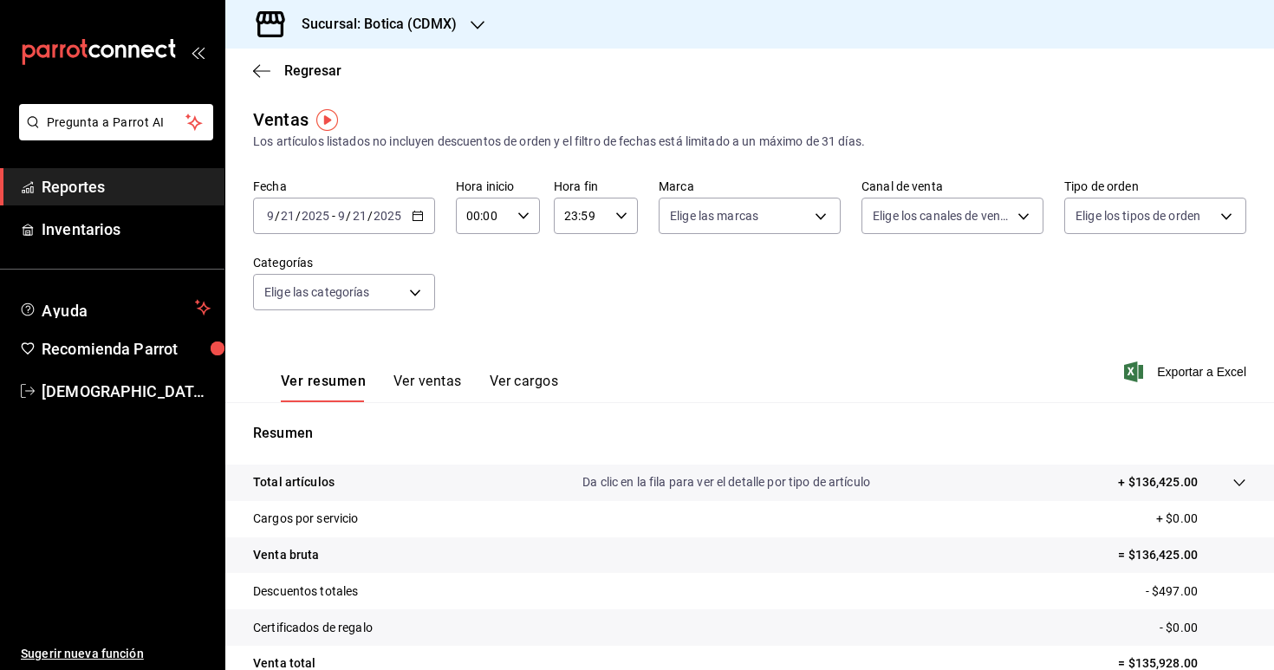
click at [524, 219] on icon "button" at bounding box center [523, 216] width 12 height 12
click at [482, 339] on span "02" at bounding box center [477, 343] width 15 height 14
click at [484, 348] on button "03" at bounding box center [477, 348] width 36 height 35
type input "03:00"
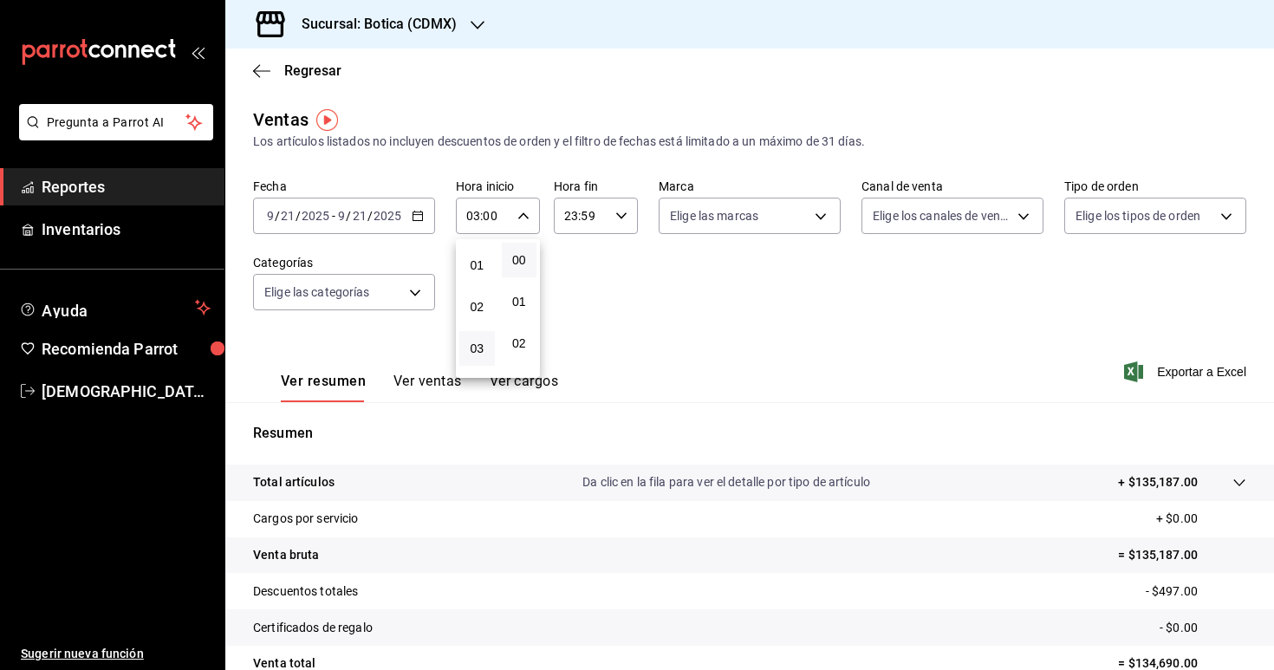
click at [617, 329] on div at bounding box center [637, 335] width 1274 height 670
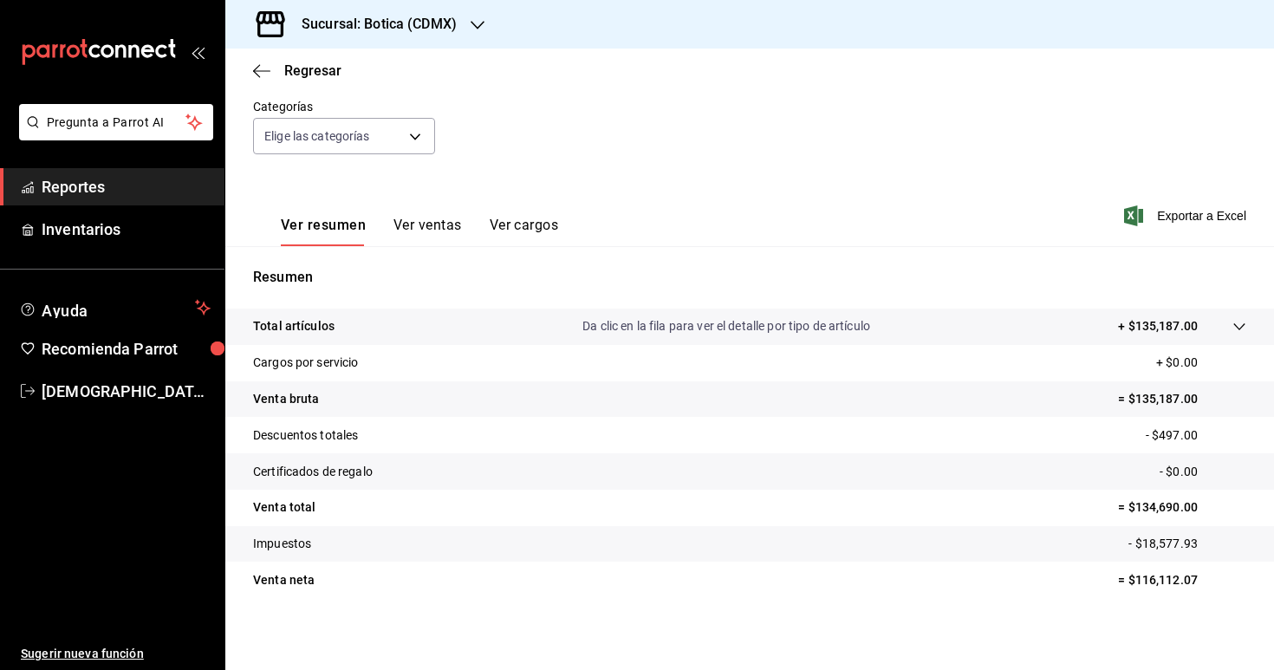
click at [128, 198] on span "Reportes" at bounding box center [126, 186] width 169 height 23
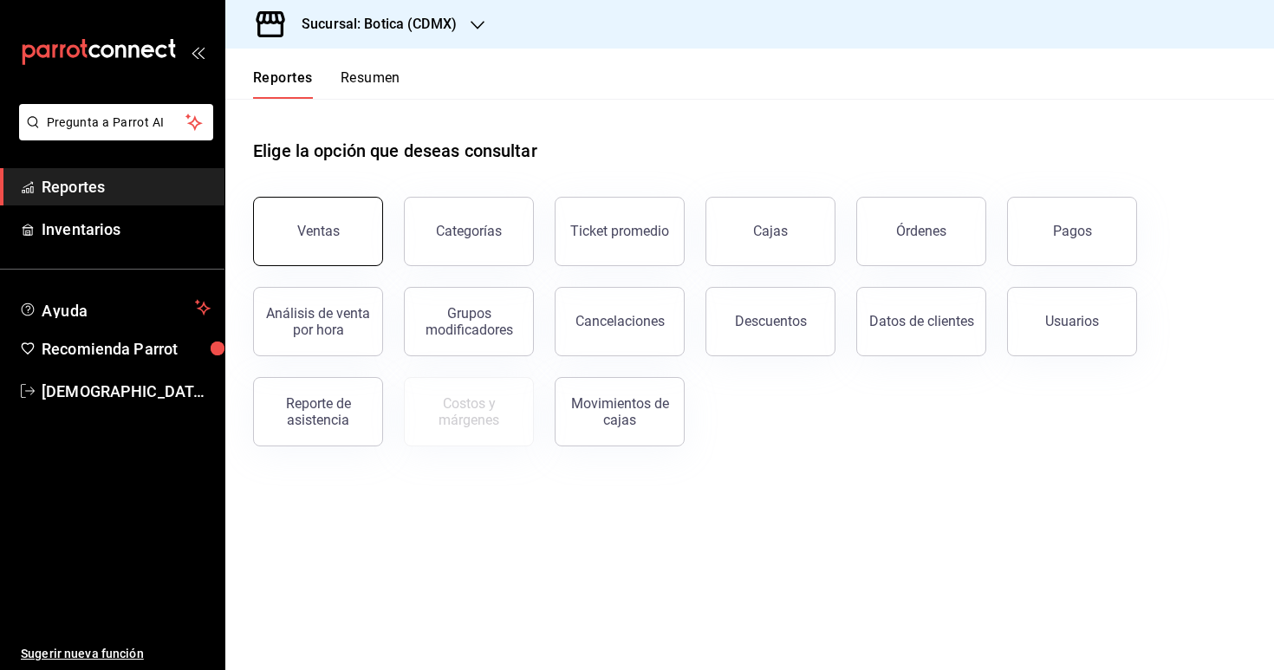
click at [351, 230] on button "Ventas" at bounding box center [318, 231] width 130 height 69
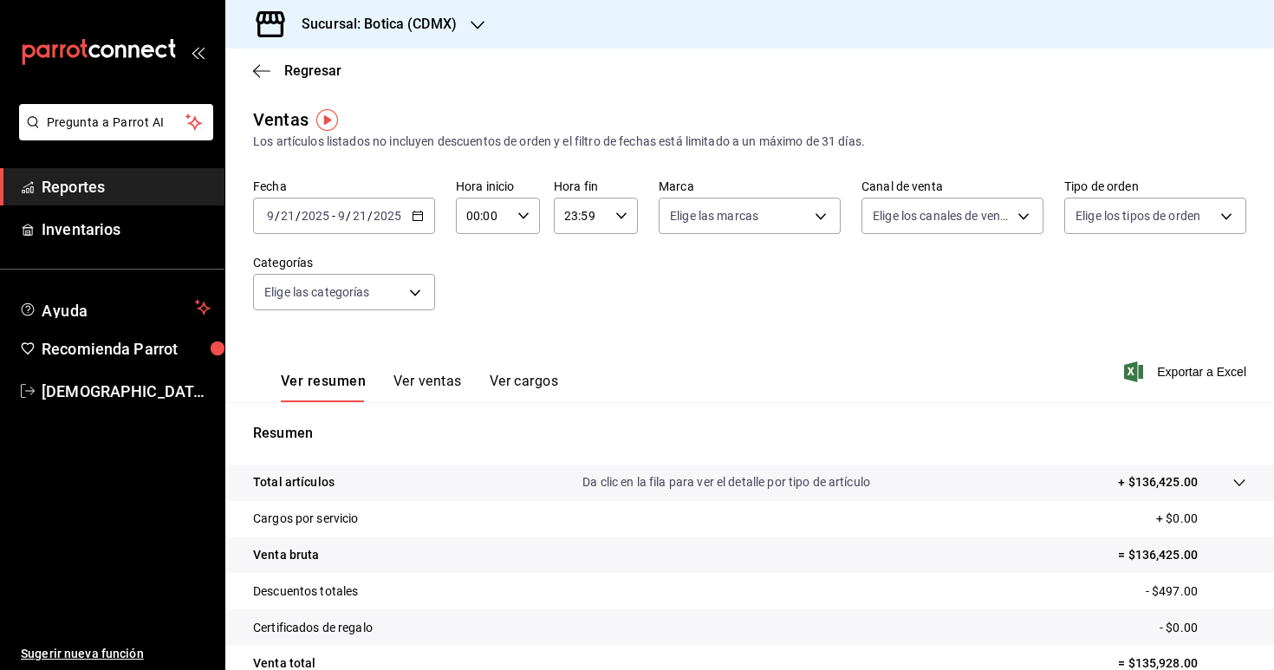
click at [420, 215] on icon "button" at bounding box center [418, 216] width 12 height 12
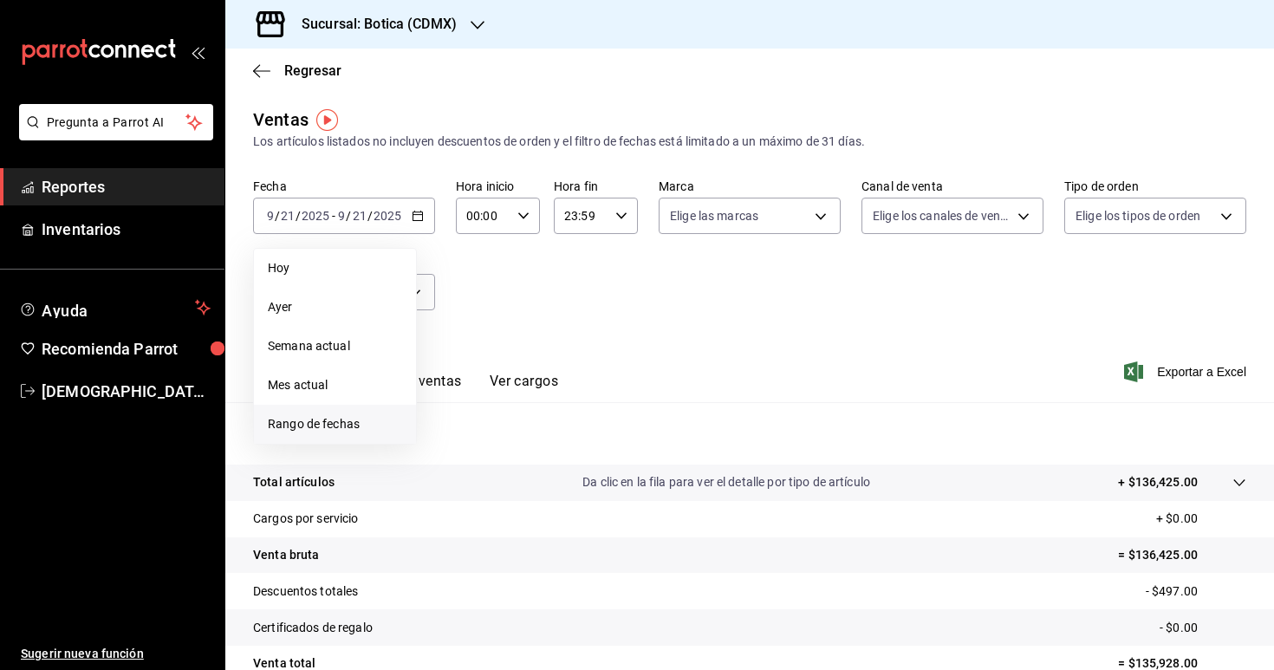
click at [355, 421] on span "Rango de fechas" at bounding box center [335, 424] width 134 height 18
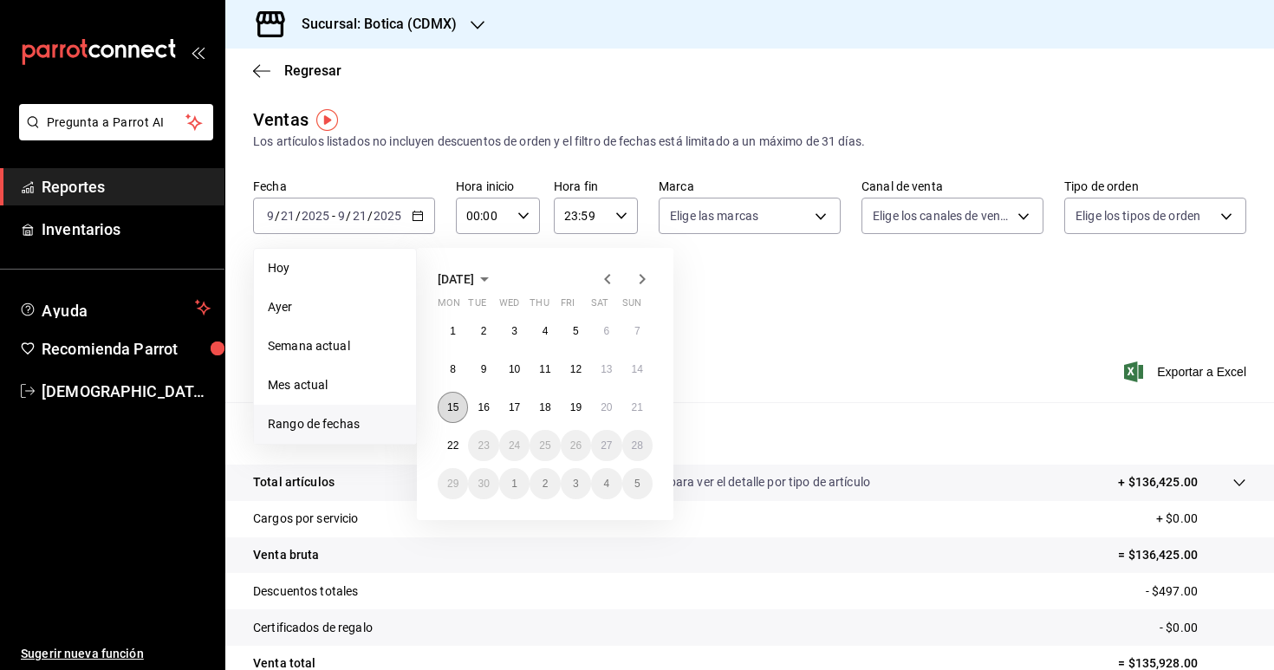
click at [458, 413] on button "15" at bounding box center [453, 407] width 30 height 31
click at [636, 401] on abbr "21" at bounding box center [637, 407] width 11 height 12
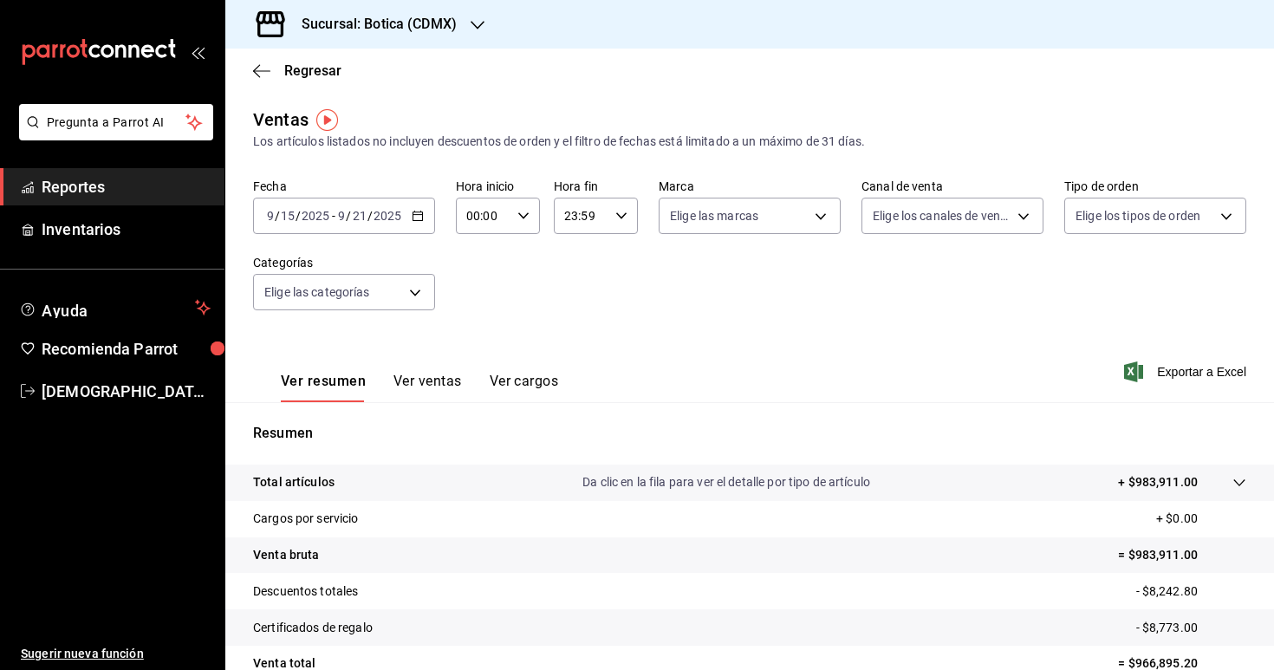
click at [519, 215] on icon "button" at bounding box center [523, 216] width 12 height 12
click at [482, 308] on span "02" at bounding box center [477, 312] width 15 height 14
type input "02:00"
click at [608, 316] on div at bounding box center [637, 335] width 1274 height 670
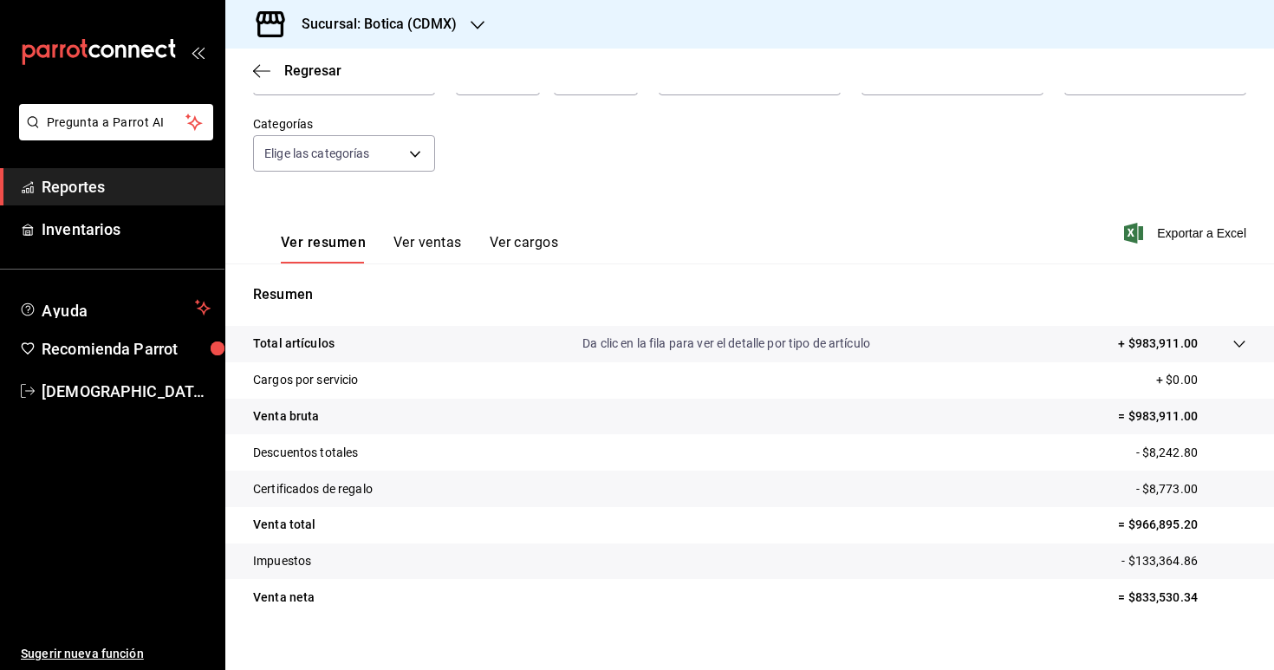
scroll to position [160, 0]
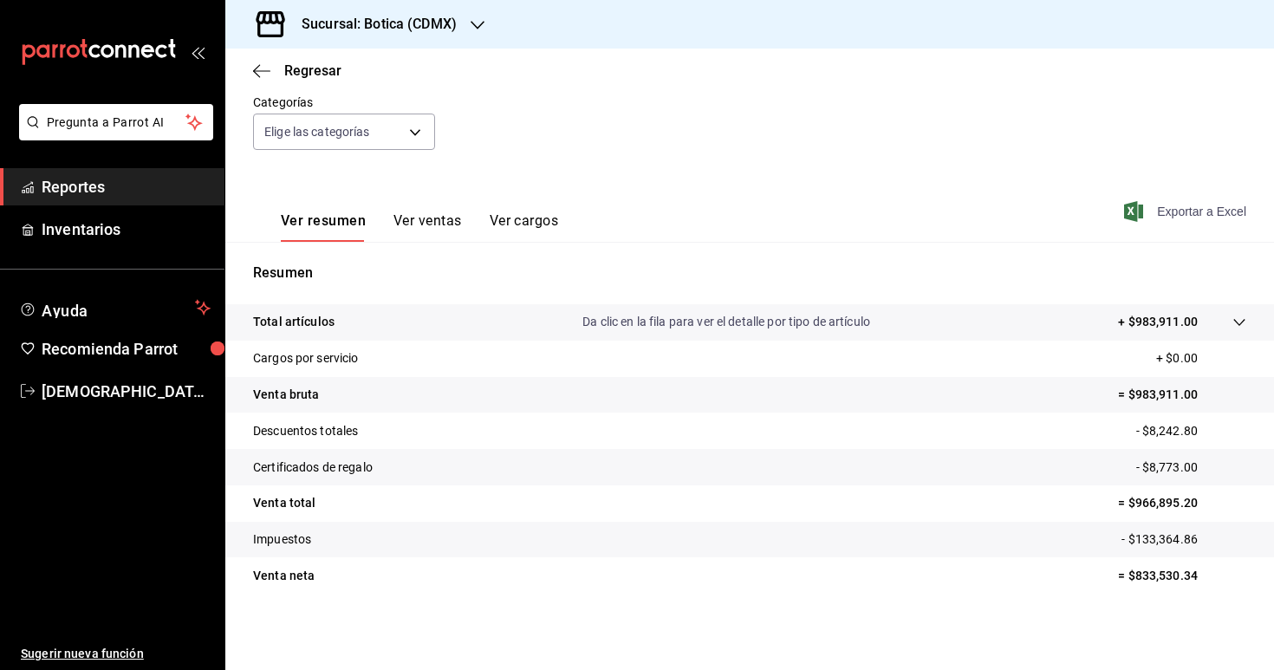
click at [1191, 210] on span "Exportar a Excel" at bounding box center [1186, 211] width 119 height 21
